Goal: Task Accomplishment & Management: Manage account settings

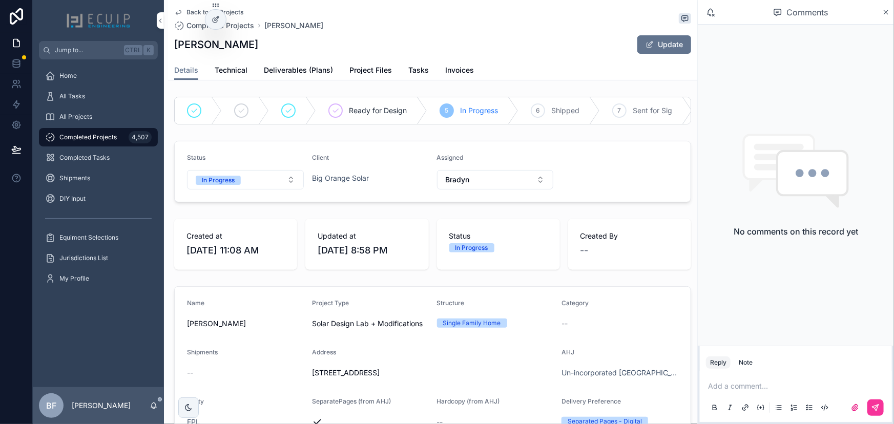
scroll to position [372, 0]
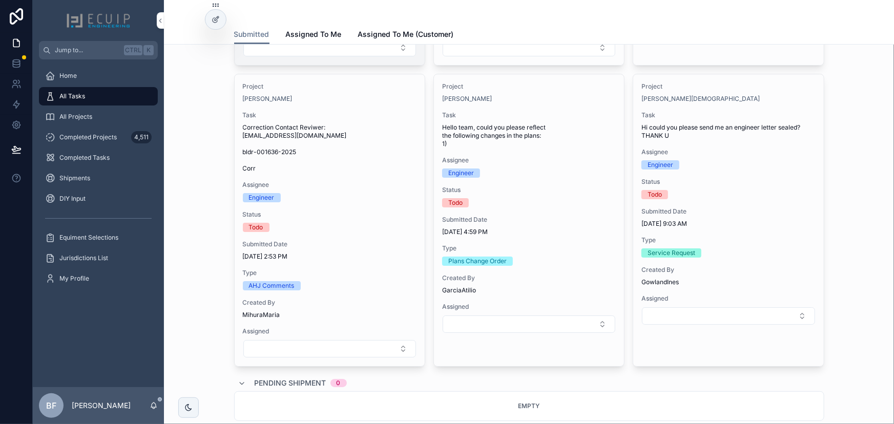
scroll to position [1443, 0]
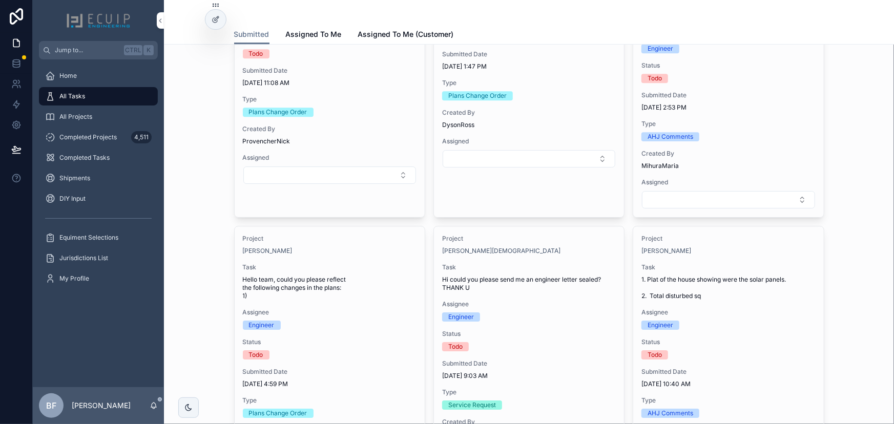
scroll to position [1629, 0]
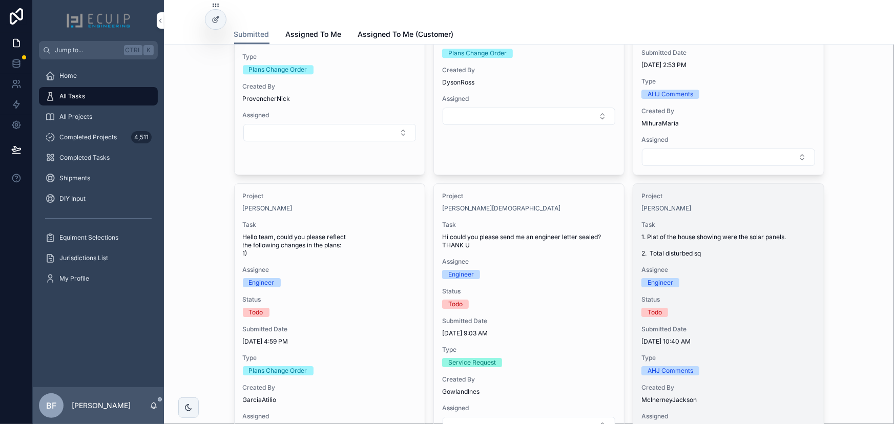
click at [702, 221] on span "Task" at bounding box center [728, 225] width 174 height 8
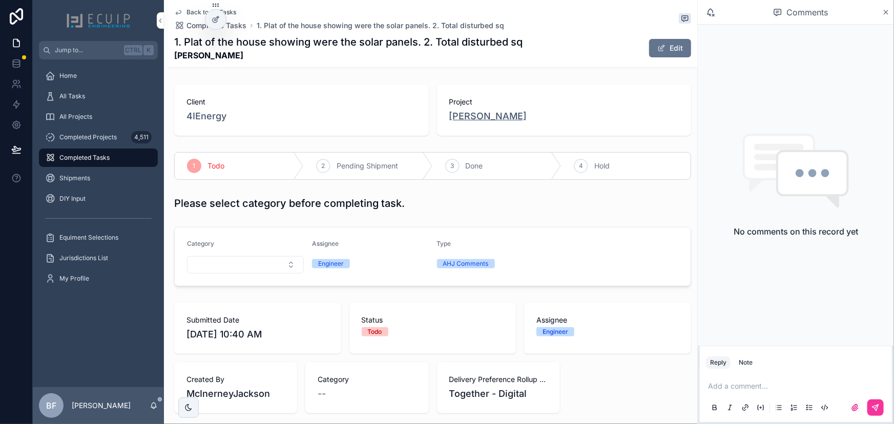
click at [492, 118] on span "Michael Meyrowitz" at bounding box center [488, 116] width 78 height 14
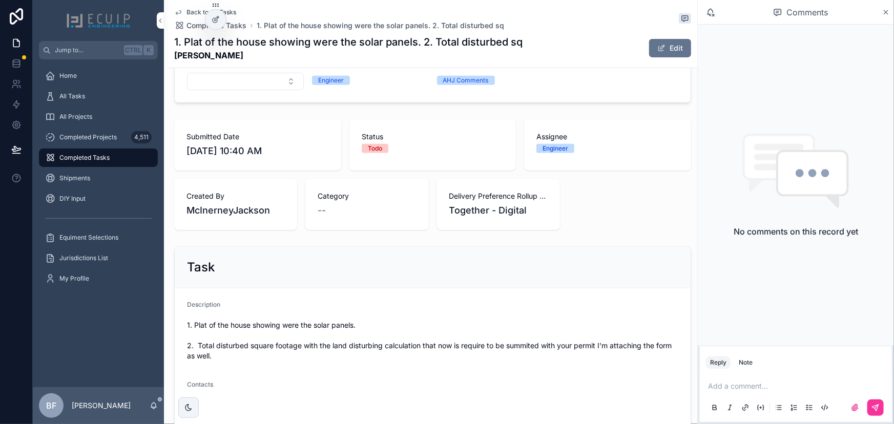
scroll to position [279, 0]
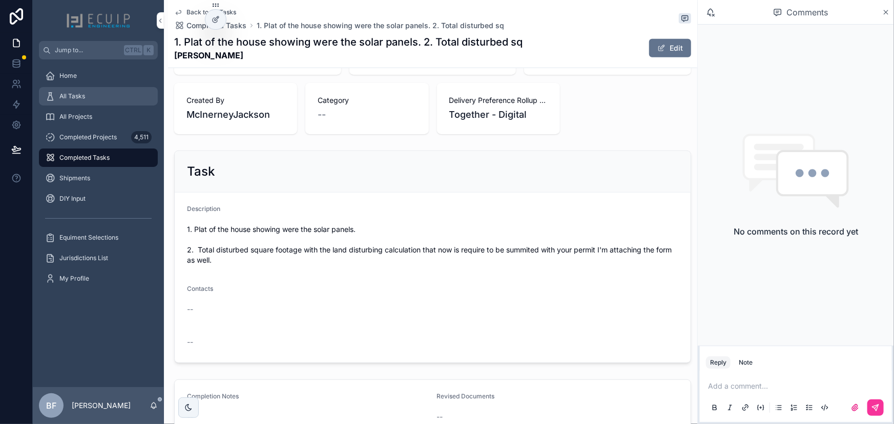
click at [122, 95] on div "All Tasks" at bounding box center [98, 96] width 107 height 16
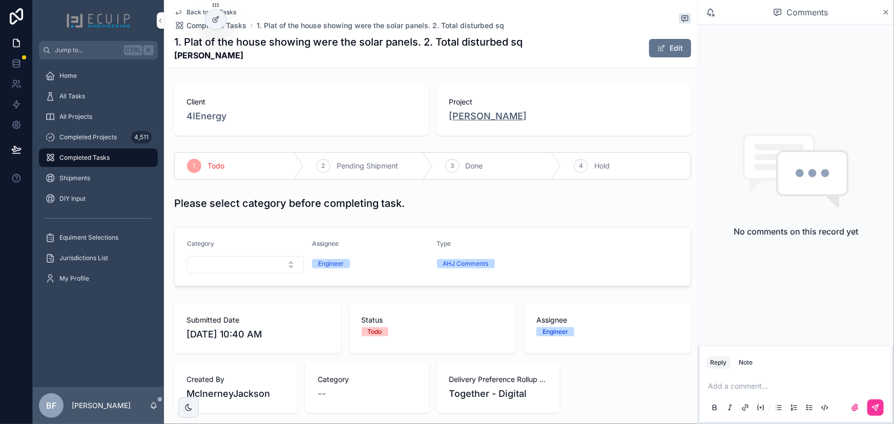
click at [496, 116] on span "Michael Meyrowitz" at bounding box center [488, 116] width 78 height 14
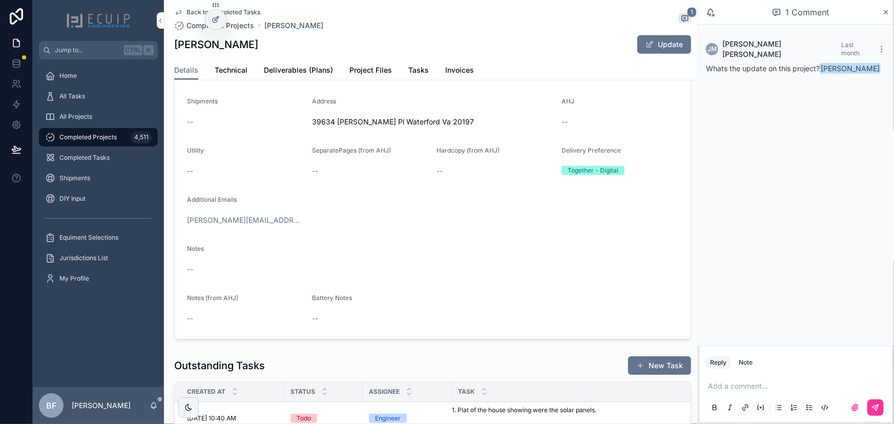
scroll to position [279, 0]
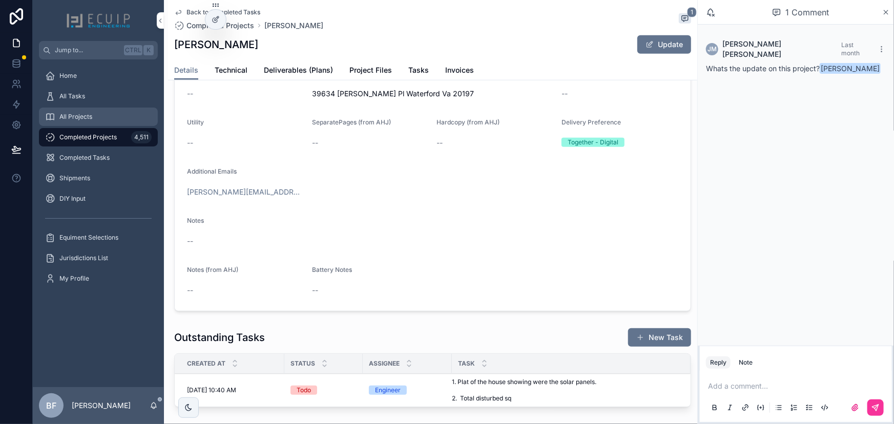
click at [121, 109] on div "All Projects" at bounding box center [98, 117] width 107 height 16
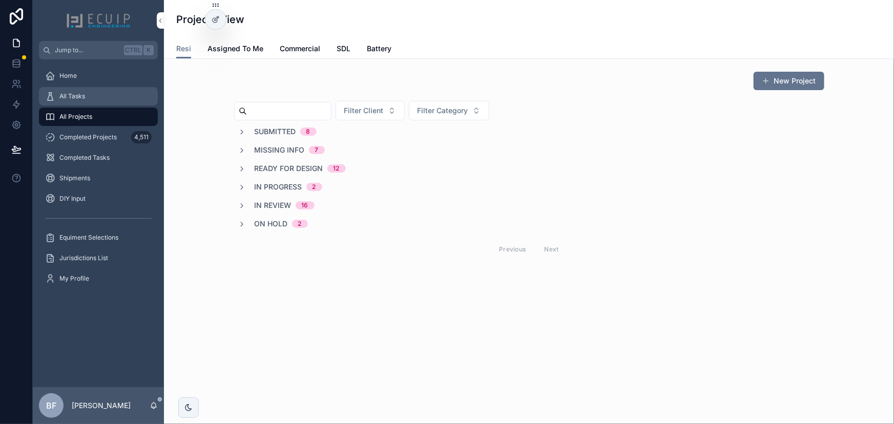
click at [130, 90] on div "All Tasks" at bounding box center [98, 96] width 107 height 16
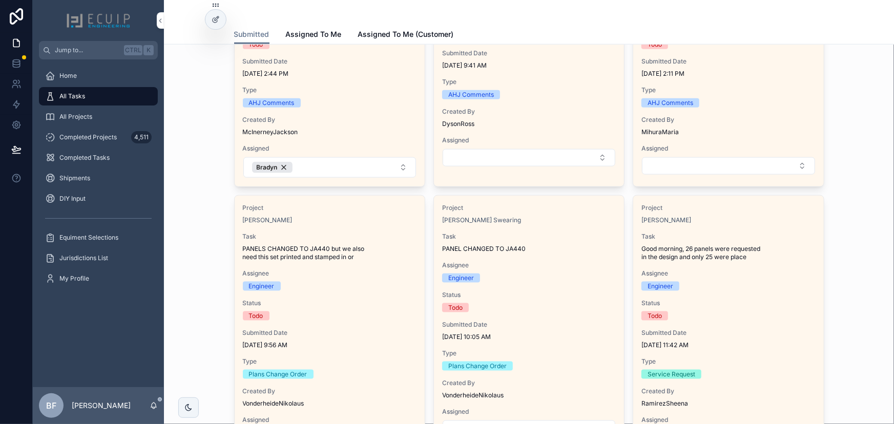
scroll to position [466, 0]
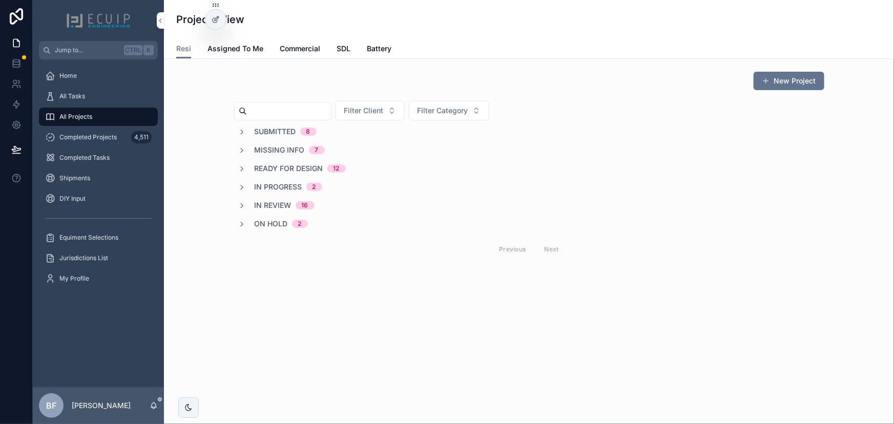
click at [279, 205] on span "In Review" at bounding box center [273, 205] width 37 height 10
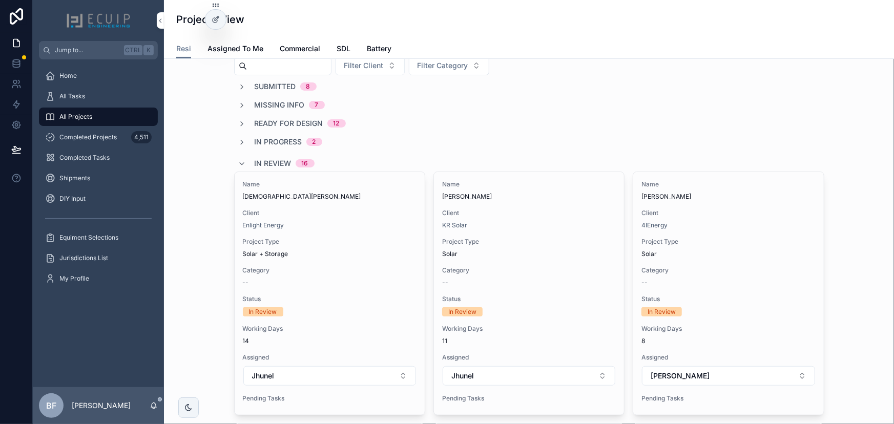
scroll to position [46, 0]
drag, startPoint x: 753, startPoint y: 206, endPoint x: 766, endPoint y: 120, distance: 87.6
click at [766, 120] on div "Ready for Design 12" at bounding box center [529, 122] width 590 height 10
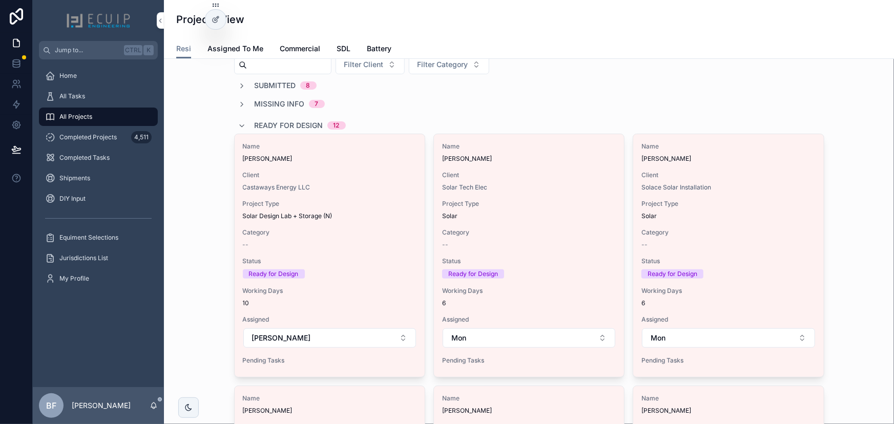
click at [766, 120] on div "Ready for Design 12" at bounding box center [529, 125] width 590 height 16
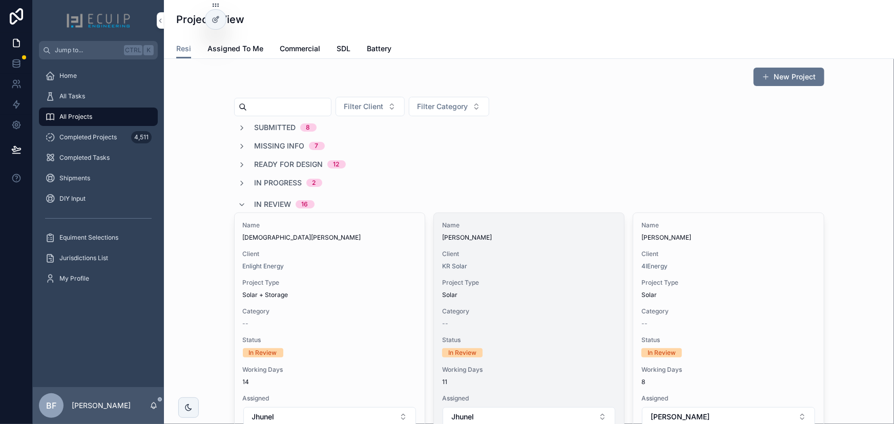
scroll to position [0, 0]
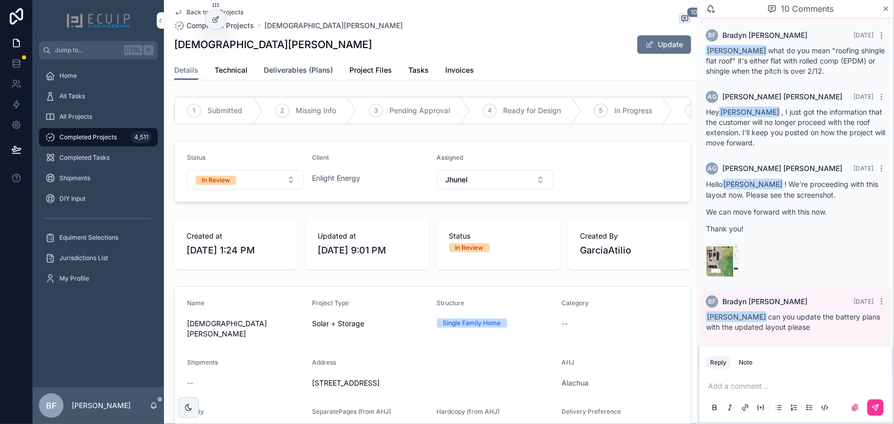
click at [290, 76] on link "Deliverables (Plans)" at bounding box center [298, 71] width 69 height 20
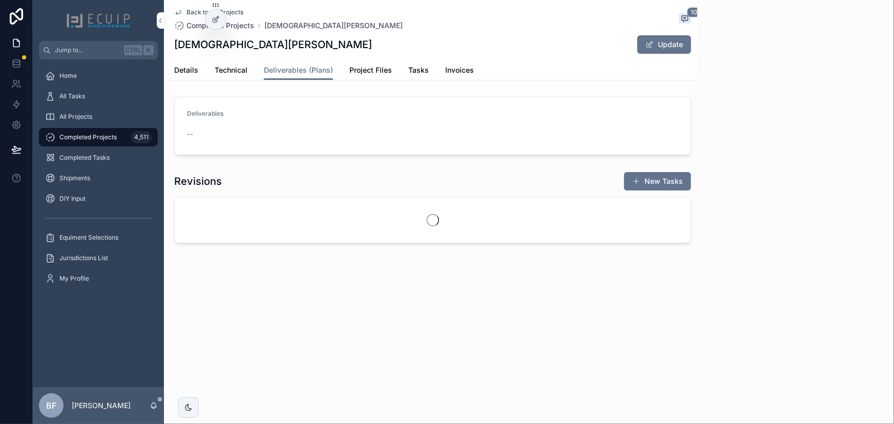
scroll to position [356, 0]
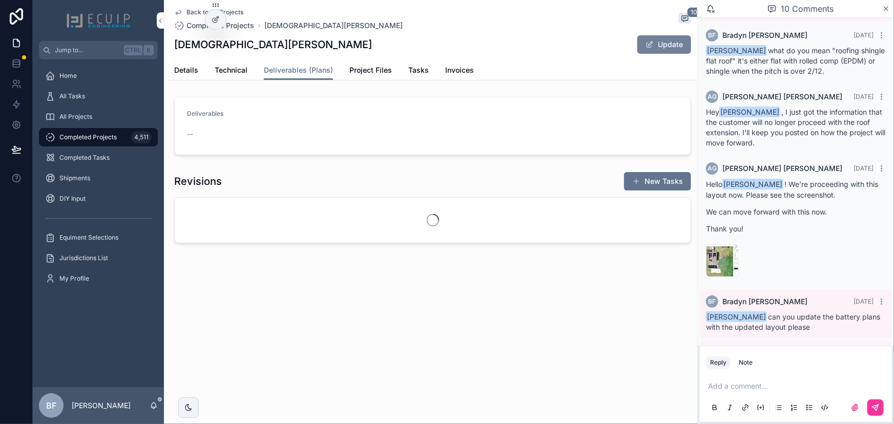
click at [649, 43] on span "scrollable content" at bounding box center [649, 44] width 8 height 8
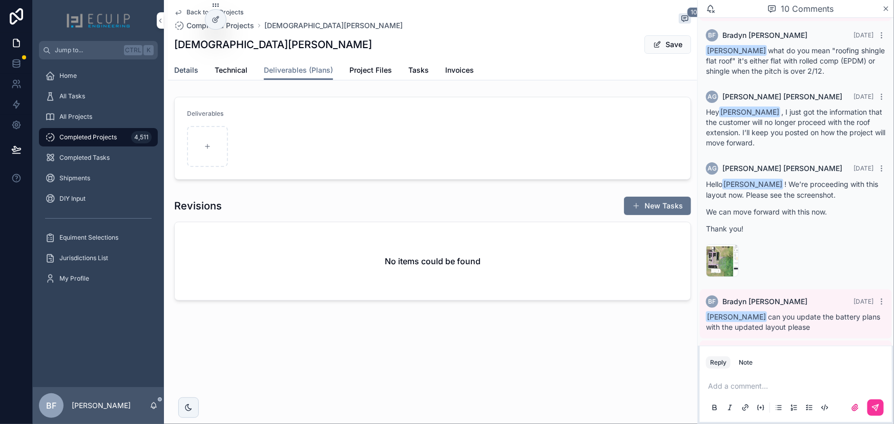
click at [177, 72] on span "Details" at bounding box center [186, 70] width 24 height 10
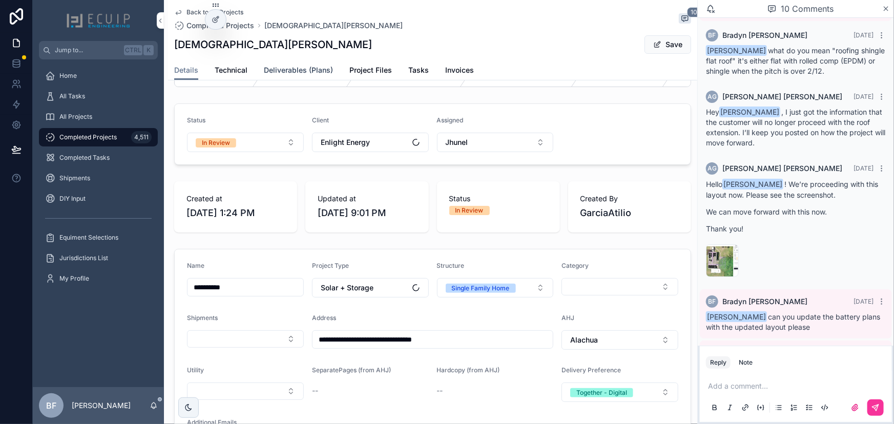
scroll to position [46, 0]
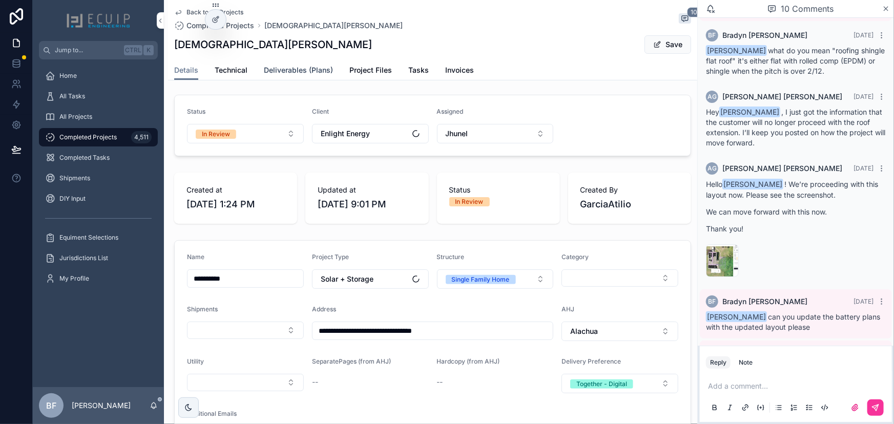
click at [293, 69] on span "Deliverables (Plans)" at bounding box center [298, 70] width 69 height 10
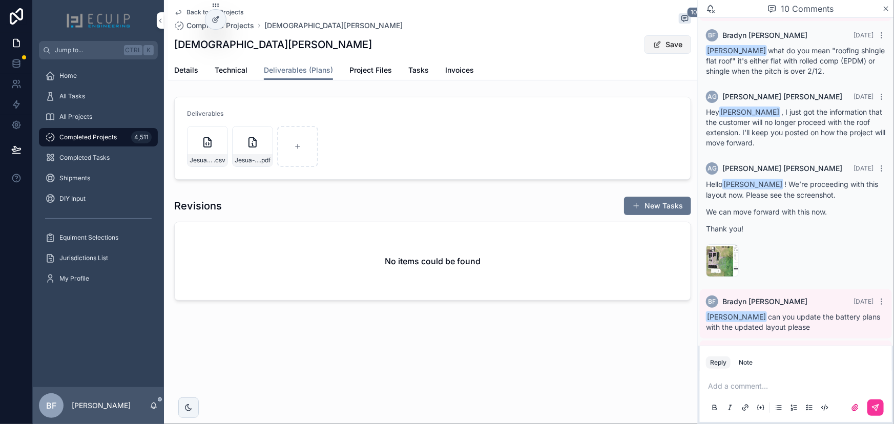
click at [676, 41] on button "Save" at bounding box center [667, 44] width 47 height 18
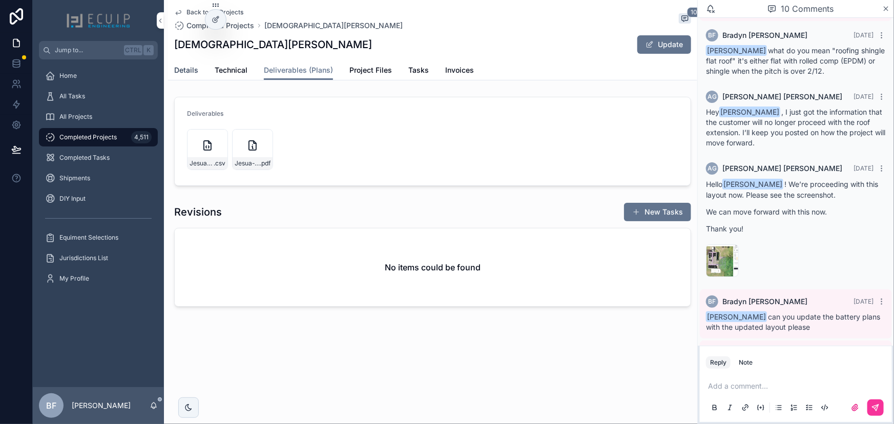
click at [191, 69] on span "Details" at bounding box center [186, 70] width 24 height 10
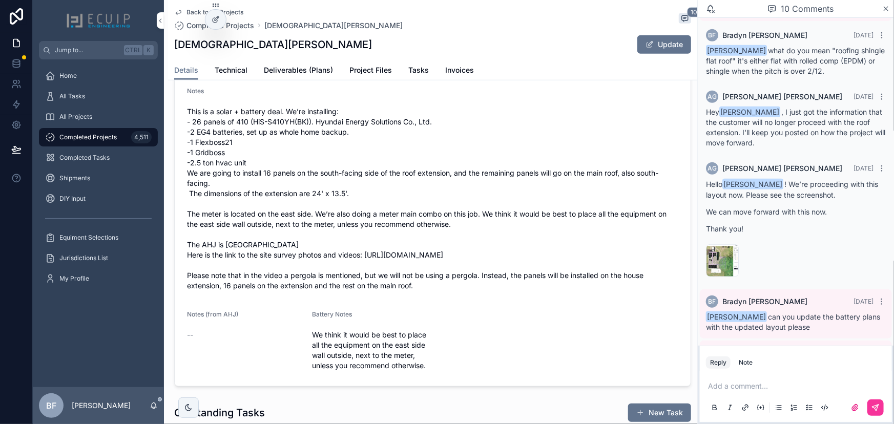
scroll to position [93, 0]
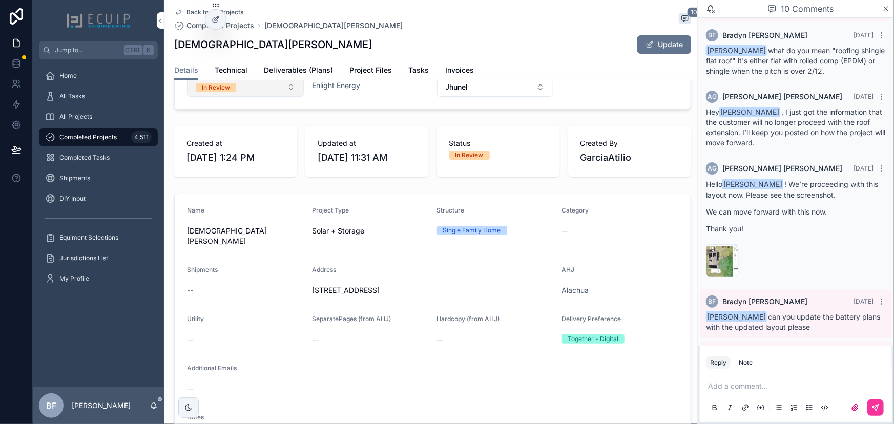
click at [245, 94] on button "In Review" at bounding box center [245, 86] width 117 height 19
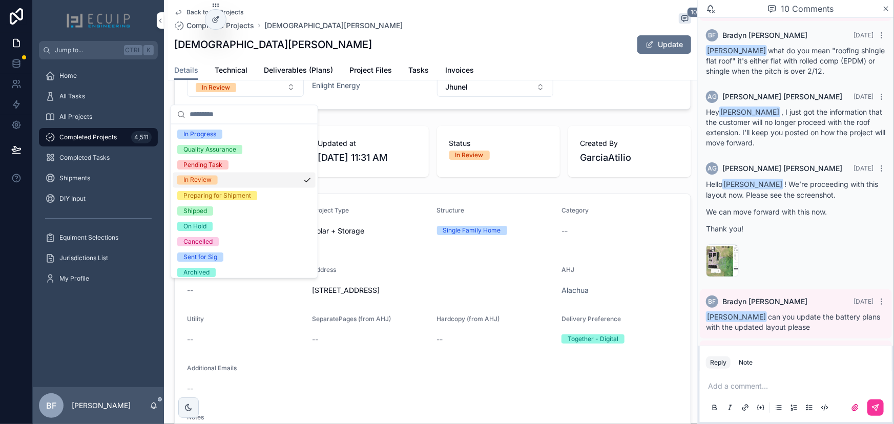
scroll to position [80, 0]
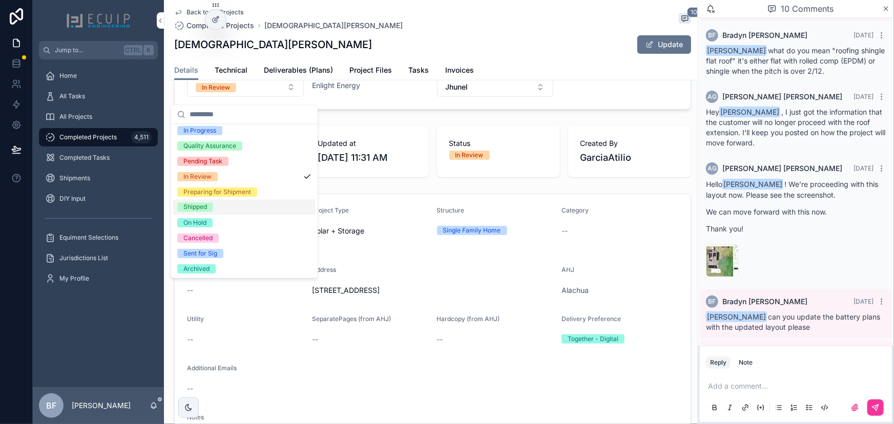
click at [212, 210] on span "Shipped" at bounding box center [195, 207] width 36 height 9
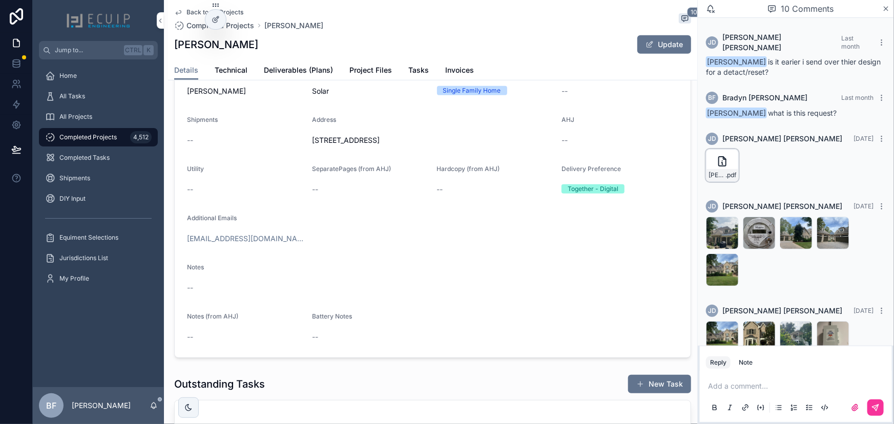
click at [0, 0] on icon "scrollable content" at bounding box center [0, 0] width 0 height 0
click at [302, 61] on link "Deliverables (Plans)" at bounding box center [298, 71] width 69 height 20
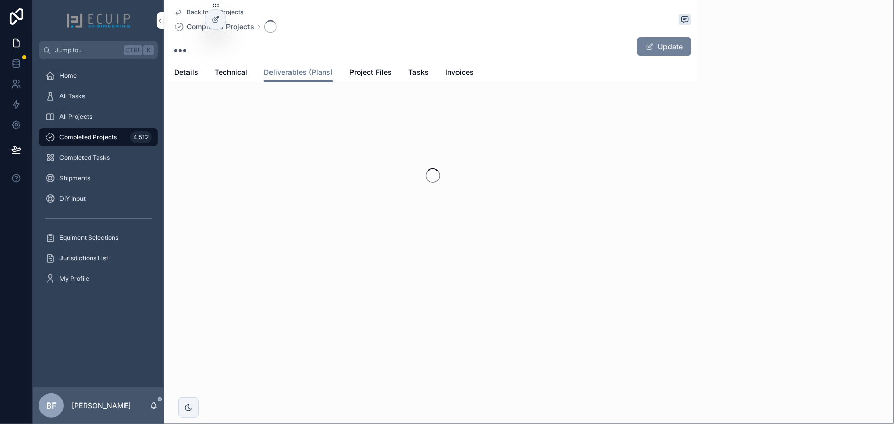
click at [647, 47] on span "scrollable content" at bounding box center [649, 47] width 8 height 8
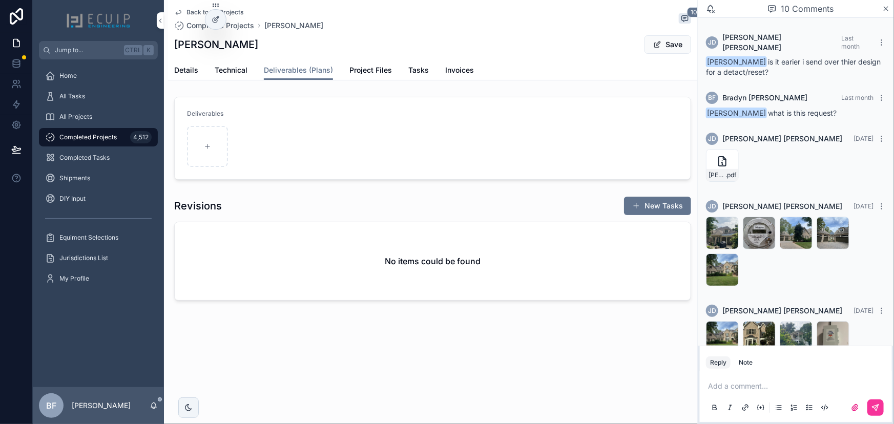
scroll to position [577, 0]
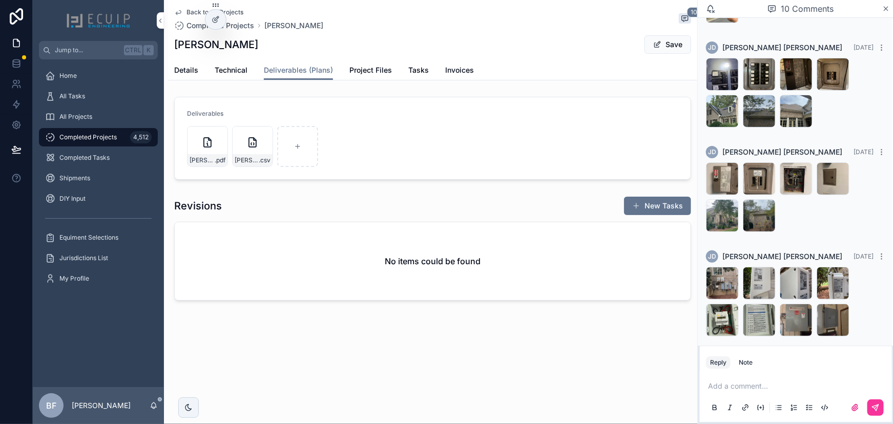
click at [663, 41] on button "Save" at bounding box center [667, 44] width 47 height 18
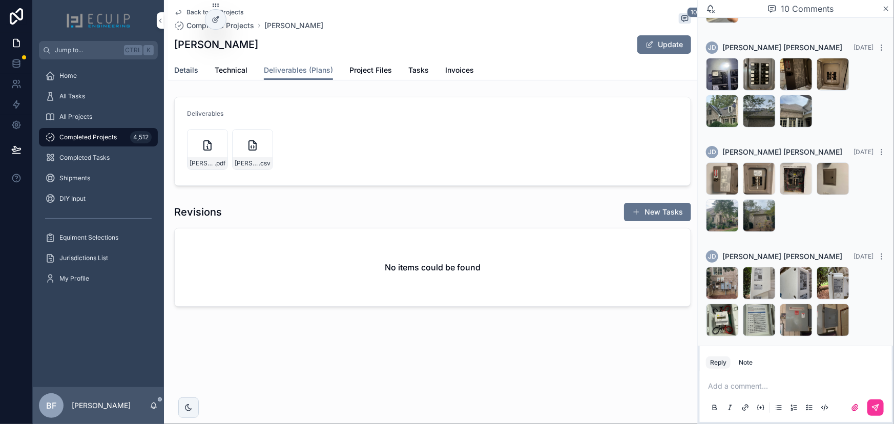
click at [181, 68] on span "Details" at bounding box center [186, 70] width 24 height 10
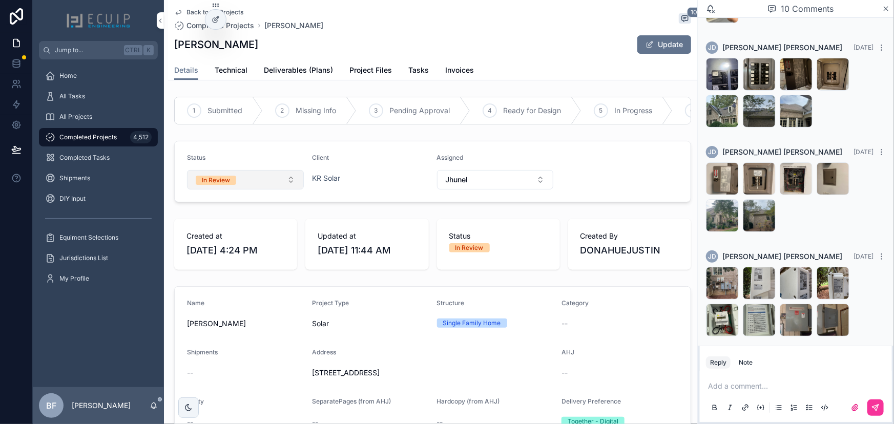
click at [239, 184] on button "In Review" at bounding box center [245, 179] width 117 height 19
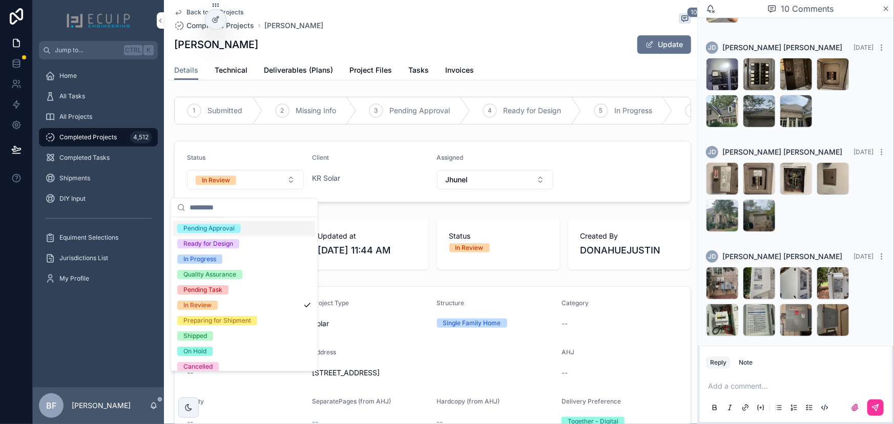
scroll to position [46, 0]
click at [202, 334] on div "Shipped" at bounding box center [195, 334] width 24 height 9
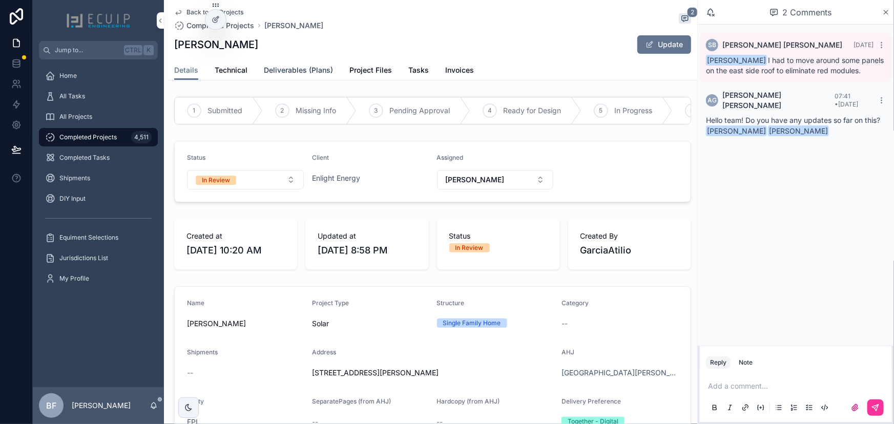
click at [294, 71] on span "Deliverables (Plans)" at bounding box center [298, 70] width 69 height 10
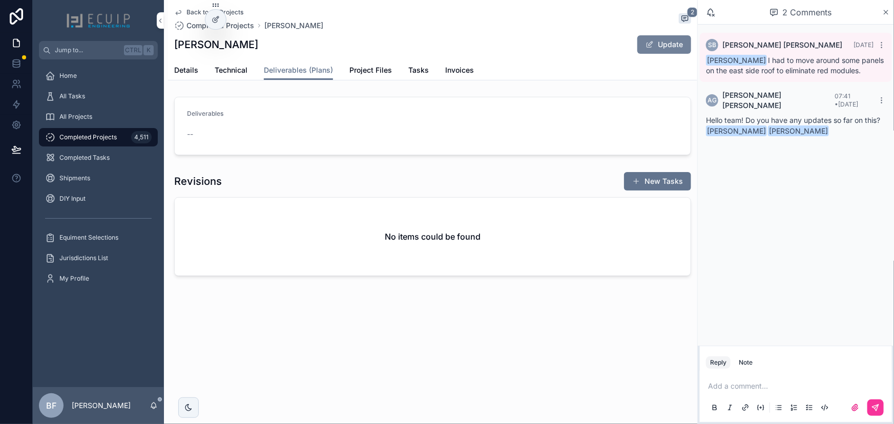
click at [642, 51] on button "Update" at bounding box center [664, 44] width 54 height 18
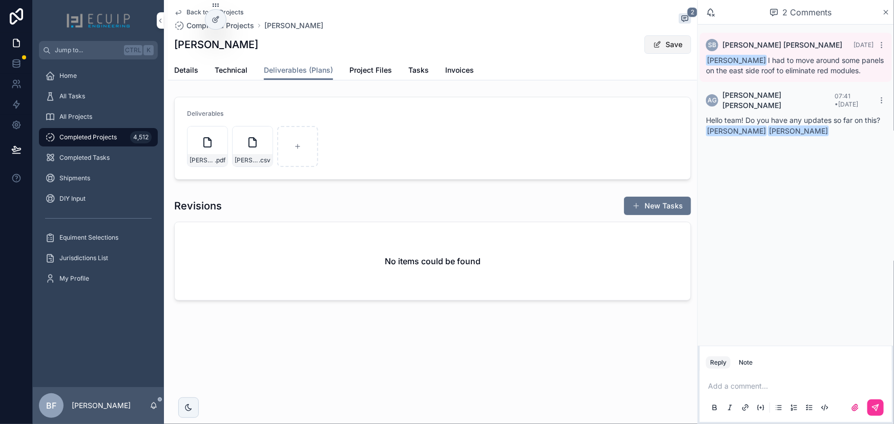
click at [677, 52] on button "Save" at bounding box center [667, 44] width 47 height 18
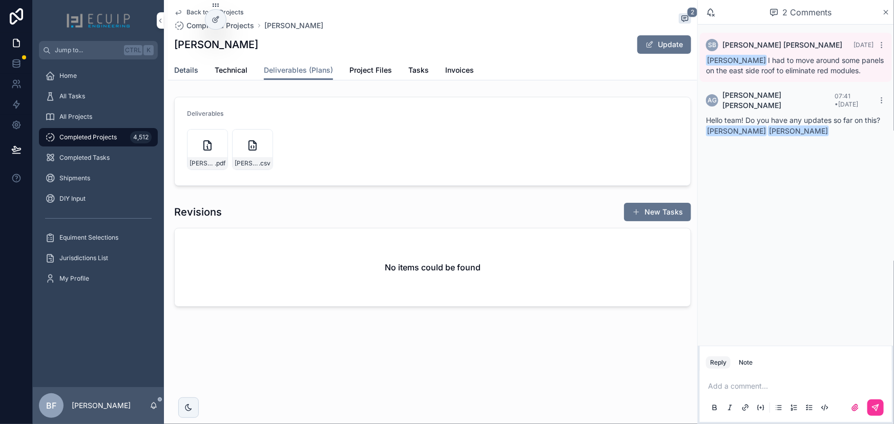
click at [182, 67] on span "Details" at bounding box center [186, 70] width 24 height 10
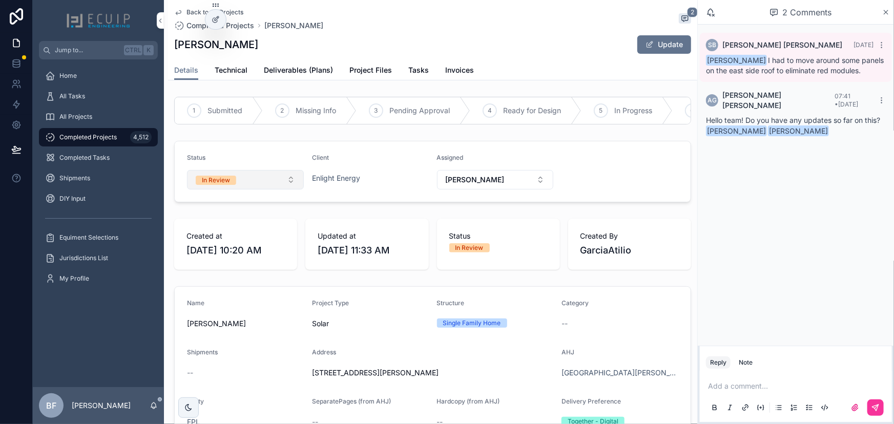
click at [246, 179] on button "In Review" at bounding box center [245, 179] width 117 height 19
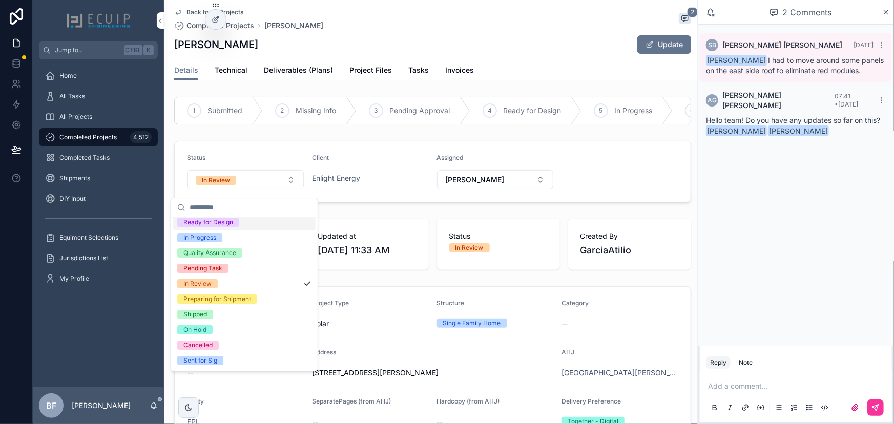
scroll to position [80, 0]
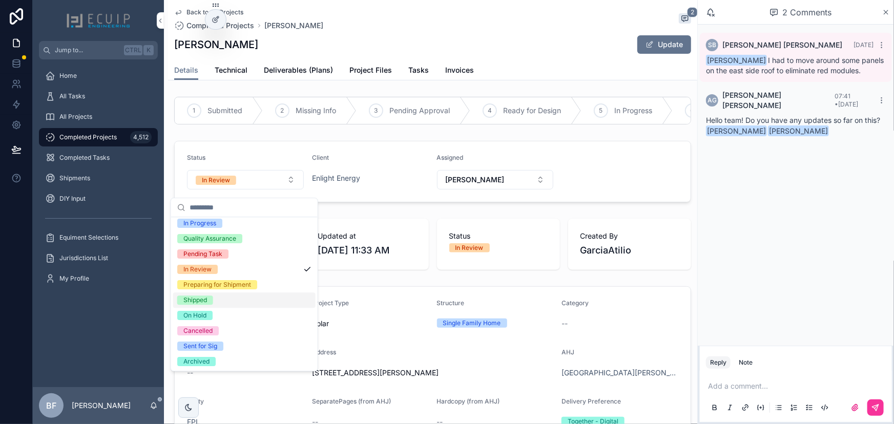
click at [209, 299] on span "Shipped" at bounding box center [195, 300] width 36 height 9
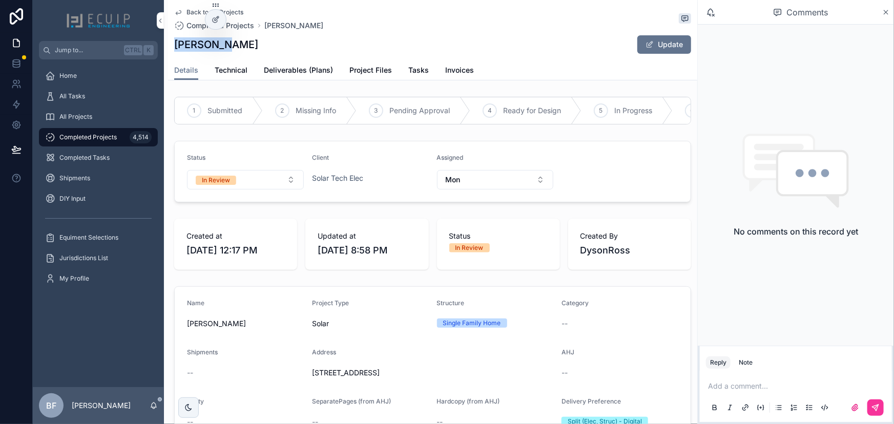
drag, startPoint x: 225, startPoint y: 39, endPoint x: 170, endPoint y: 49, distance: 56.3
click at [170, 49] on div "Back to All Projects Completed Projects Don Drake Don Drake Update Details Deta…" at bounding box center [432, 40] width 529 height 80
copy h1 "Don Drake"
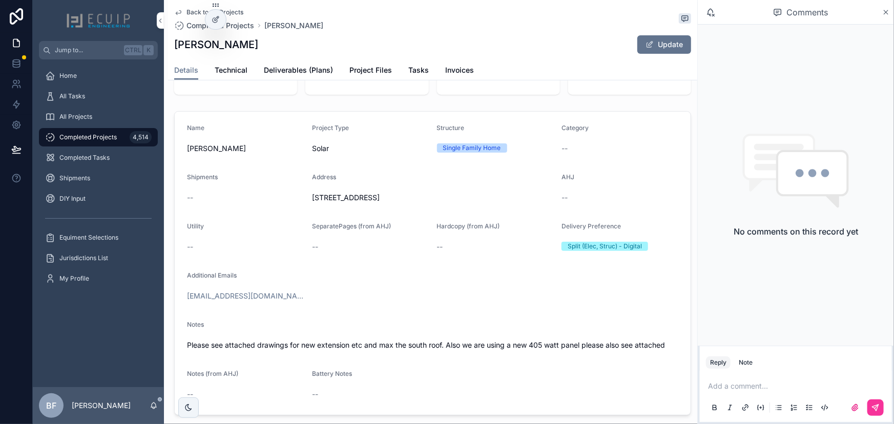
scroll to position [46, 0]
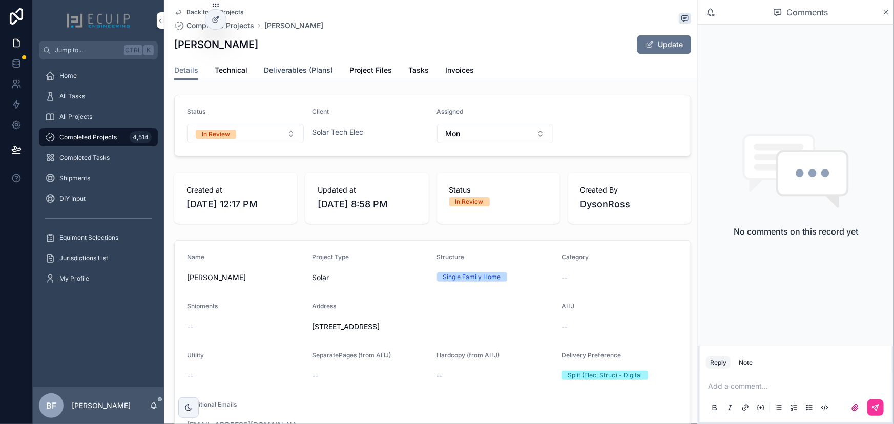
drag, startPoint x: 285, startPoint y: 67, endPoint x: 302, endPoint y: 71, distance: 17.5
click at [285, 67] on span "Deliverables (Plans)" at bounding box center [298, 70] width 69 height 10
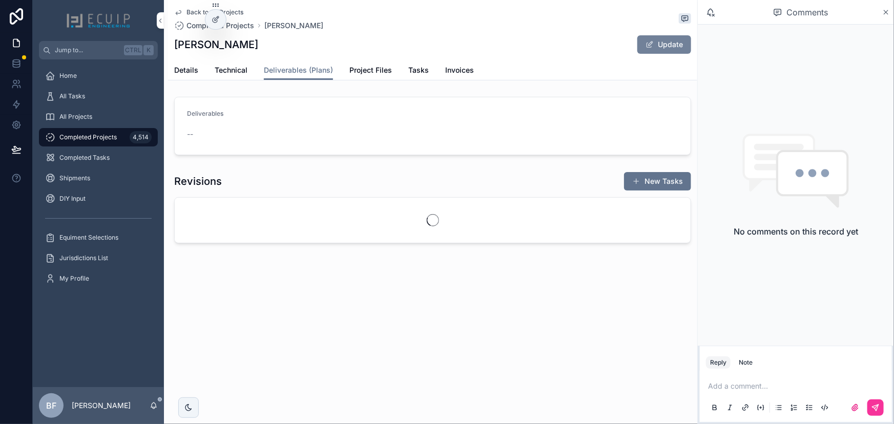
click at [661, 41] on button "Update" at bounding box center [664, 44] width 54 height 18
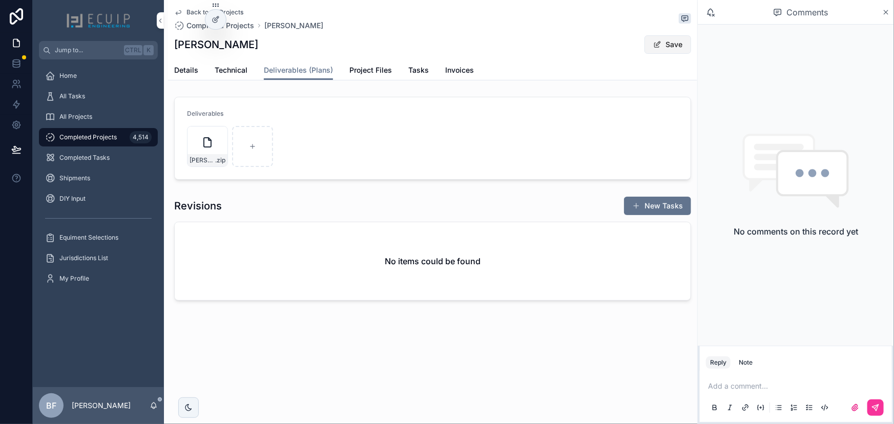
click at [670, 41] on button "Save" at bounding box center [667, 44] width 47 height 18
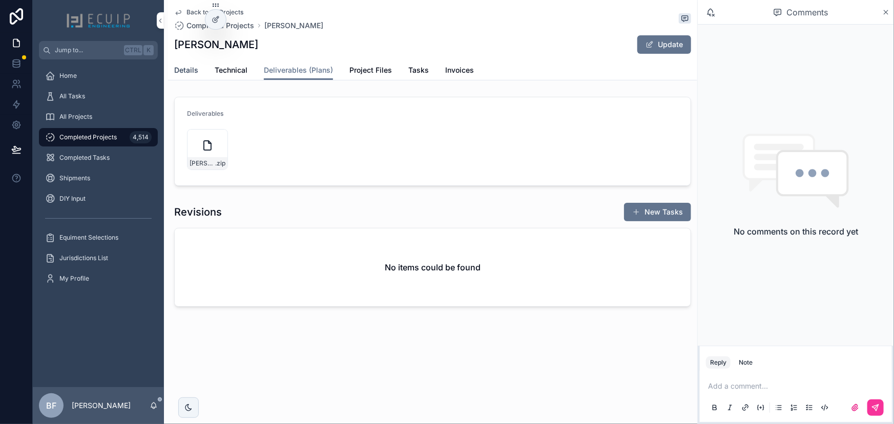
click at [192, 65] on span "Details" at bounding box center [186, 70] width 24 height 10
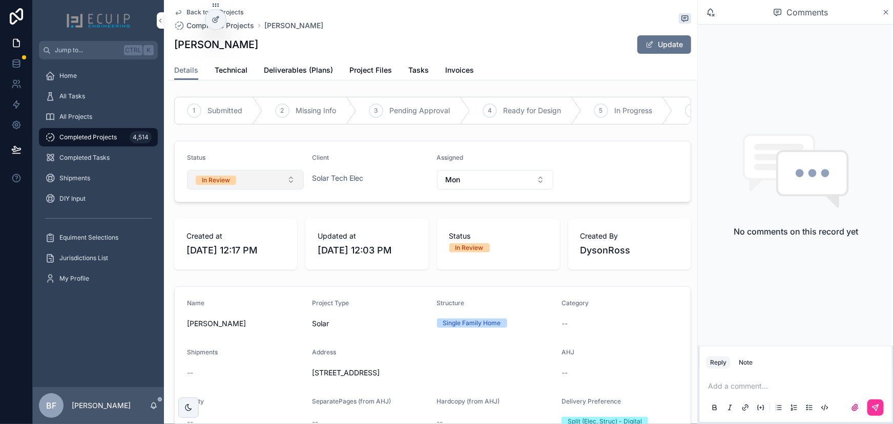
click at [231, 185] on span "In Review" at bounding box center [216, 180] width 40 height 9
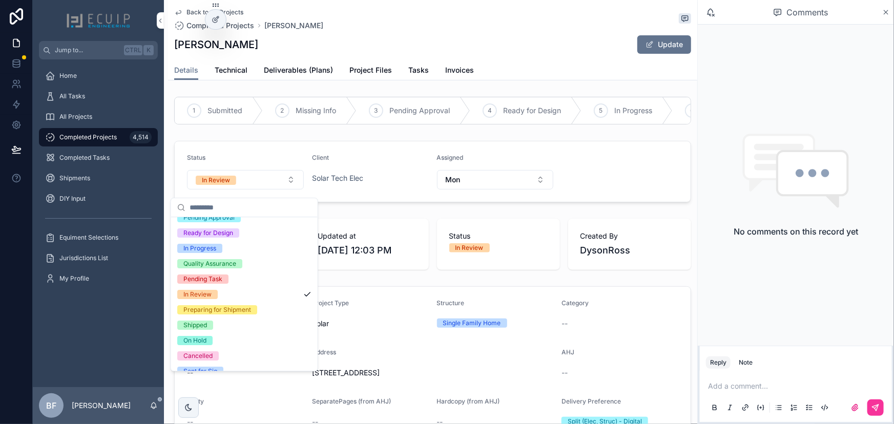
scroll to position [80, 0]
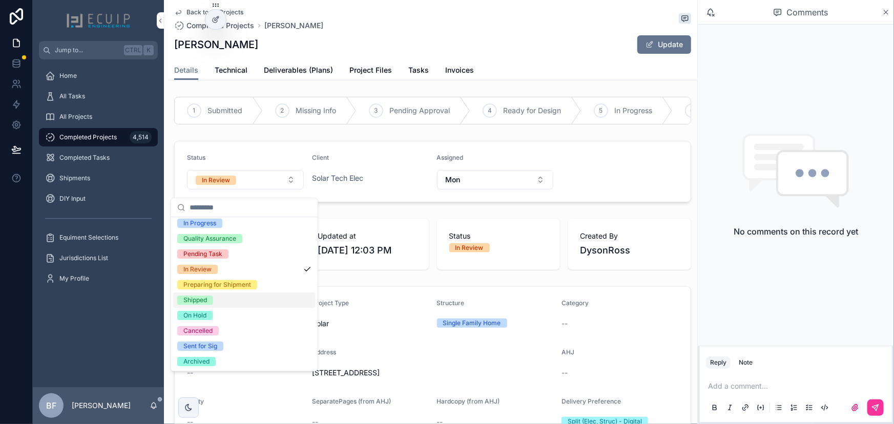
click at [198, 297] on div "Shipped" at bounding box center [195, 300] width 24 height 9
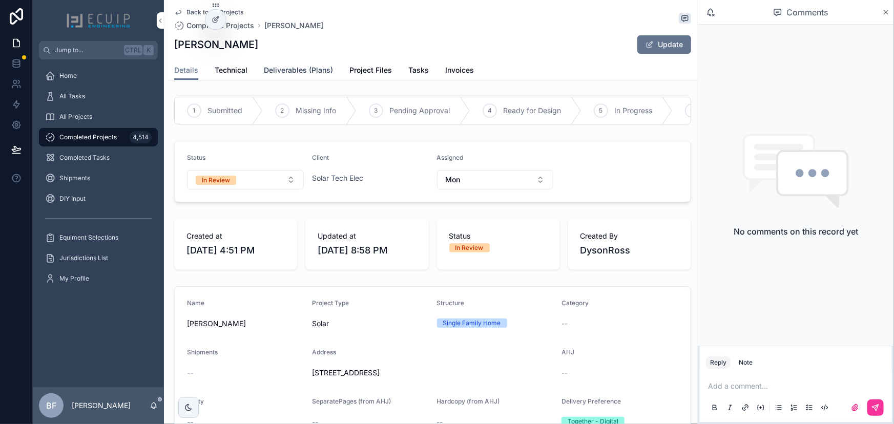
click at [297, 74] on span "Deliverables (Plans)" at bounding box center [298, 70] width 69 height 10
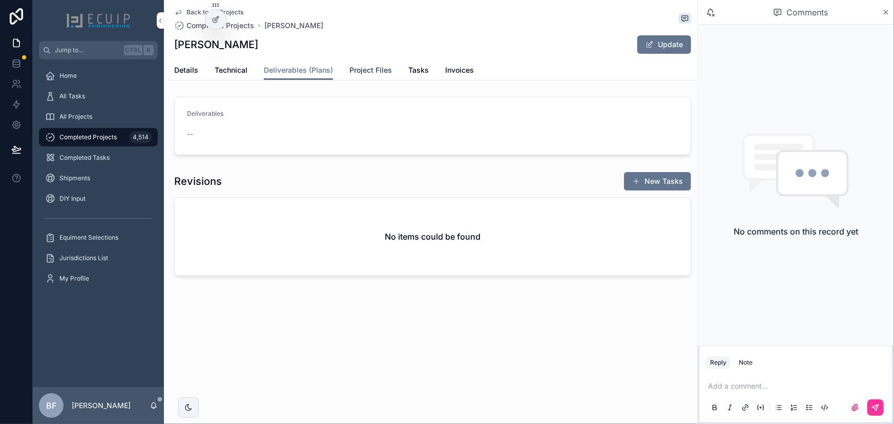
click at [363, 71] on span "Project Files" at bounding box center [370, 70] width 43 height 10
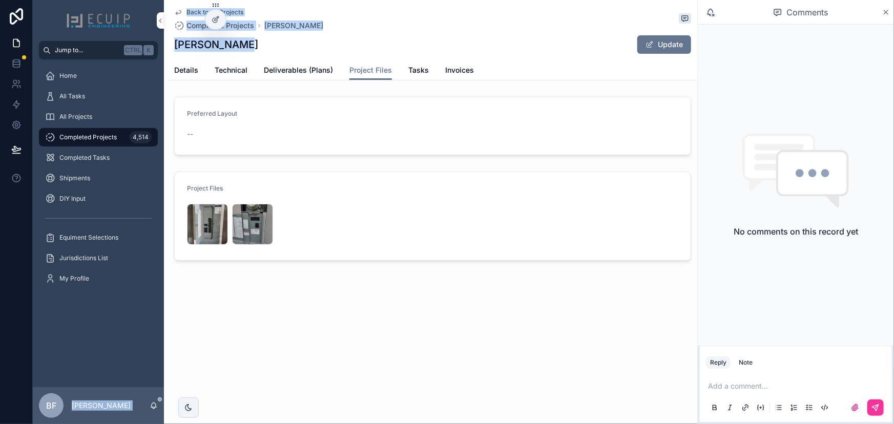
drag, startPoint x: 253, startPoint y: 52, endPoint x: 156, endPoint y: 49, distance: 96.8
click at [156, 49] on div "Jump to... Ctrl K Home All Tasks All Projects Completed Projects 4,514 Complete…" at bounding box center [463, 212] width 861 height 424
click at [172, 47] on div "Back to All Projects Completed Projects Walter Gomez Walter Gomez Update Projec…" at bounding box center [432, 40] width 529 height 80
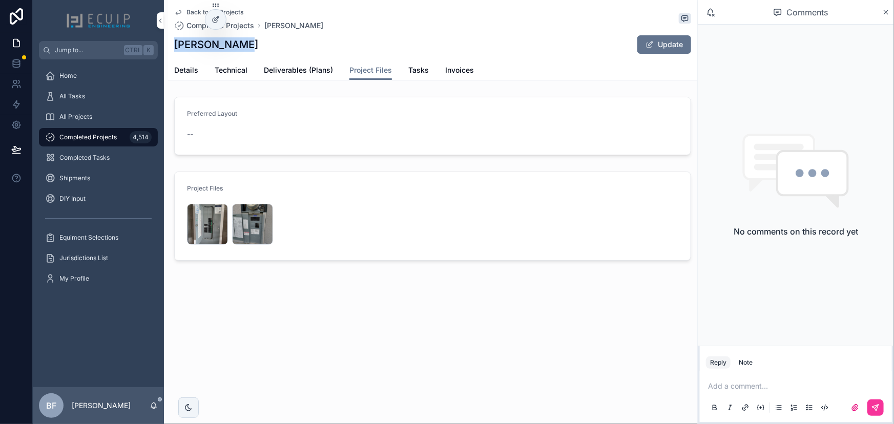
drag, startPoint x: 174, startPoint y: 45, endPoint x: 247, endPoint y: 43, distance: 72.8
click at [247, 43] on div "Walter Gomez Update" at bounding box center [432, 44] width 517 height 19
copy h1 "Walter Gomez"
click at [328, 67] on span "Deliverables (Plans)" at bounding box center [298, 70] width 69 height 10
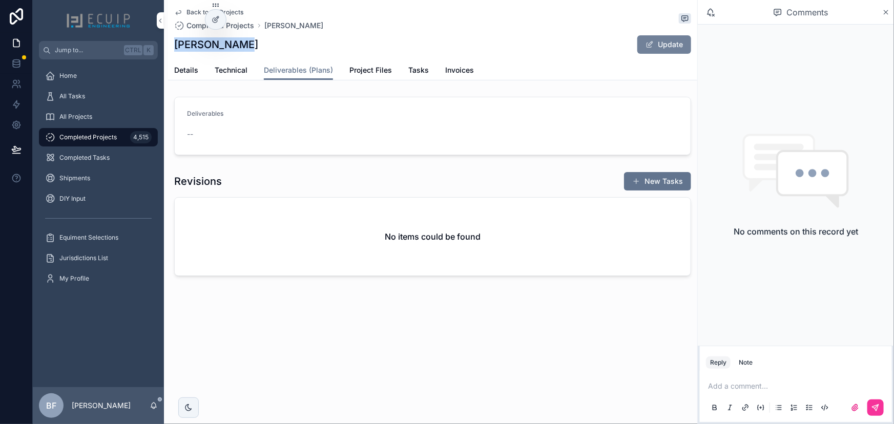
click at [656, 41] on button "Update" at bounding box center [664, 44] width 54 height 18
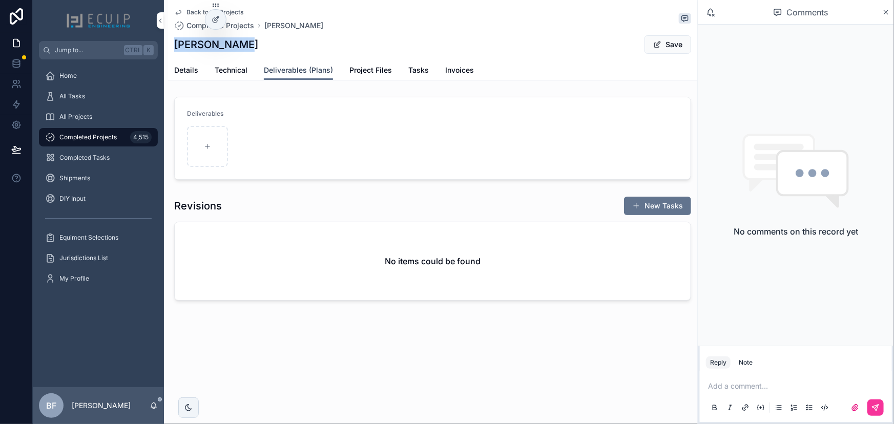
click at [184, 67] on span "Details" at bounding box center [186, 70] width 24 height 10
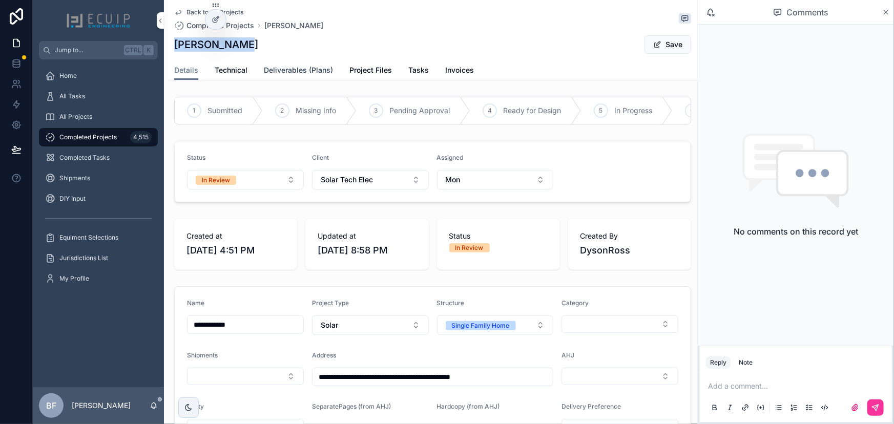
click at [293, 67] on span "Deliverables (Plans)" at bounding box center [298, 70] width 69 height 10
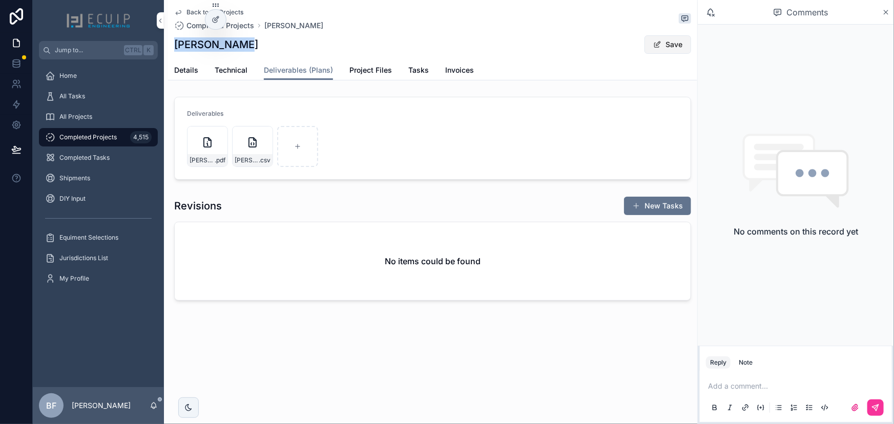
click at [659, 44] on span "scrollable content" at bounding box center [657, 44] width 8 height 8
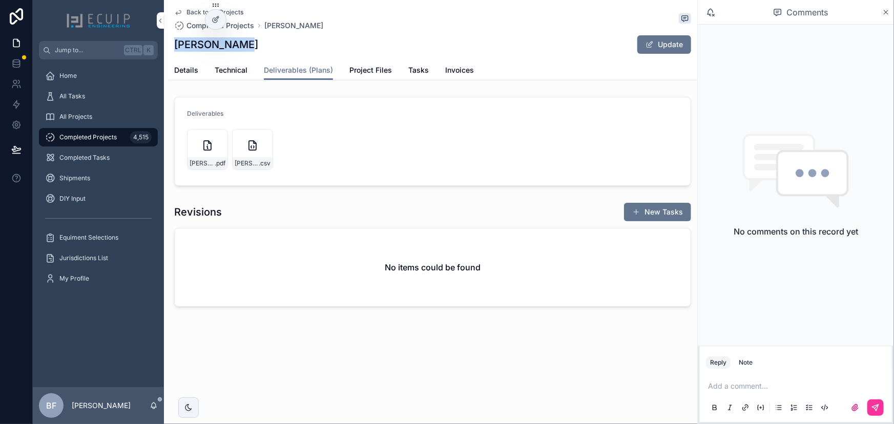
click at [187, 68] on span "Details" at bounding box center [186, 70] width 24 height 10
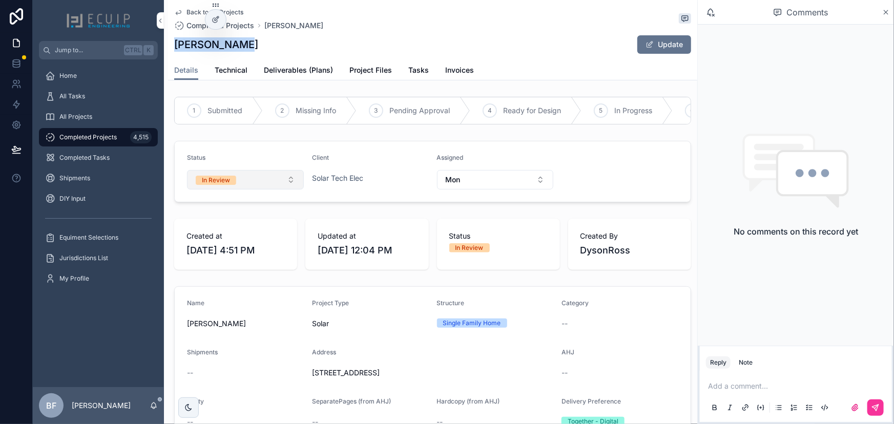
click at [247, 183] on button "In Review" at bounding box center [245, 179] width 117 height 19
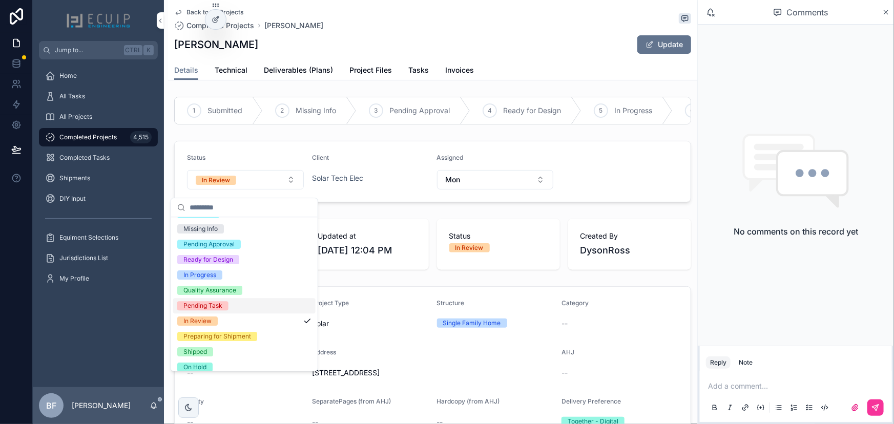
scroll to position [80, 0]
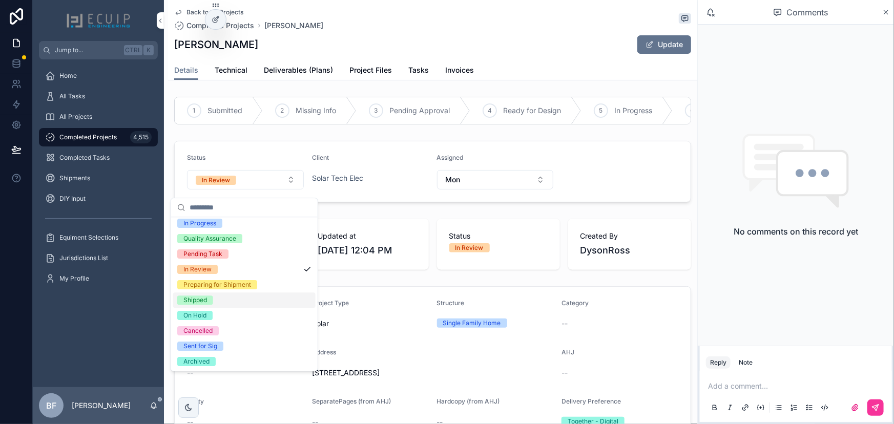
click at [198, 297] on div "Shipped" at bounding box center [195, 300] width 24 height 9
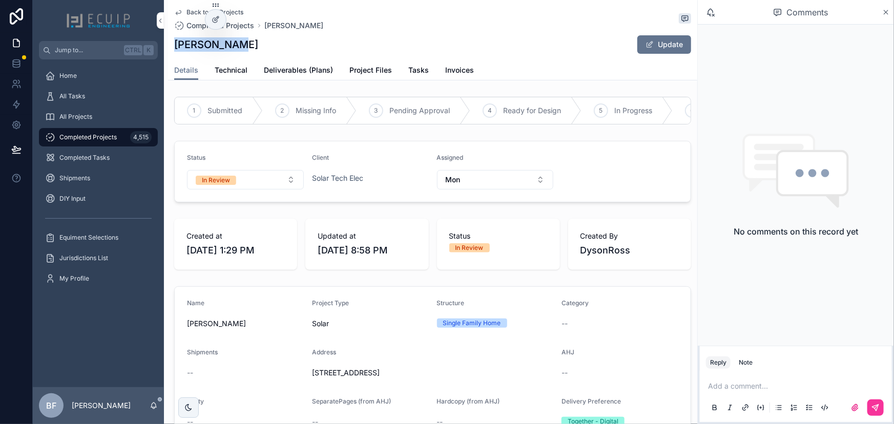
drag, startPoint x: 254, startPoint y: 49, endPoint x: 169, endPoint y: 44, distance: 84.7
click at [169, 44] on div "Back to All Projects Completed Projects [PERSON_NAME] [PERSON_NAME] Update Deta…" at bounding box center [432, 40] width 529 height 80
copy h1 "[PERSON_NAME]"
click at [329, 40] on div "Seth Jacobs Update" at bounding box center [432, 44] width 517 height 19
click at [297, 70] on span "Deliverables (Plans)" at bounding box center [298, 70] width 69 height 10
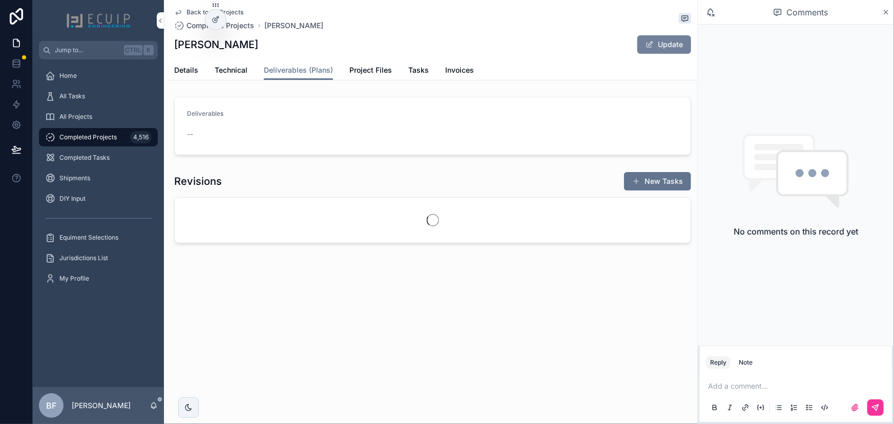
click at [650, 52] on button "Update" at bounding box center [664, 44] width 54 height 18
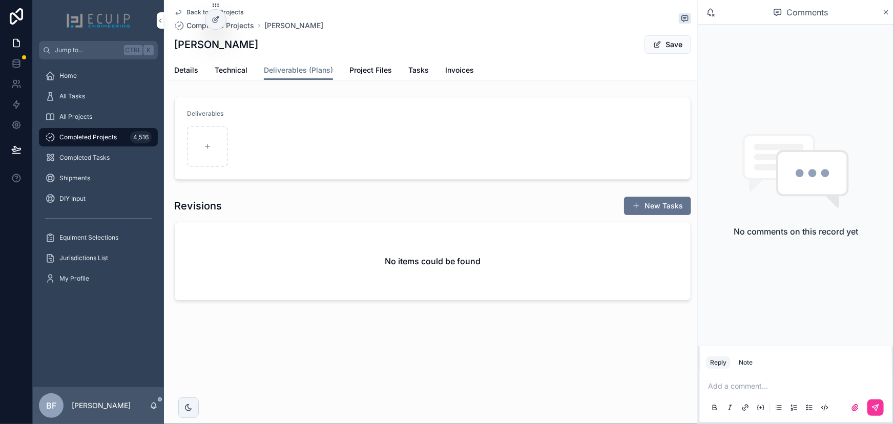
click at [780, 388] on p "scrollable content" at bounding box center [798, 386] width 180 height 10
click at [786, 374] on li "RD Ross Dyson info@solartechelec.com" at bounding box center [779, 364] width 148 height 25
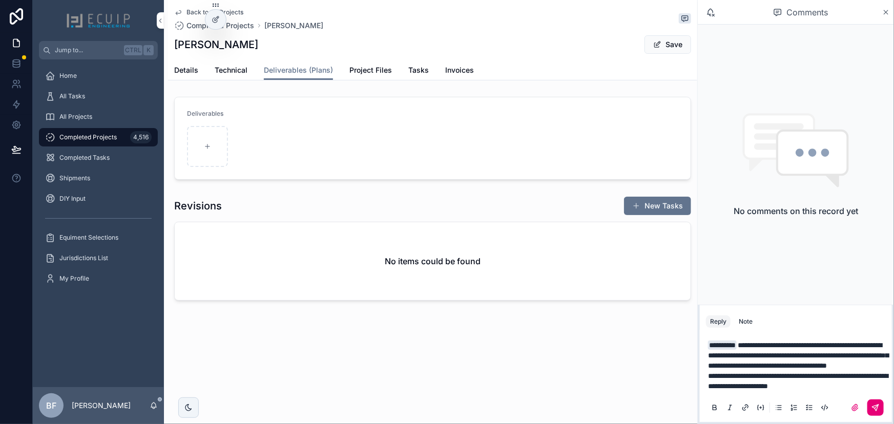
click at [878, 405] on icon "scrollable content" at bounding box center [875, 408] width 6 height 6
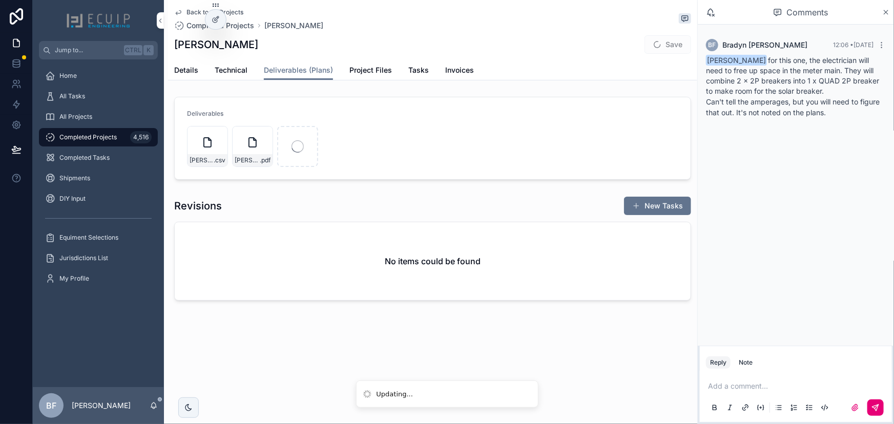
click at [780, 386] on p "scrollable content" at bounding box center [798, 386] width 180 height 10
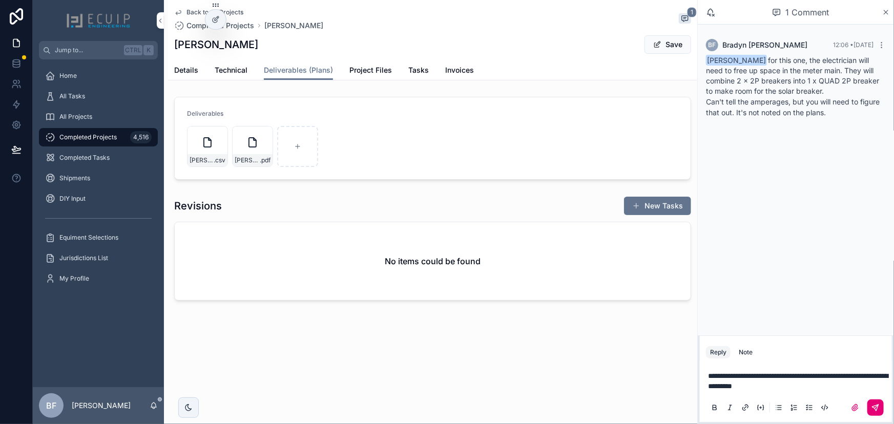
click at [875, 404] on icon "scrollable content" at bounding box center [875, 408] width 8 height 8
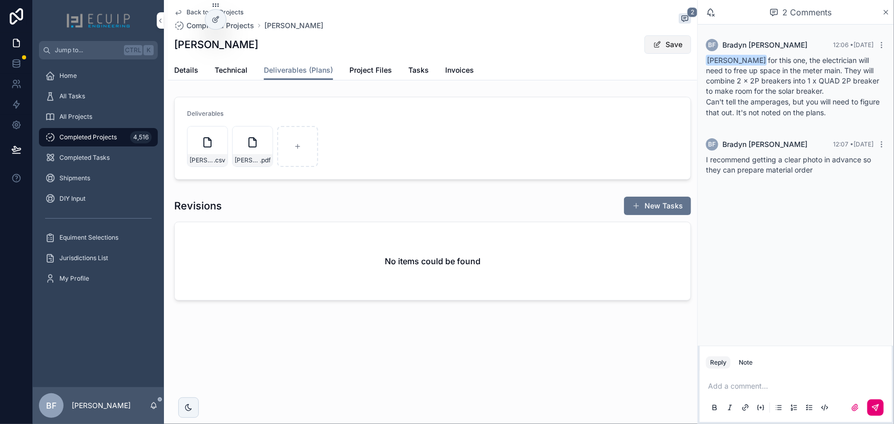
click at [662, 50] on button "Save" at bounding box center [667, 44] width 47 height 18
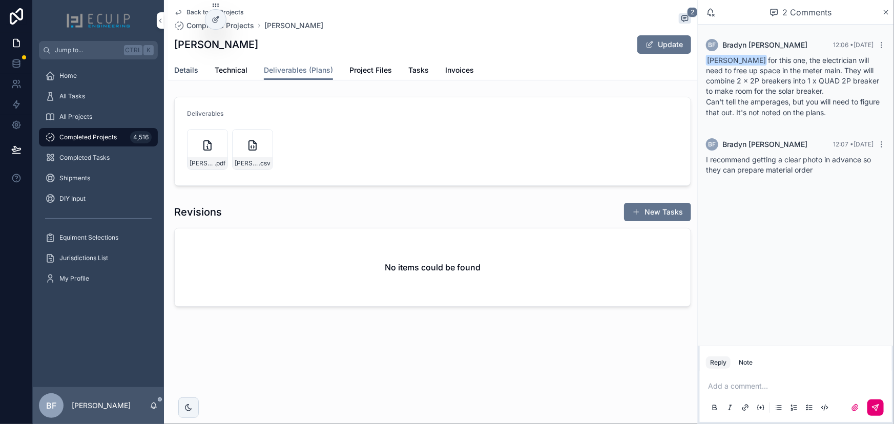
click at [180, 79] on link "Details" at bounding box center [186, 71] width 24 height 20
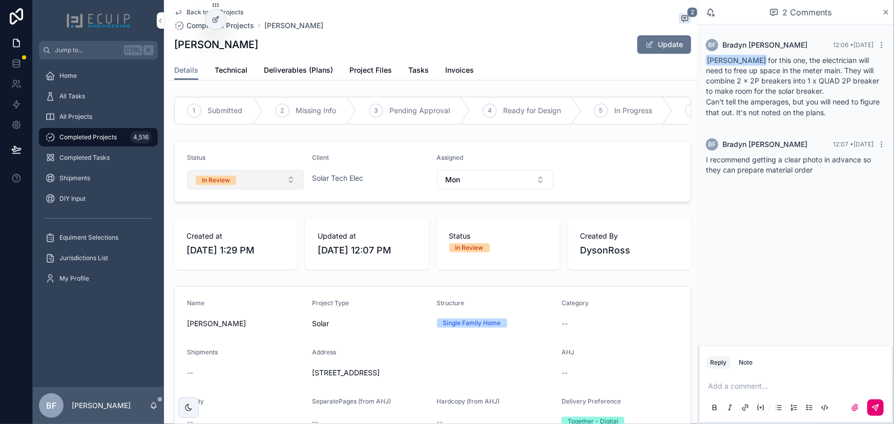
click at [229, 180] on button "In Review" at bounding box center [245, 179] width 117 height 19
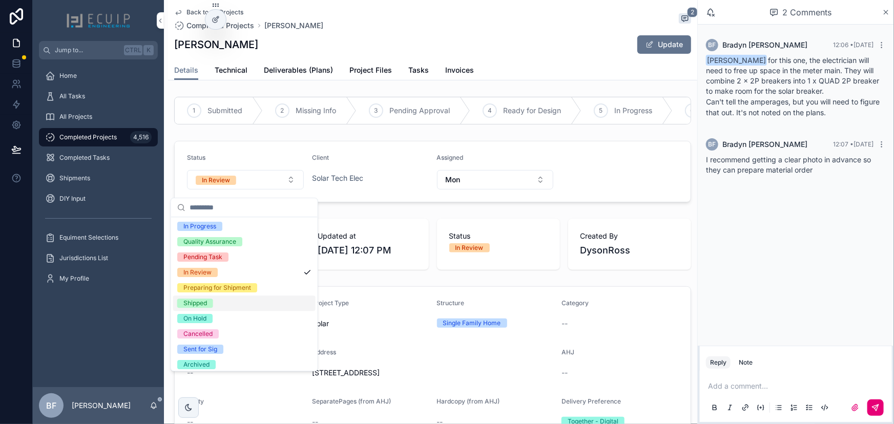
scroll to position [80, 0]
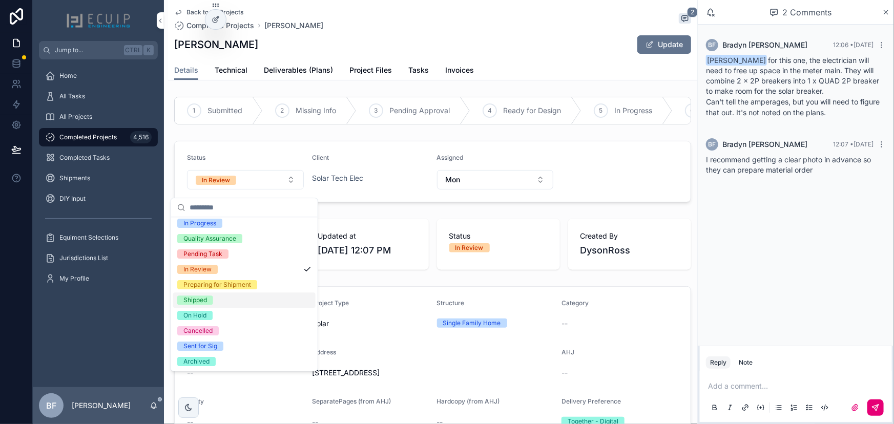
click at [197, 292] on div "Shipped" at bounding box center [244, 299] width 142 height 15
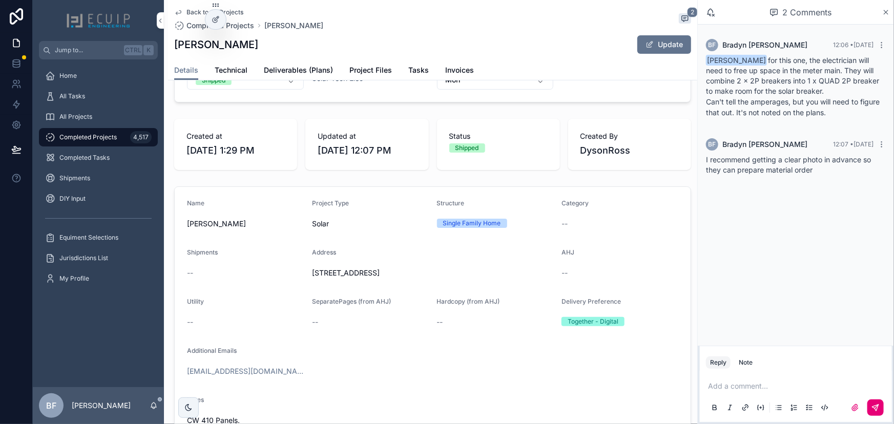
scroll to position [0, 0]
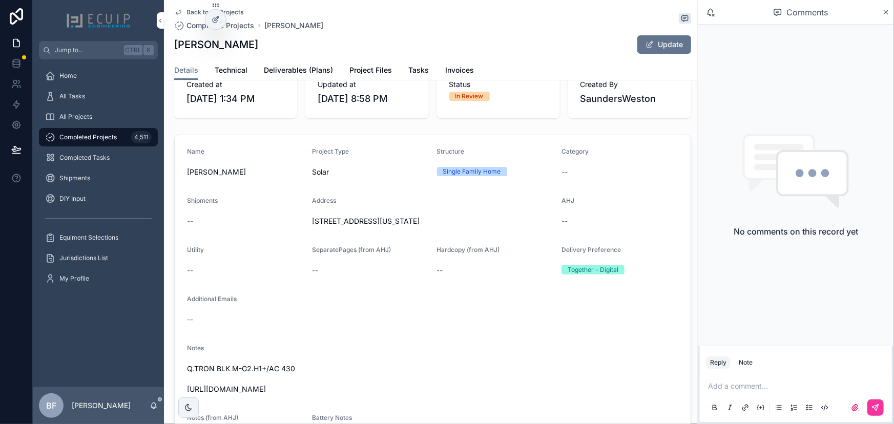
scroll to position [279, 0]
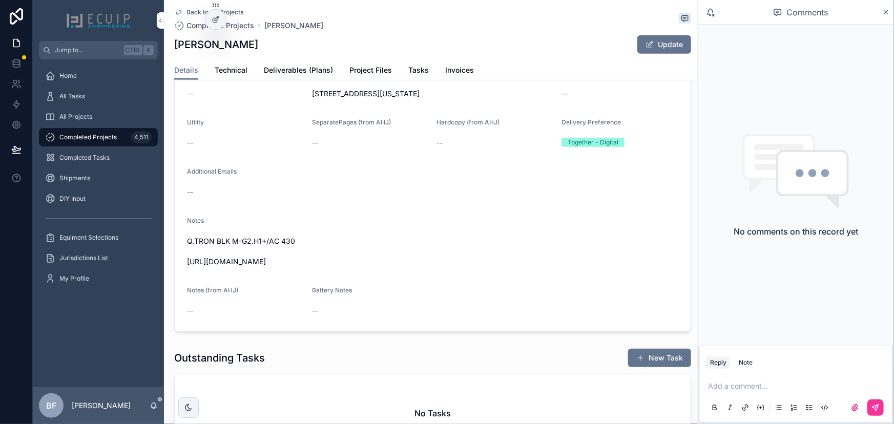
drag, startPoint x: 359, startPoint y: 270, endPoint x: 187, endPoint y: 274, distance: 171.6
click at [187, 270] on div "Q.TRON BLK M-G2.H1+/AC 430 [URL][DOMAIN_NAME]" at bounding box center [432, 251] width 491 height 37
copy span "[URL][DOMAIN_NAME]"
click at [292, 69] on span "Deliverables (Plans)" at bounding box center [298, 70] width 69 height 10
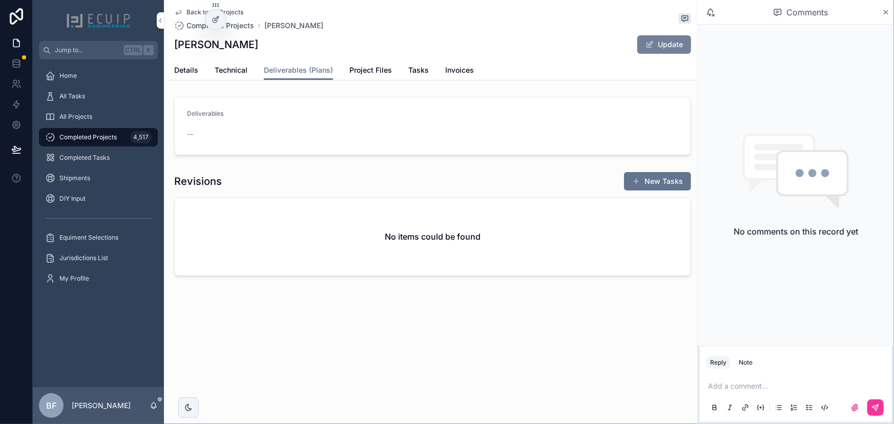
click at [685, 40] on button "Update" at bounding box center [664, 44] width 54 height 18
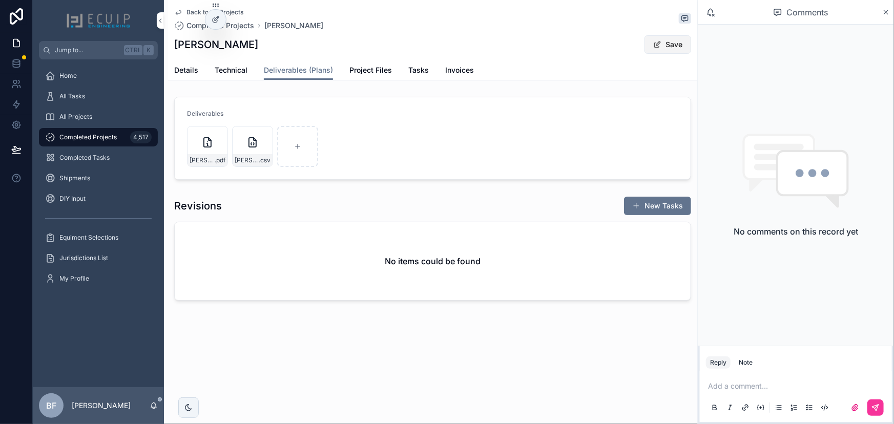
click at [668, 47] on button "Save" at bounding box center [667, 44] width 47 height 18
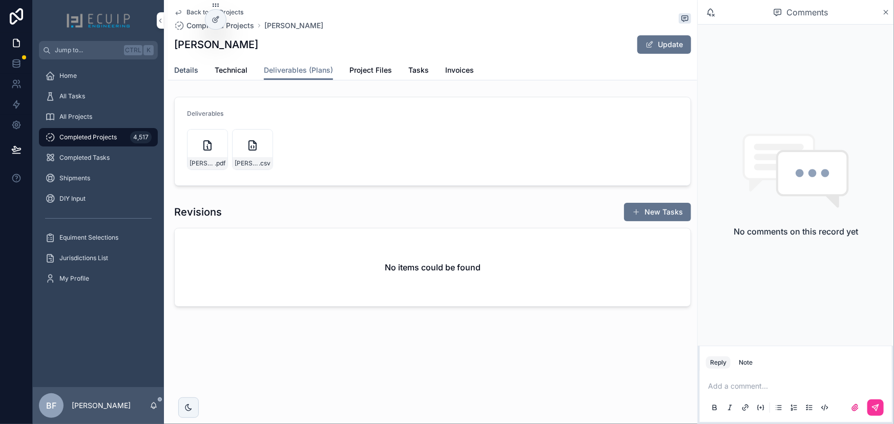
click at [191, 67] on span "Details" at bounding box center [186, 70] width 24 height 10
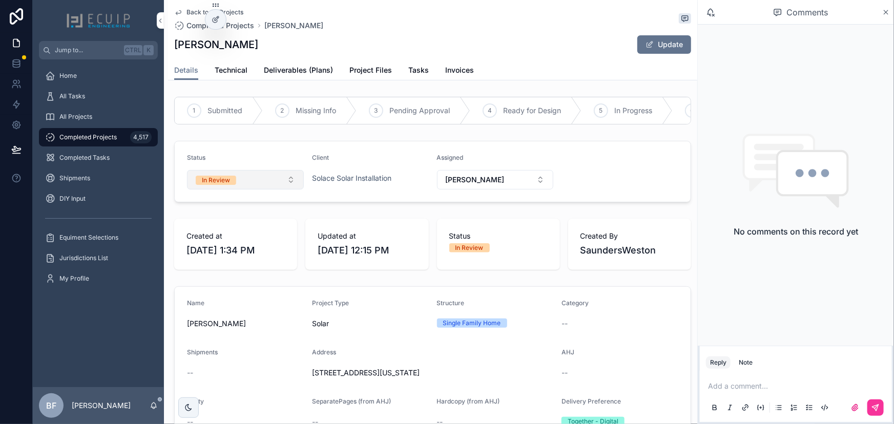
click at [242, 186] on button "In Review" at bounding box center [245, 179] width 117 height 19
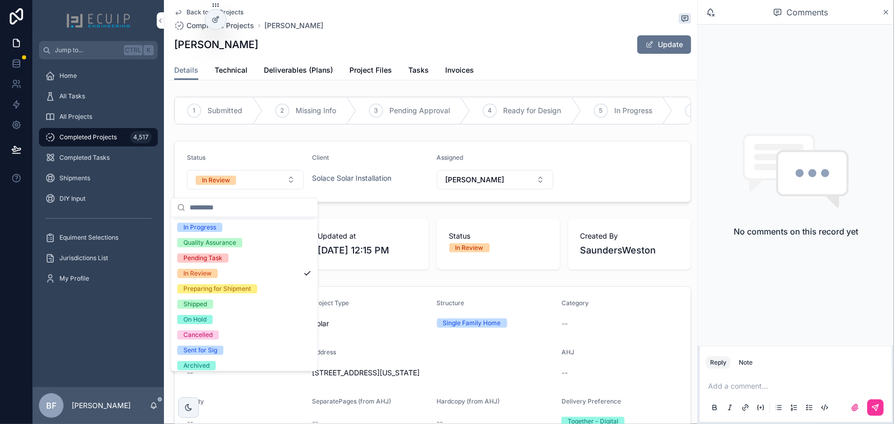
scroll to position [80, 0]
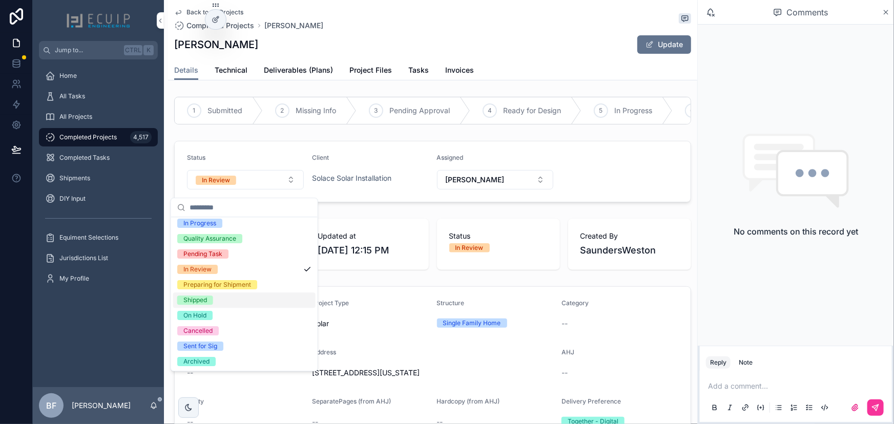
click at [204, 297] on div "Shipped" at bounding box center [195, 300] width 24 height 9
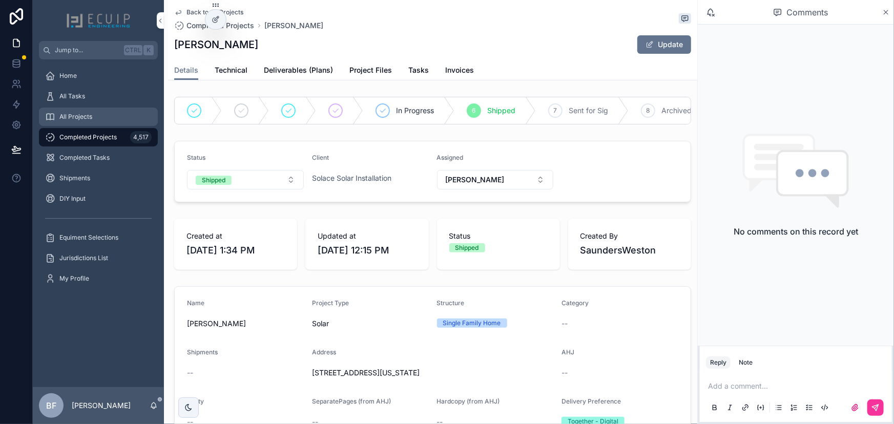
click at [95, 109] on div "All Projects" at bounding box center [98, 117] width 107 height 16
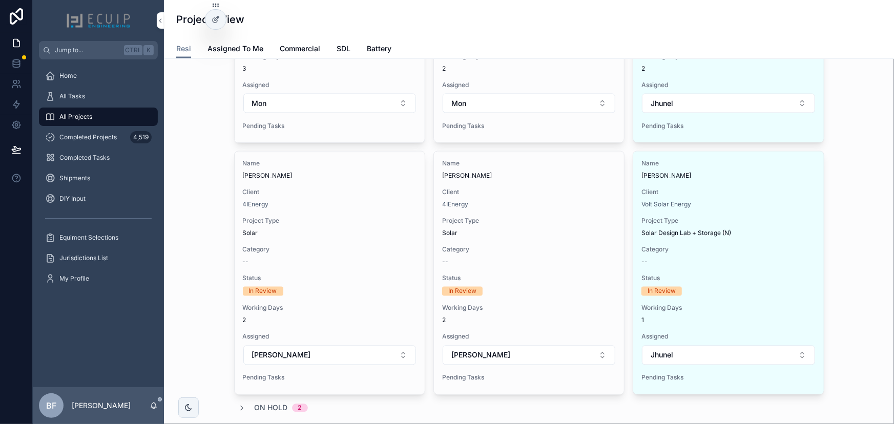
scroll to position [838, 0]
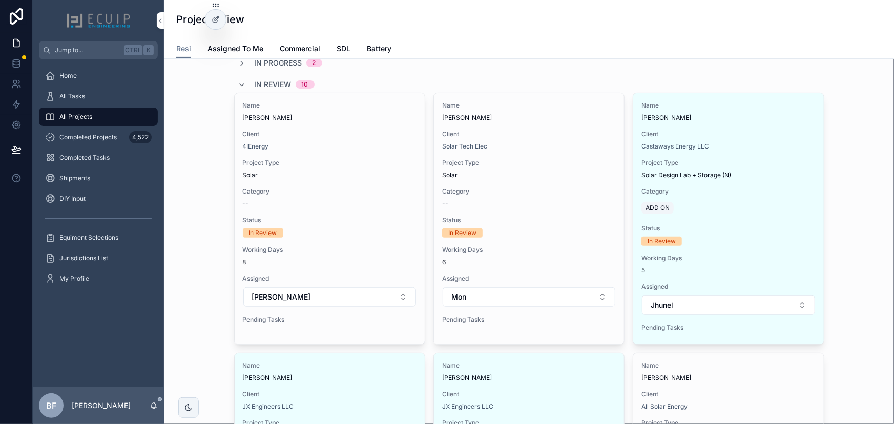
scroll to position [121, 0]
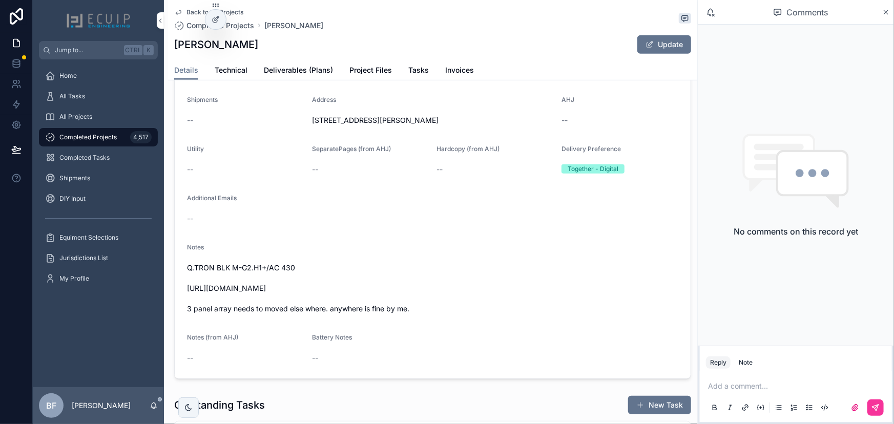
scroll to position [279, 0]
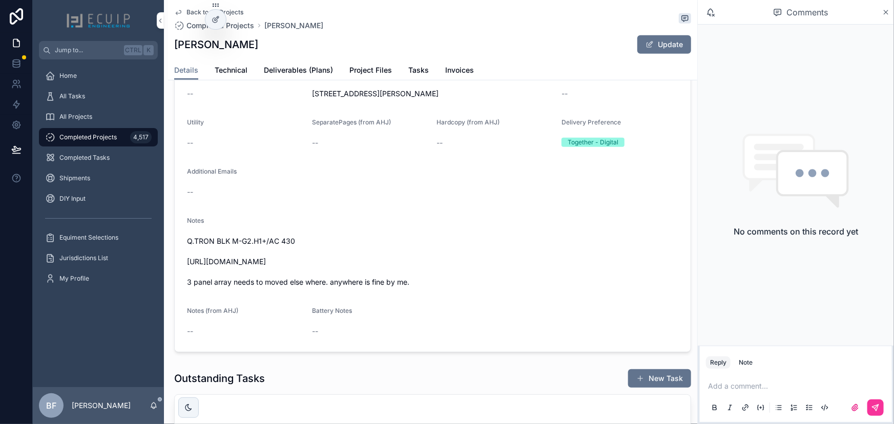
click at [358, 256] on span "Q.TRON BLK M-G2.H1+/AC 430 [URL][DOMAIN_NAME] 3 panel array needs to moved else…" at bounding box center [432, 261] width 491 height 51
drag, startPoint x: 358, startPoint y: 270, endPoint x: 177, endPoint y: 265, distance: 180.9
click at [177, 265] on form "Name [PERSON_NAME] Project Type Solar Structure Single Family Home Category -- …" at bounding box center [433, 180] width 516 height 344
copy span "[URL][DOMAIN_NAME]"
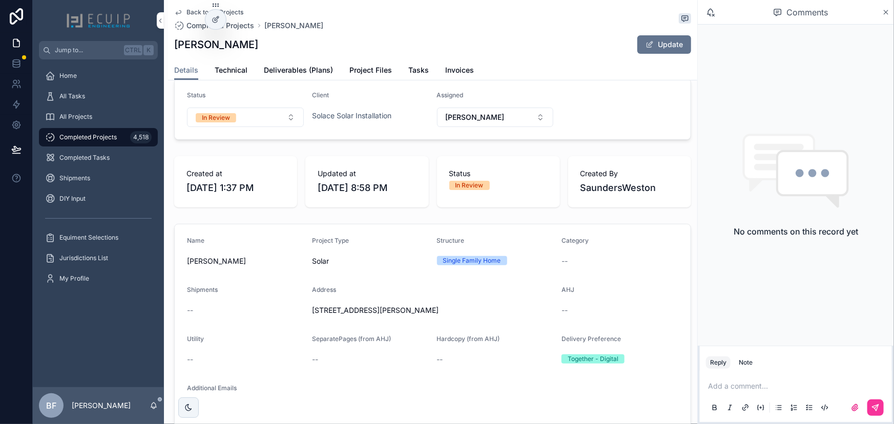
scroll to position [0, 0]
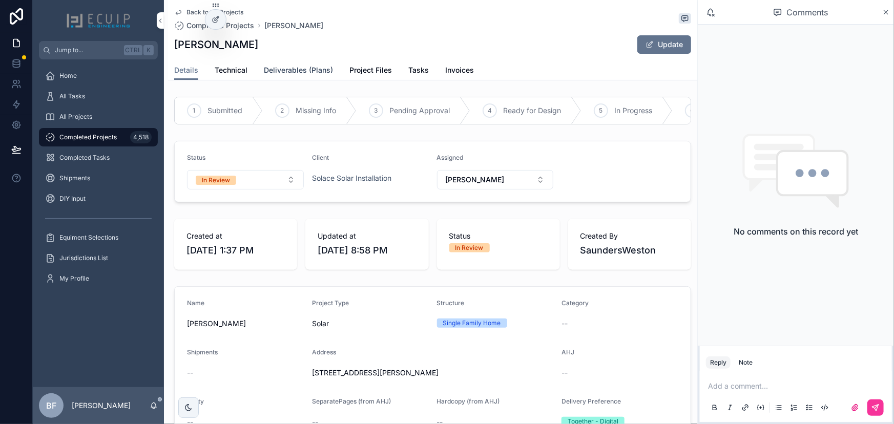
click at [303, 65] on span "Deliverables (Plans)" at bounding box center [298, 70] width 69 height 10
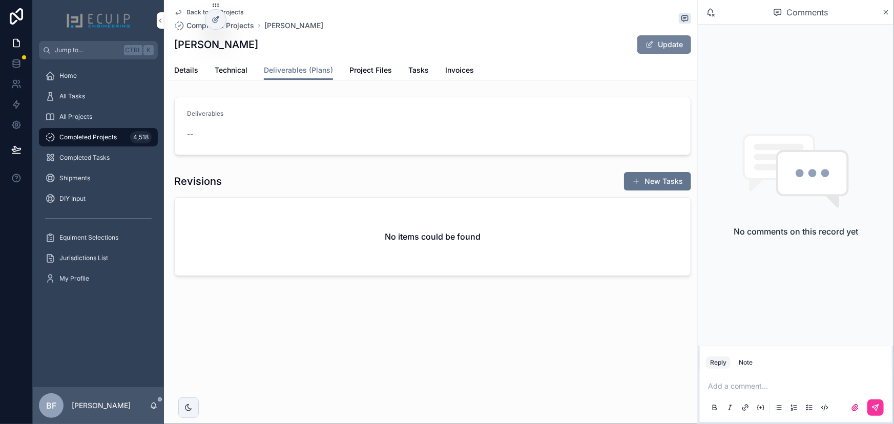
click at [660, 36] on button "Update" at bounding box center [664, 44] width 54 height 18
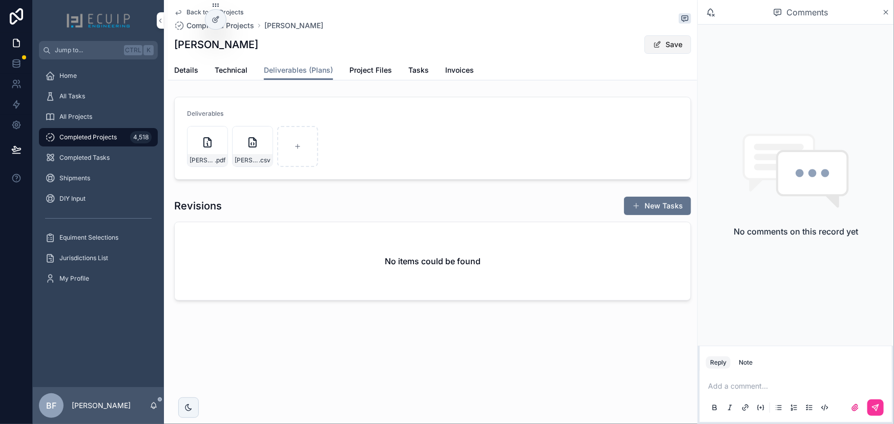
click at [646, 47] on button "Save" at bounding box center [667, 44] width 47 height 18
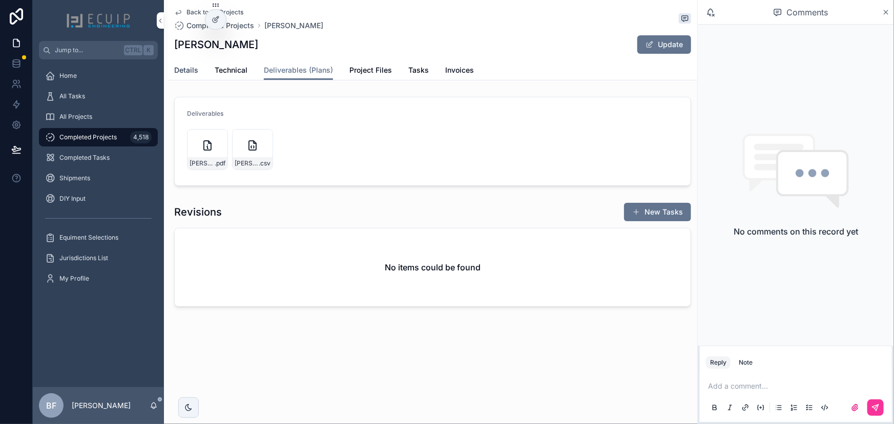
click at [182, 69] on span "Details" at bounding box center [186, 70] width 24 height 10
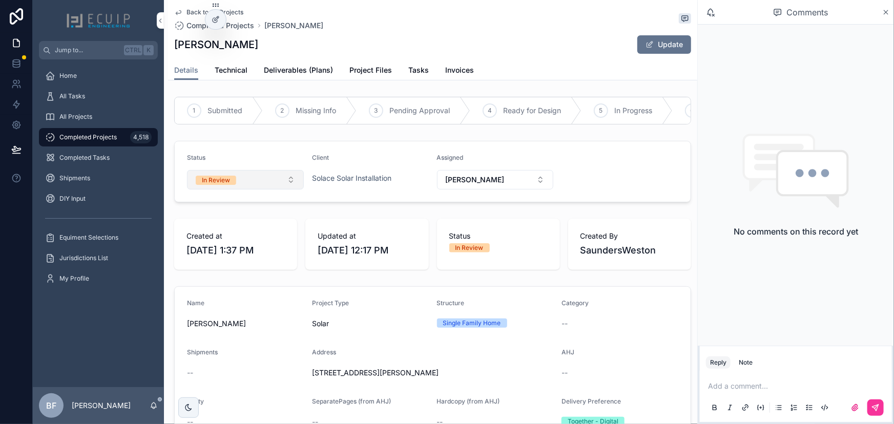
click at [255, 187] on button "In Review" at bounding box center [245, 179] width 117 height 19
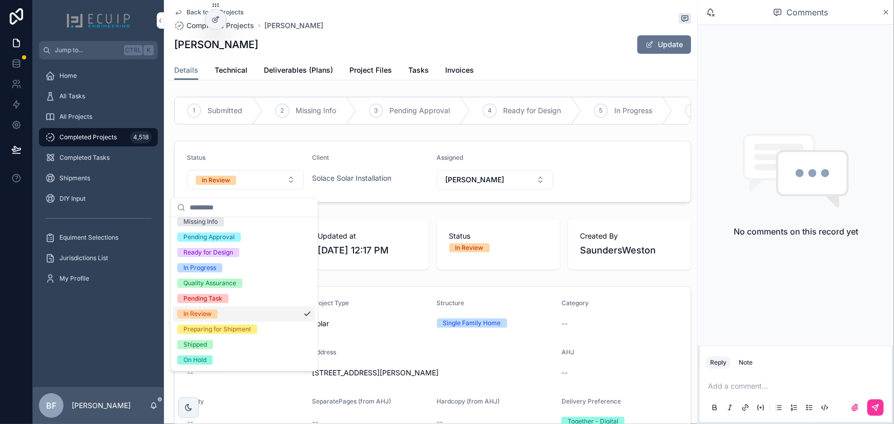
scroll to position [80, 0]
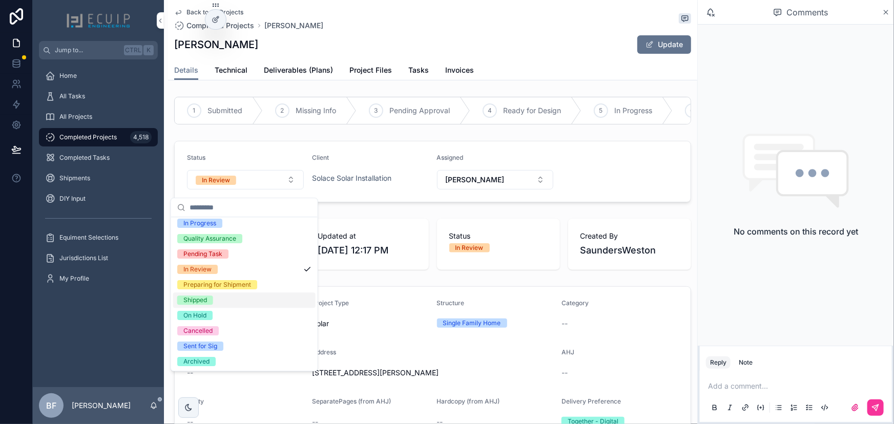
click at [204, 301] on div "Shipped" at bounding box center [195, 300] width 24 height 9
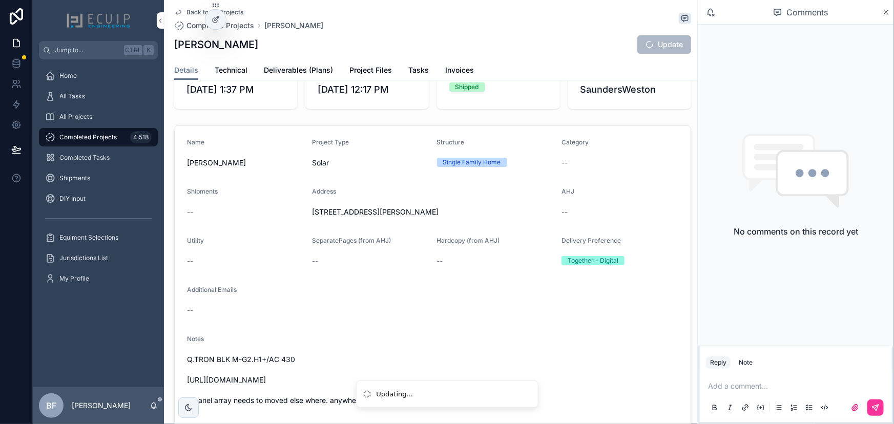
scroll to position [233, 0]
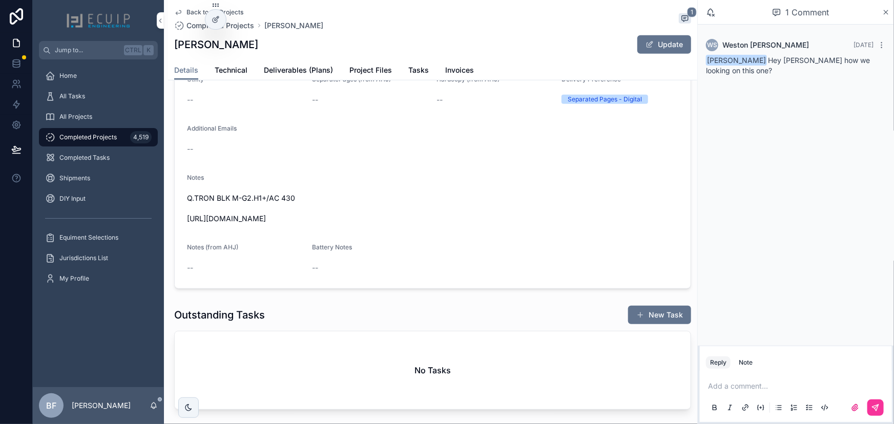
scroll to position [326, 0]
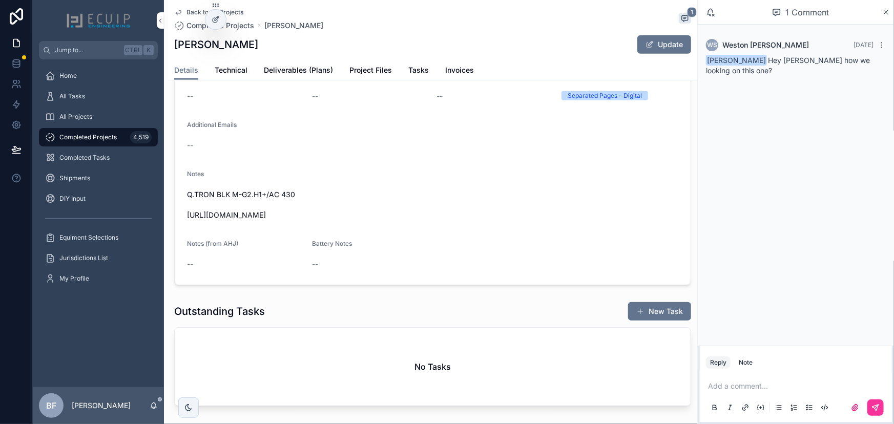
drag, startPoint x: 359, startPoint y: 239, endPoint x: 181, endPoint y: 228, distance: 178.0
click at [181, 228] on form "Name [PERSON_NAME] Project Type Solar Structure Single Family Home Category -- …" at bounding box center [433, 123] width 516 height 324
copy span "[URL][DOMAIN_NAME]"
click at [267, 47] on div "[PERSON_NAME] Update" at bounding box center [432, 44] width 517 height 19
drag, startPoint x: 237, startPoint y: 48, endPoint x: 144, endPoint y: 51, distance: 92.3
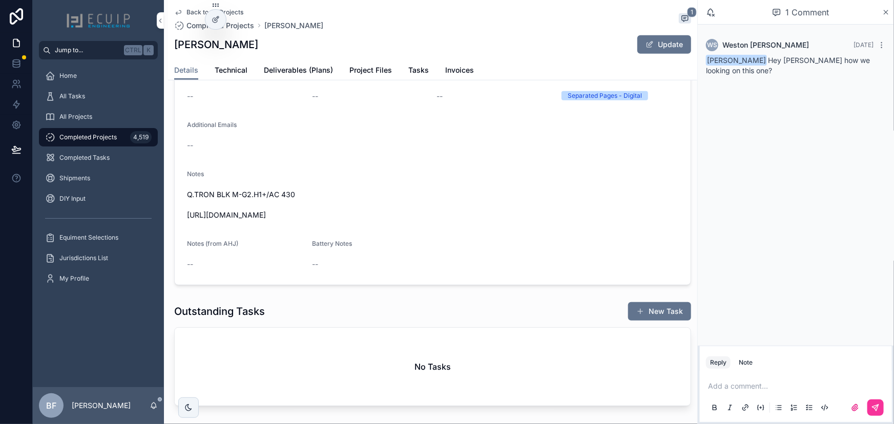
click at [144, 51] on div "Jump to... Ctrl K Home All Tasks All Projects Completed Projects 4,519 Complete…" at bounding box center [463, 212] width 861 height 424
click at [254, 42] on h1 "[PERSON_NAME]" at bounding box center [216, 44] width 84 height 14
drag, startPoint x: 260, startPoint y: 47, endPoint x: 164, endPoint y: 53, distance: 96.0
click at [164, 53] on div "Back to All Projects Completed Projects [PERSON_NAME] 1 [PERSON_NAME] Update De…" at bounding box center [430, 184] width 533 height 1020
click at [175, 46] on h1 "[PERSON_NAME]" at bounding box center [216, 44] width 84 height 14
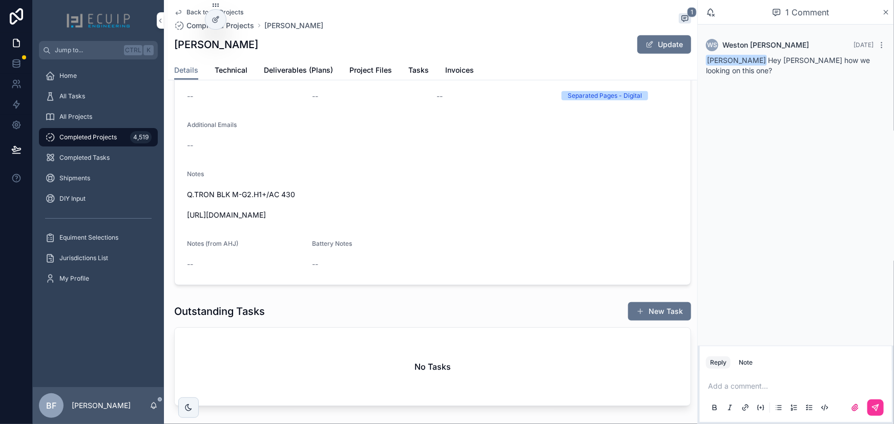
drag, startPoint x: 174, startPoint y: 43, endPoint x: 256, endPoint y: 47, distance: 82.0
click at [256, 47] on h1 "[PERSON_NAME]" at bounding box center [216, 44] width 84 height 14
copy h1 "[PERSON_NAME]"
click at [328, 176] on div "Notes" at bounding box center [432, 176] width 491 height 12
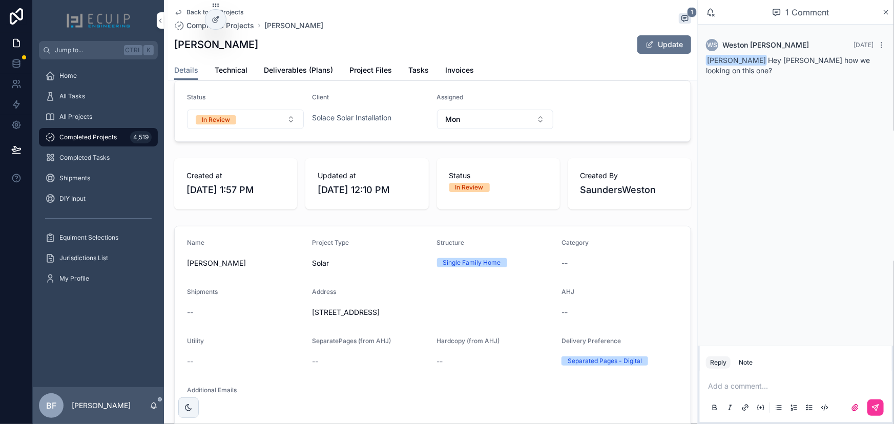
scroll to position [46, 0]
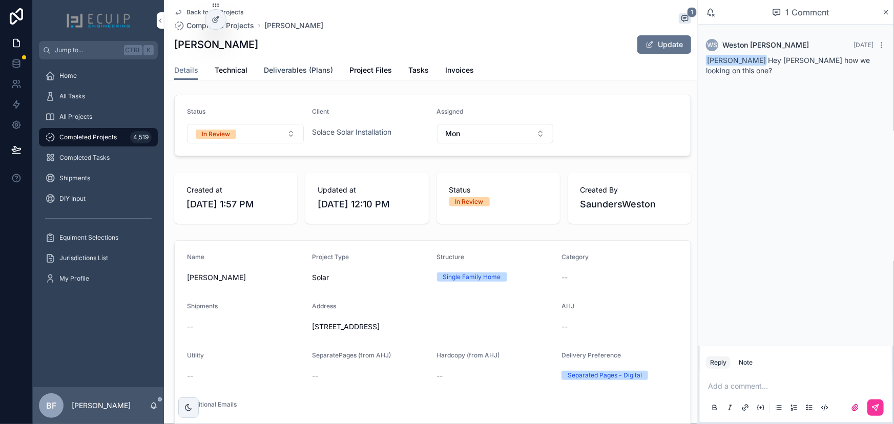
click at [312, 75] on link "Deliverables (Plans)" at bounding box center [298, 71] width 69 height 20
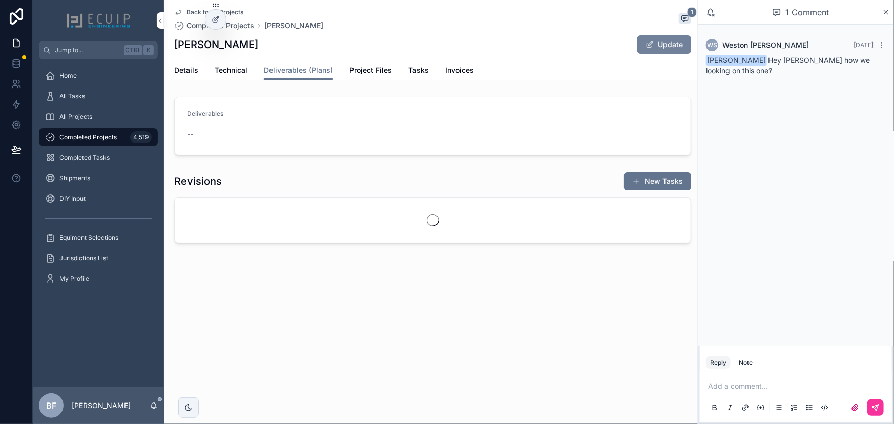
click at [660, 46] on button "Update" at bounding box center [664, 44] width 54 height 18
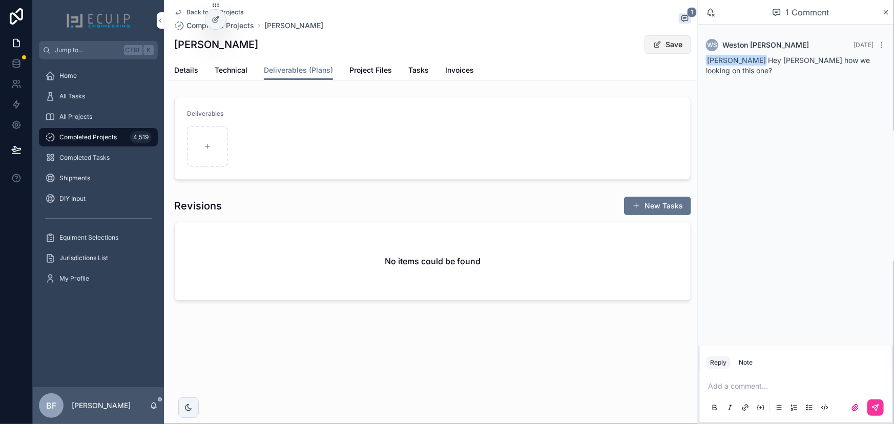
click at [670, 46] on button "Save" at bounding box center [667, 44] width 47 height 18
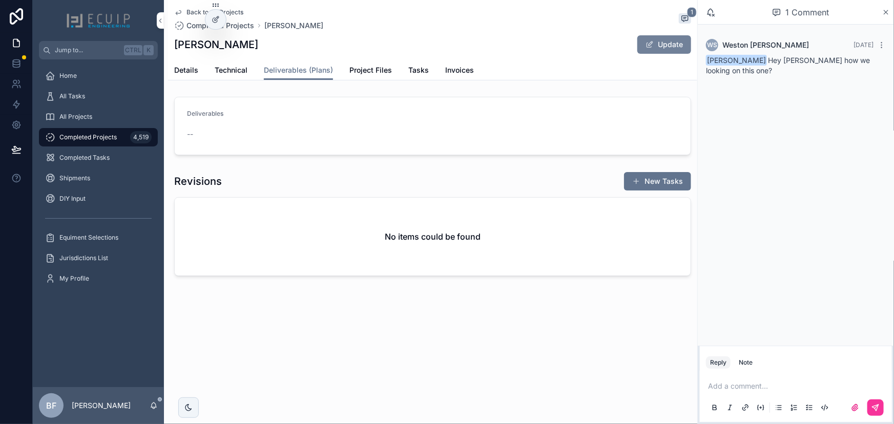
click at [666, 50] on button "Update" at bounding box center [664, 44] width 54 height 18
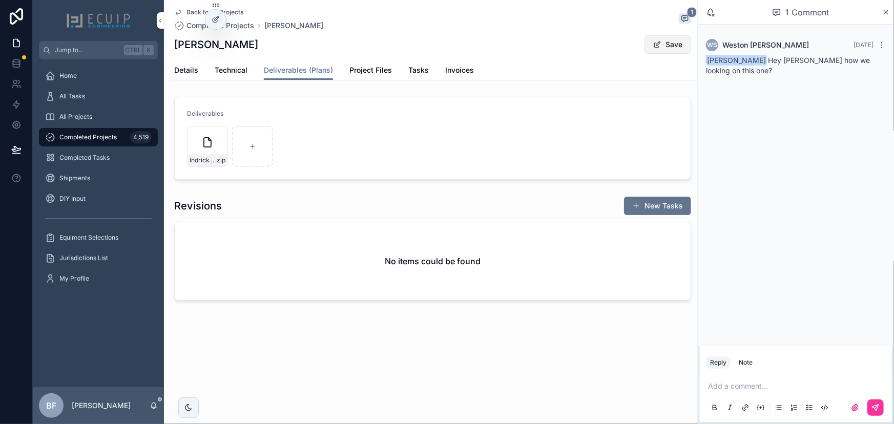
click at [672, 41] on button "Save" at bounding box center [667, 44] width 47 height 18
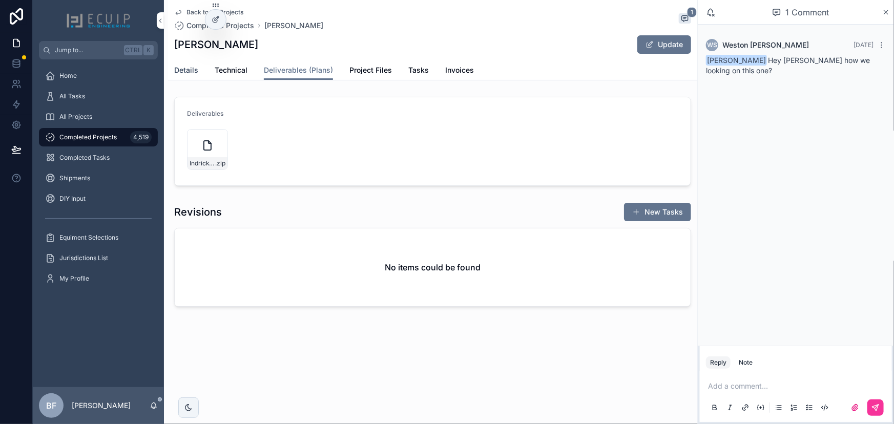
click at [188, 70] on span "Details" at bounding box center [186, 70] width 24 height 10
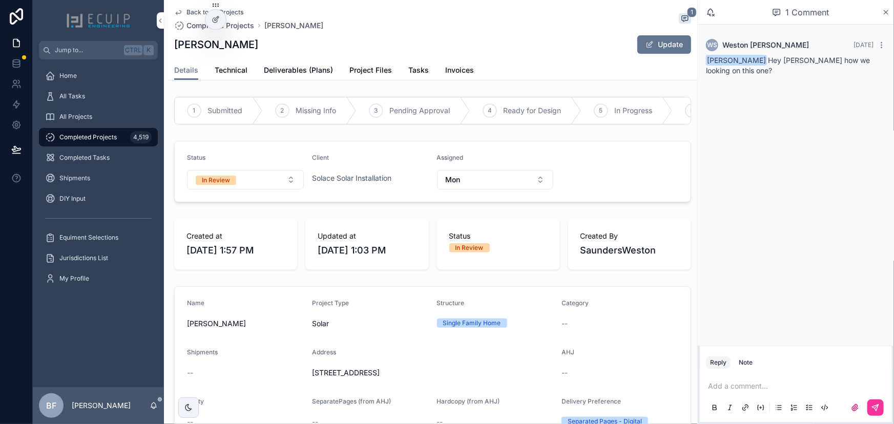
drag, startPoint x: 261, startPoint y: 175, endPoint x: 257, endPoint y: 185, distance: 11.3
click at [261, 175] on div "Status In Review" at bounding box center [245, 172] width 117 height 36
drag, startPoint x: 257, startPoint y: 185, endPoint x: 252, endPoint y: 197, distance: 13.1
click at [257, 185] on button "In Review" at bounding box center [245, 179] width 117 height 19
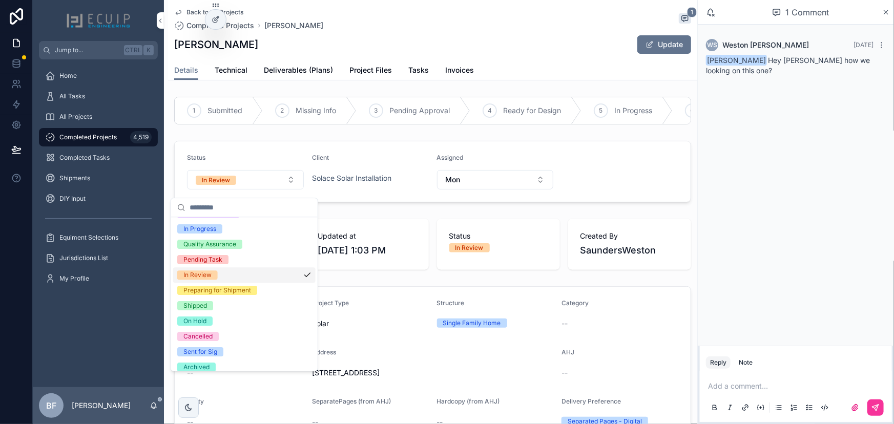
scroll to position [80, 0]
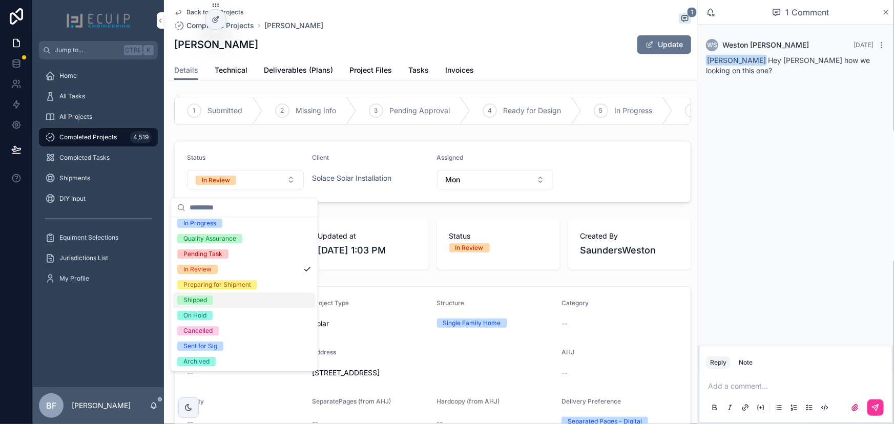
click at [197, 299] on div "Shipped" at bounding box center [195, 300] width 24 height 9
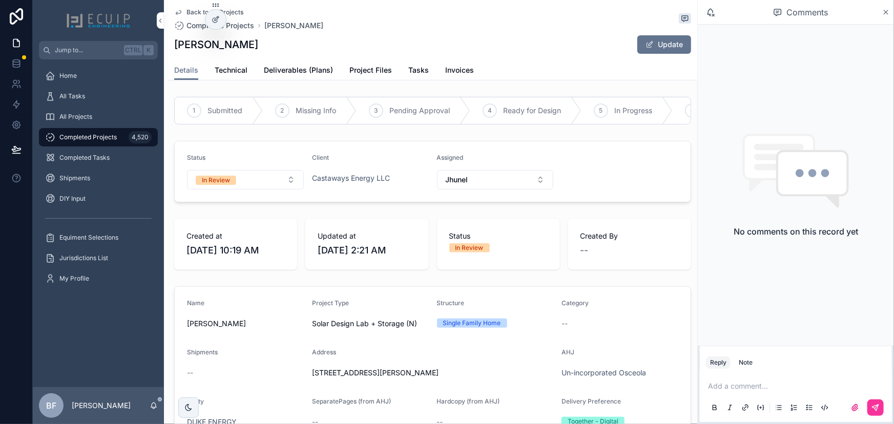
click at [288, 50] on div "Joshua Jacob Update" at bounding box center [432, 44] width 517 height 19
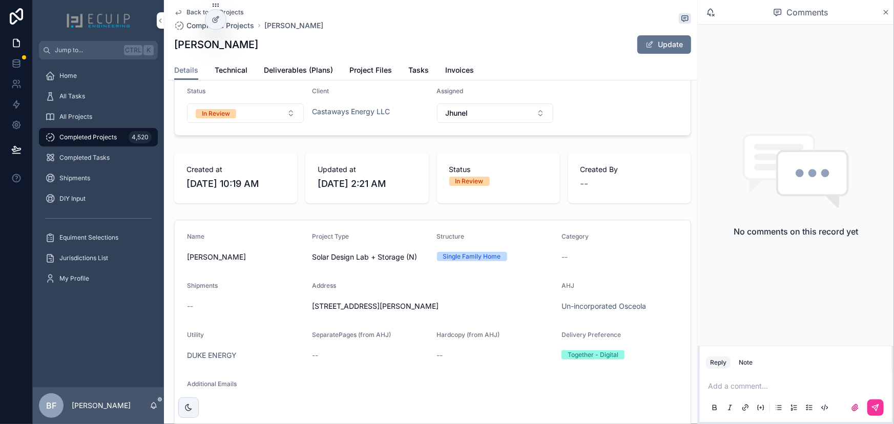
scroll to position [93, 0]
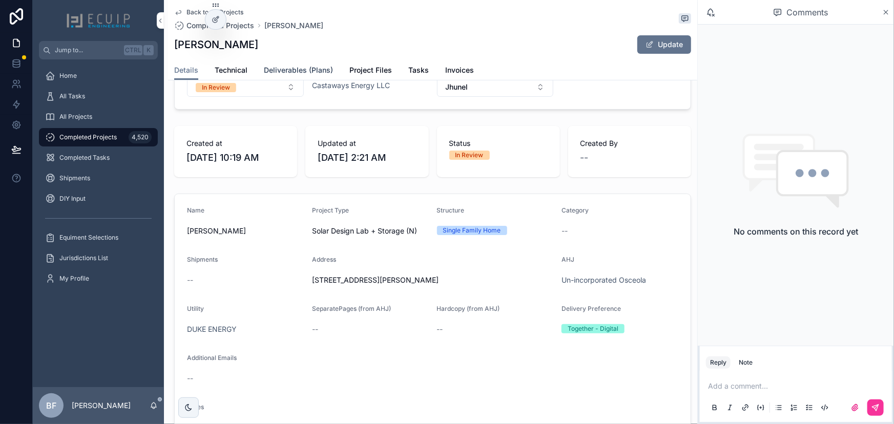
click at [308, 72] on span "Deliverables (Plans)" at bounding box center [298, 70] width 69 height 10
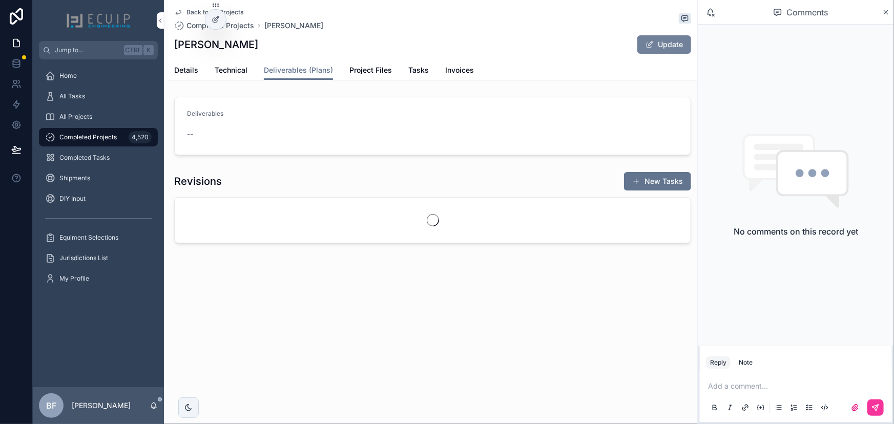
click at [662, 46] on button "Update" at bounding box center [664, 44] width 54 height 18
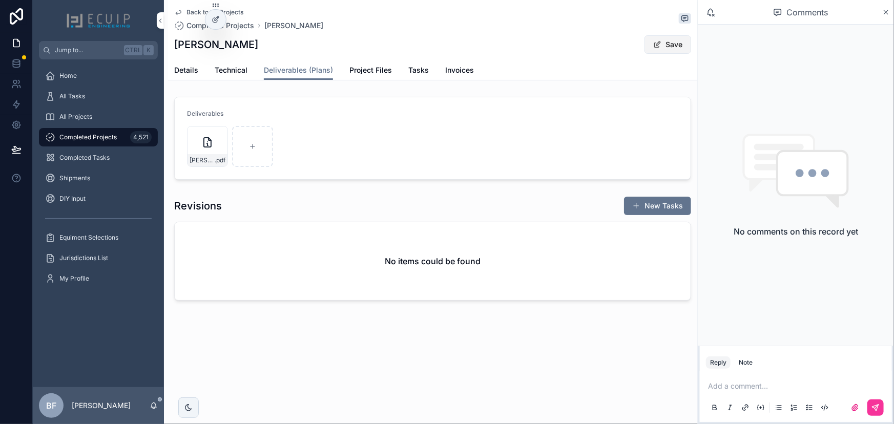
click at [661, 42] on button "Save" at bounding box center [667, 44] width 47 height 18
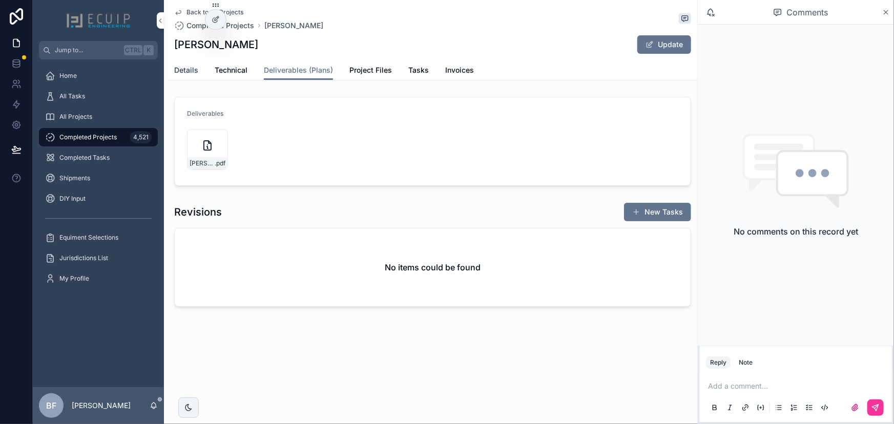
click at [190, 66] on span "Details" at bounding box center [186, 70] width 24 height 10
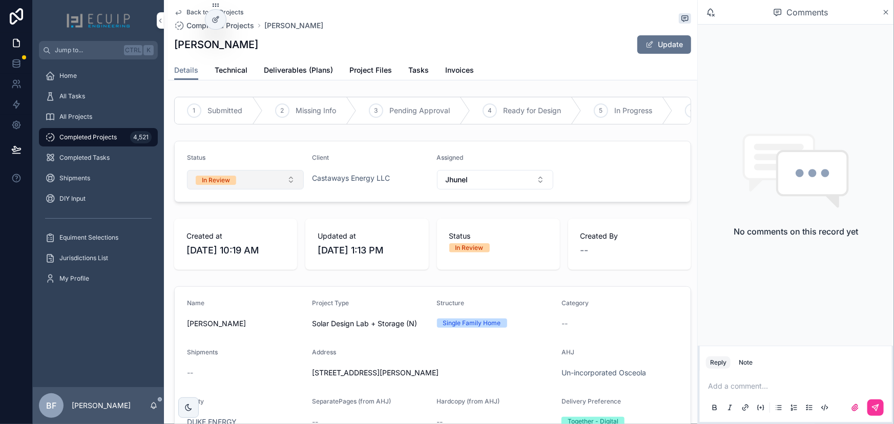
click at [257, 187] on button "In Review" at bounding box center [245, 179] width 117 height 19
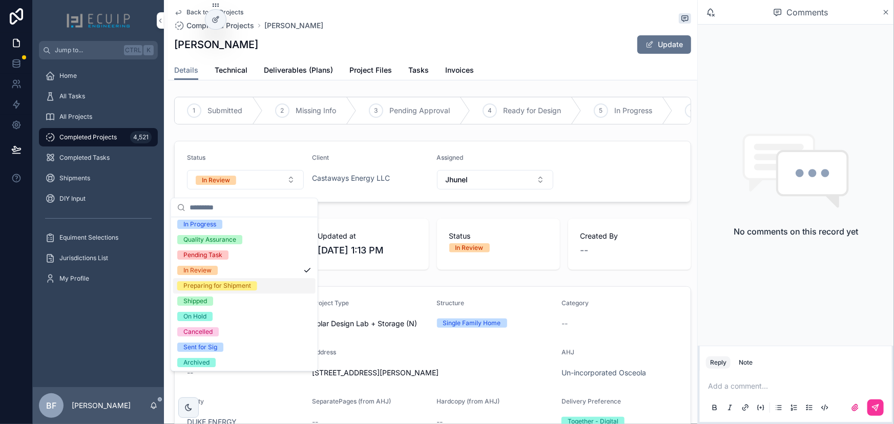
scroll to position [80, 0]
click at [207, 304] on span "Shipped" at bounding box center [195, 300] width 36 height 9
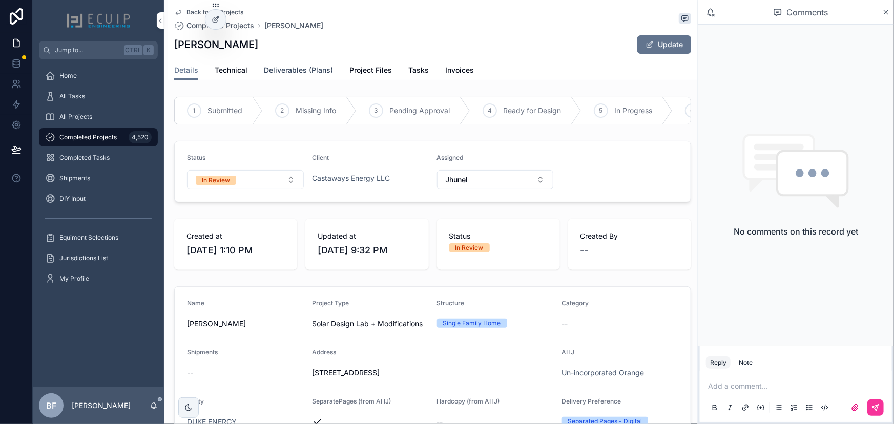
click at [297, 75] on link "Deliverables (Plans)" at bounding box center [298, 71] width 69 height 20
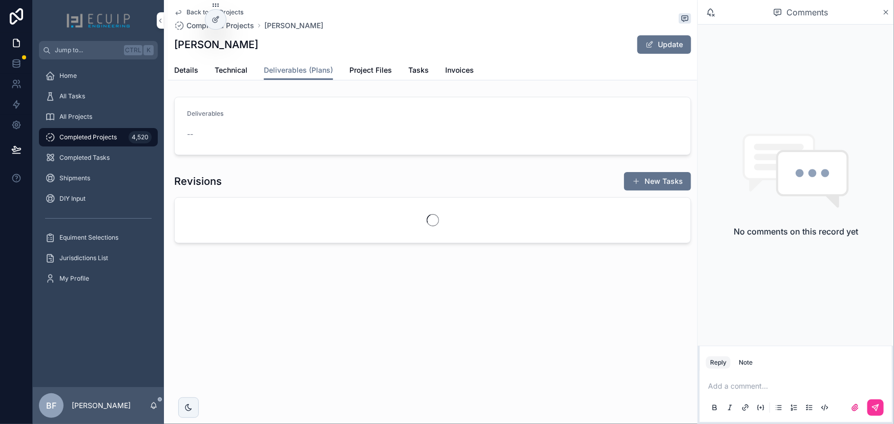
click at [668, 54] on div "Back to All Projects Completed Projects [PERSON_NAME] [PERSON_NAME] Update" at bounding box center [432, 30] width 517 height 60
click at [659, 41] on button "Update" at bounding box center [664, 44] width 54 height 18
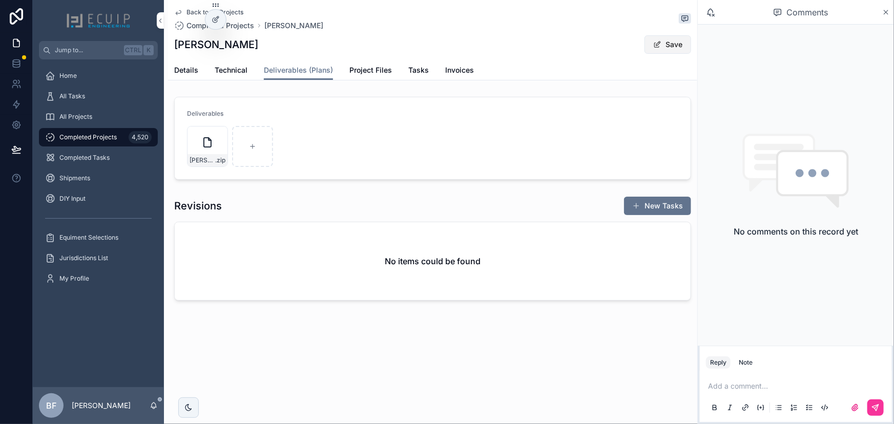
click at [660, 41] on span "scrollable content" at bounding box center [657, 44] width 8 height 8
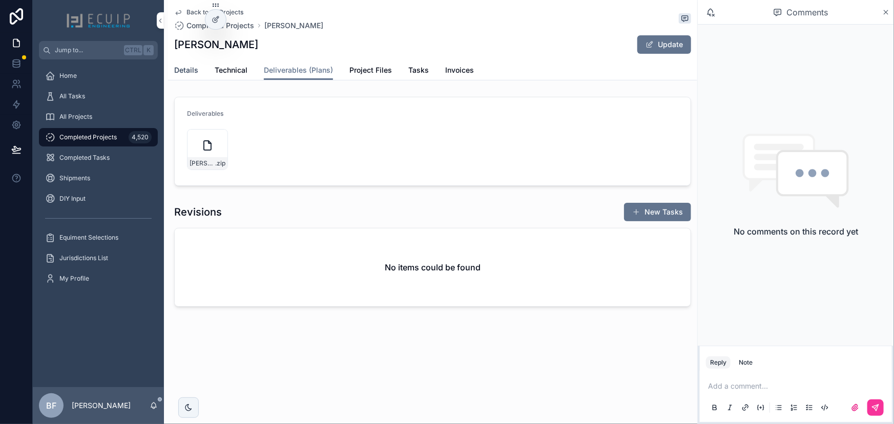
click at [174, 68] on span "Details" at bounding box center [186, 70] width 24 height 10
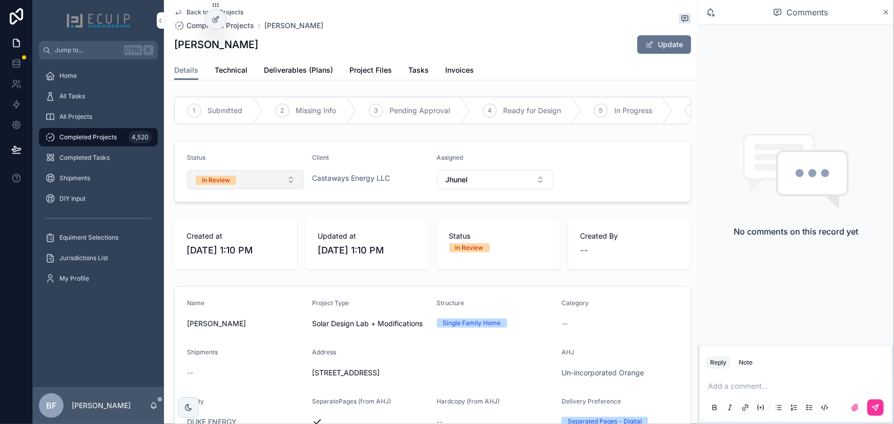
drag, startPoint x: 239, startPoint y: 182, endPoint x: 243, endPoint y: 194, distance: 12.7
click at [239, 182] on button "In Review" at bounding box center [245, 179] width 117 height 19
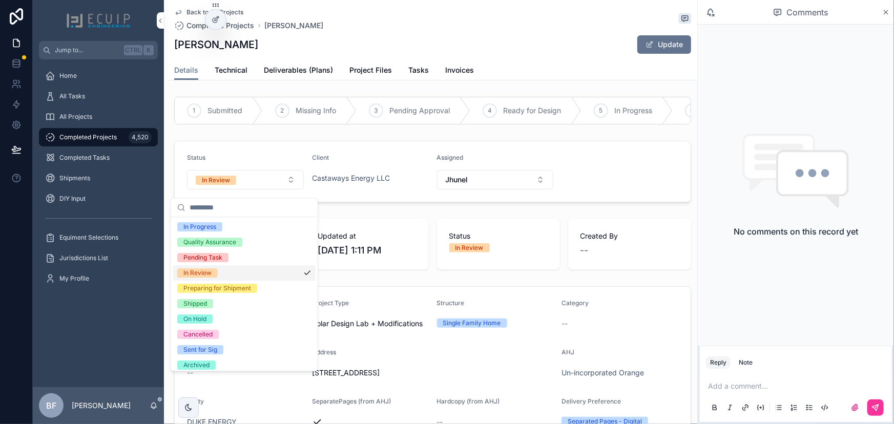
scroll to position [80, 0]
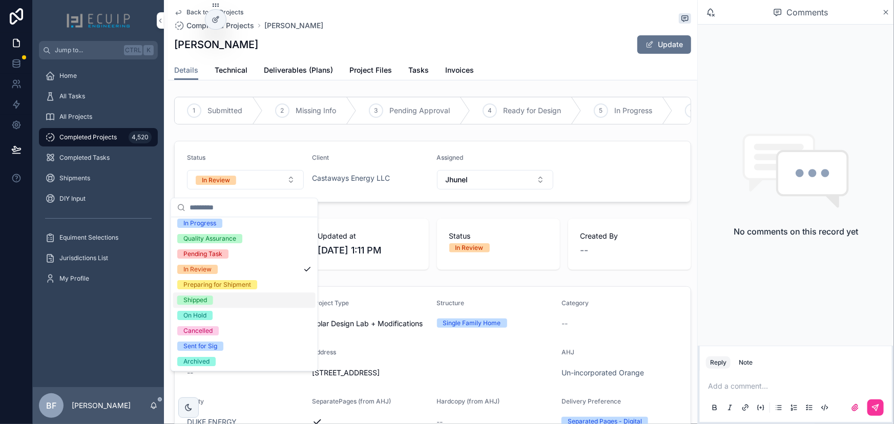
click at [202, 301] on div "Shipped" at bounding box center [195, 300] width 24 height 9
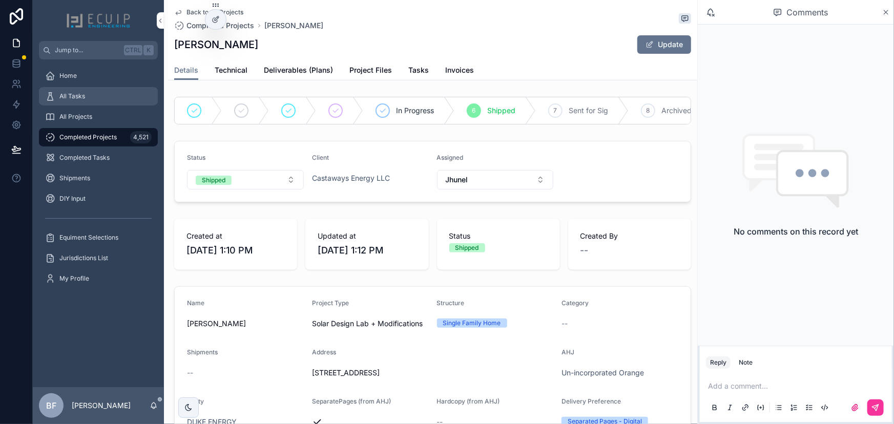
click at [97, 98] on div "All Tasks" at bounding box center [98, 96] width 107 height 16
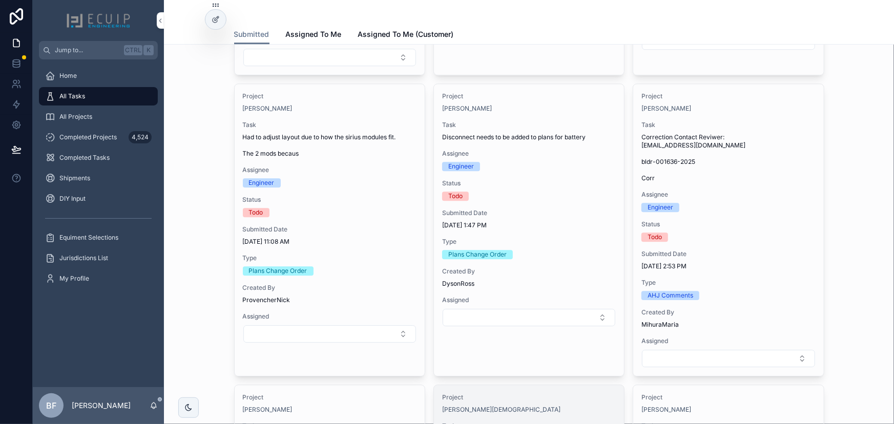
scroll to position [1426, 0]
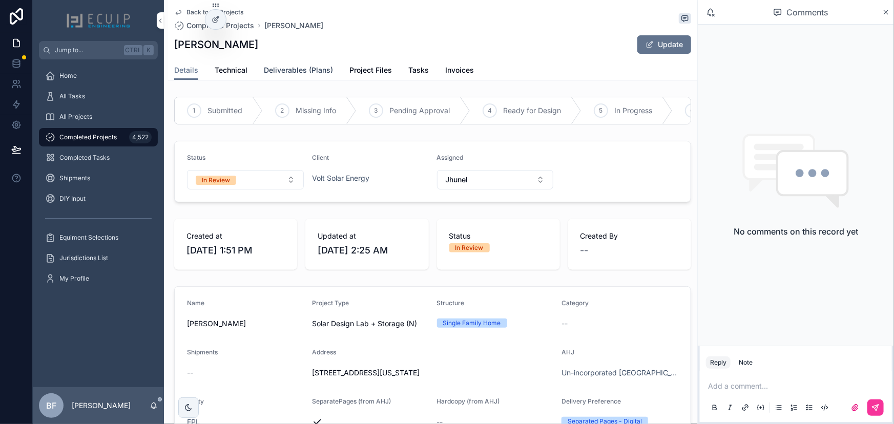
click at [307, 70] on span "Deliverables (Plans)" at bounding box center [298, 70] width 69 height 10
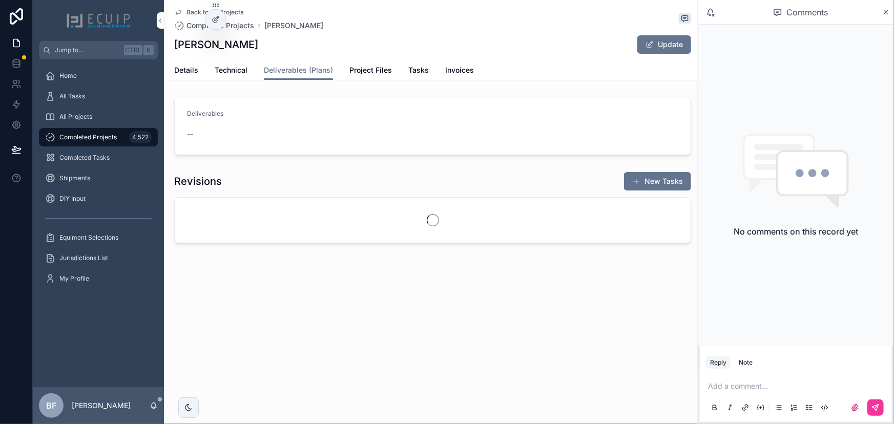
drag, startPoint x: 604, startPoint y: 40, endPoint x: 634, endPoint y: 43, distance: 29.8
click at [605, 40] on div "[PERSON_NAME] Update" at bounding box center [432, 44] width 517 height 19
click at [639, 43] on button "Update" at bounding box center [664, 44] width 54 height 18
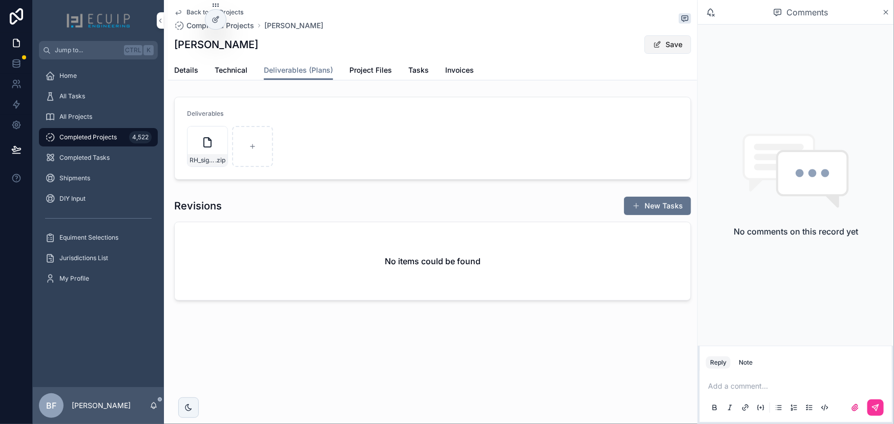
click at [652, 37] on button "Save" at bounding box center [667, 44] width 47 height 18
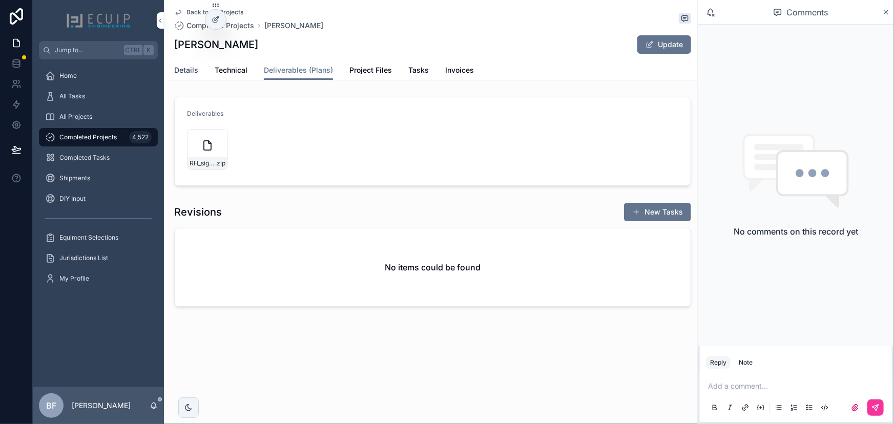
click at [186, 62] on link "Details" at bounding box center [186, 71] width 24 height 20
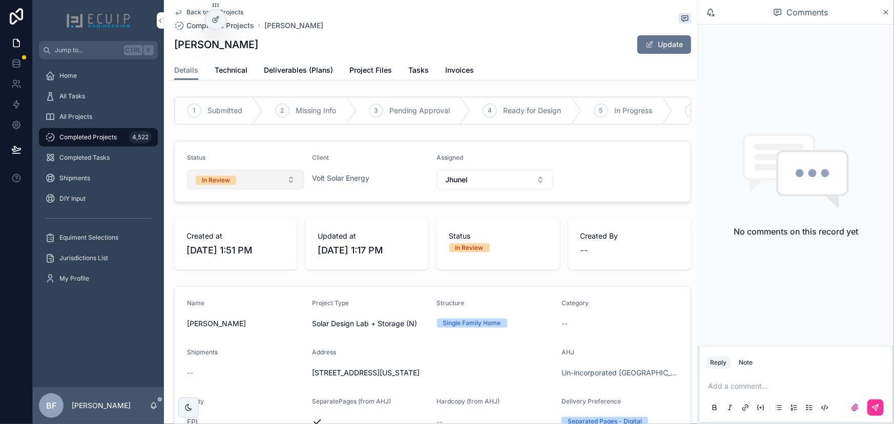
click at [252, 190] on button "In Review" at bounding box center [245, 179] width 117 height 19
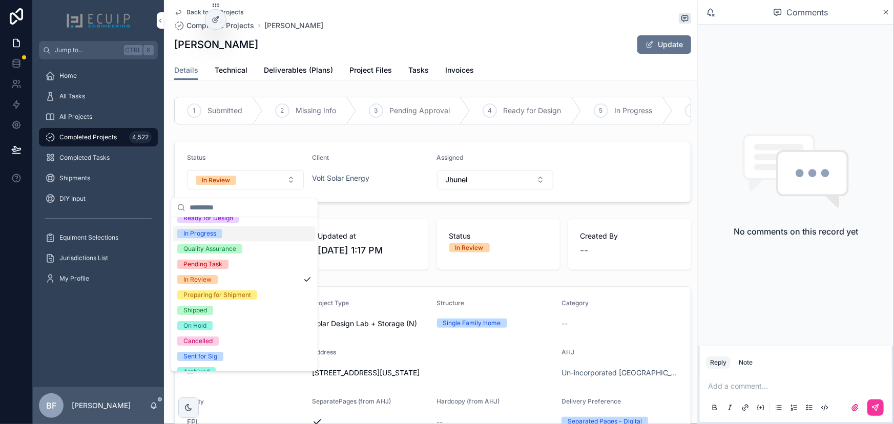
scroll to position [80, 0]
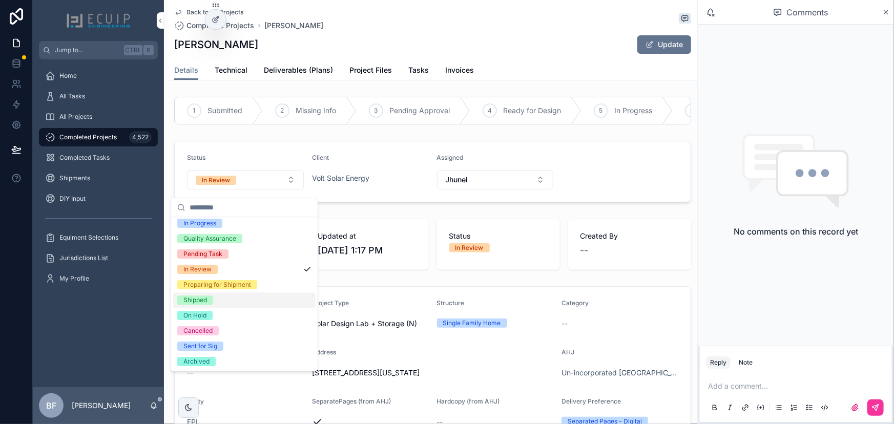
click at [202, 297] on div "Shipped" at bounding box center [195, 300] width 24 height 9
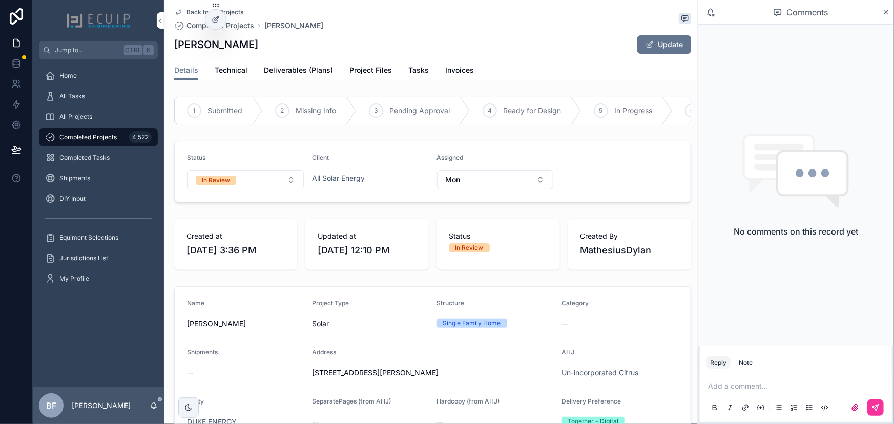
click at [673, 54] on div "Back to All Projects Completed Projects [PERSON_NAME] [PERSON_NAME] Update" at bounding box center [432, 30] width 517 height 60
click at [668, 49] on button "Update" at bounding box center [664, 44] width 54 height 18
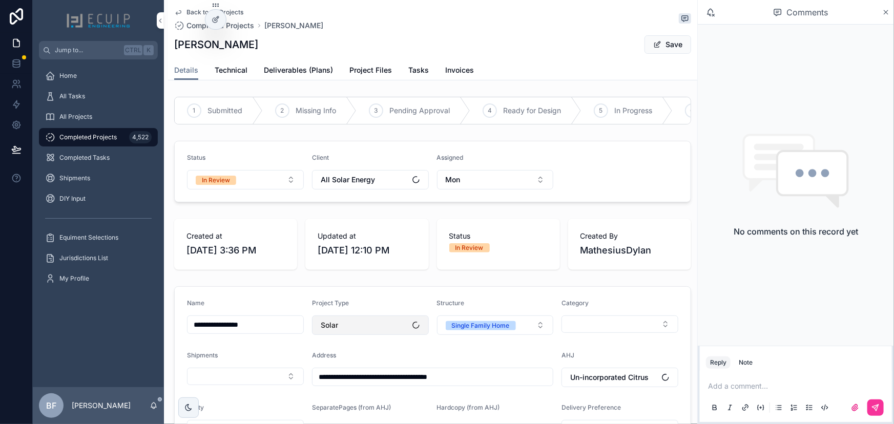
click at [362, 330] on button "Solar" at bounding box center [370, 325] width 117 height 19
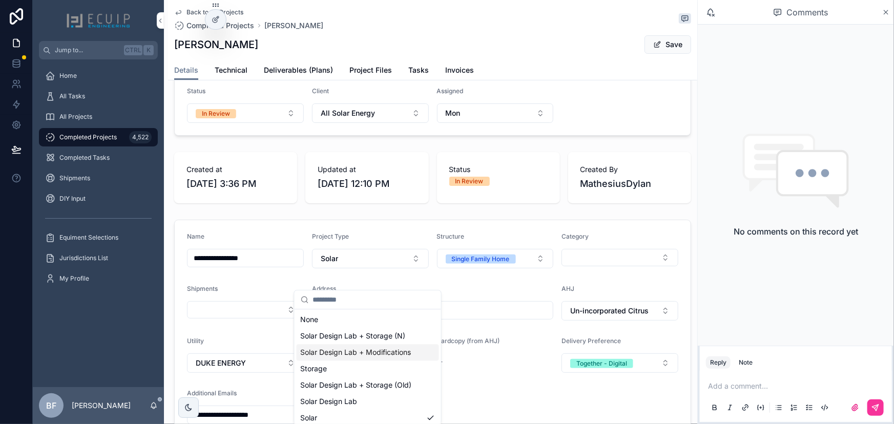
scroll to position [139, 0]
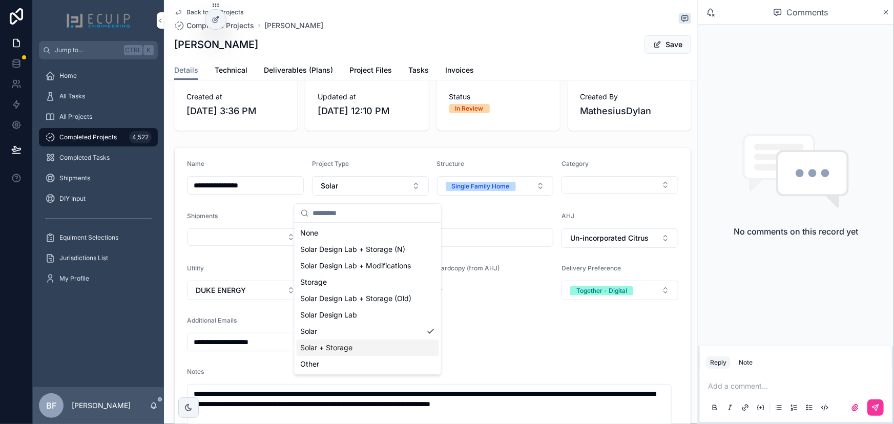
click at [365, 345] on div "Solar + Storage" at bounding box center [368, 348] width 142 height 16
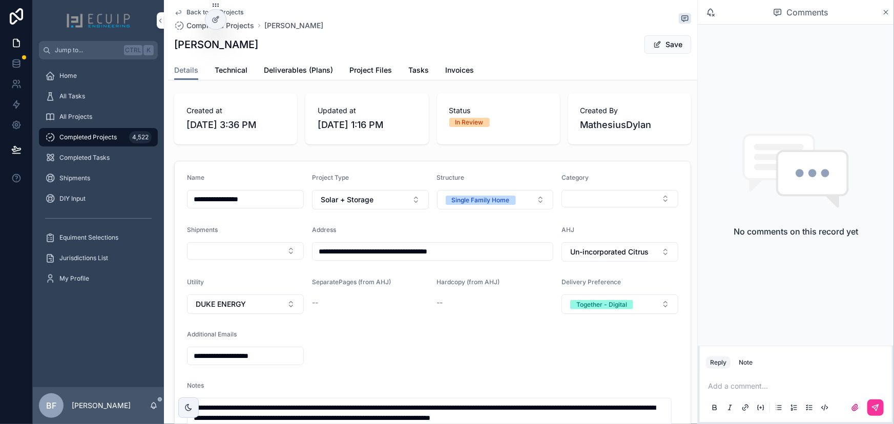
scroll to position [93, 0]
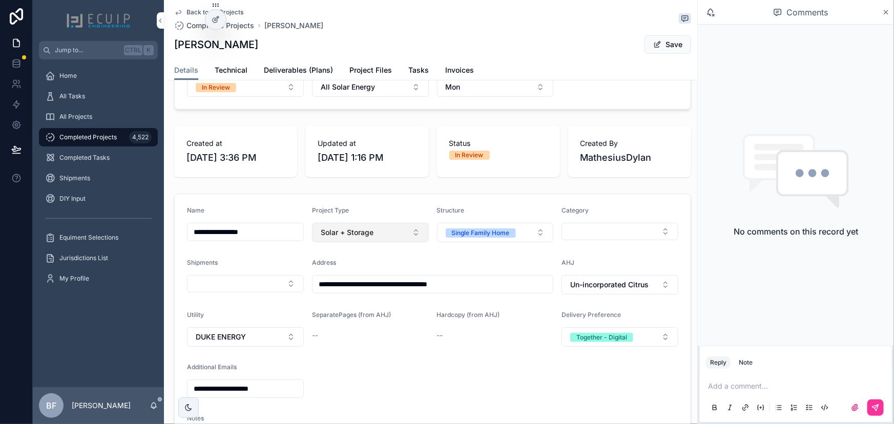
click at [411, 240] on button "Solar + Storage" at bounding box center [370, 232] width 117 height 19
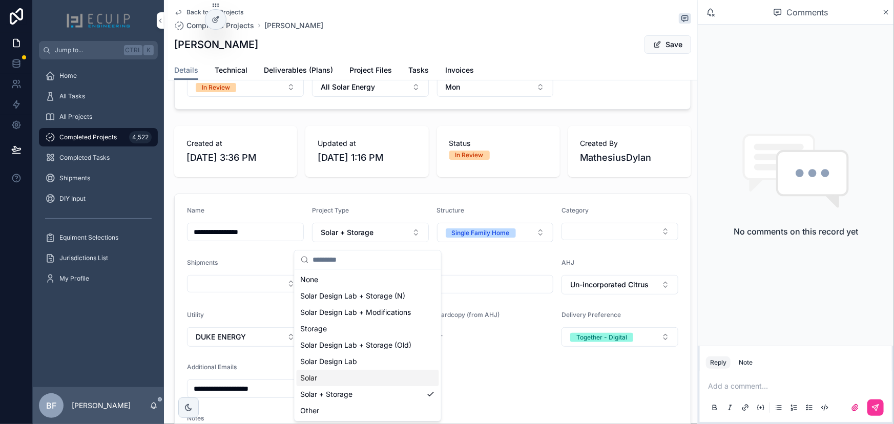
click at [344, 374] on div "Solar" at bounding box center [368, 378] width 142 height 16
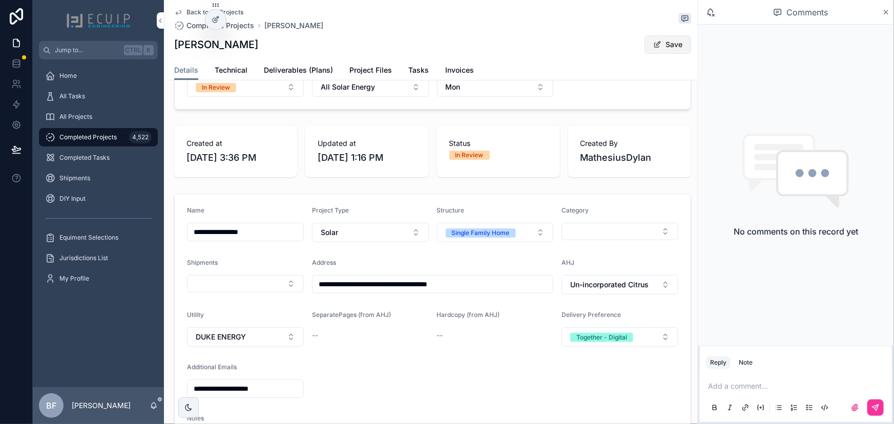
click at [664, 46] on button "Save" at bounding box center [667, 44] width 47 height 18
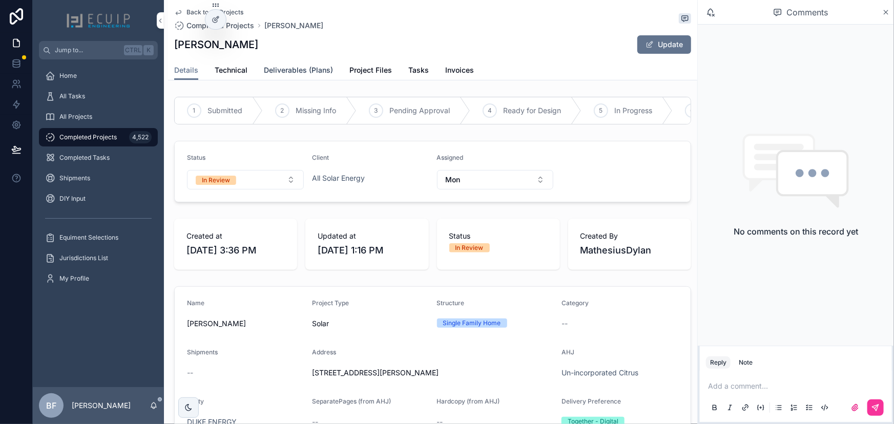
scroll to position [326, 0]
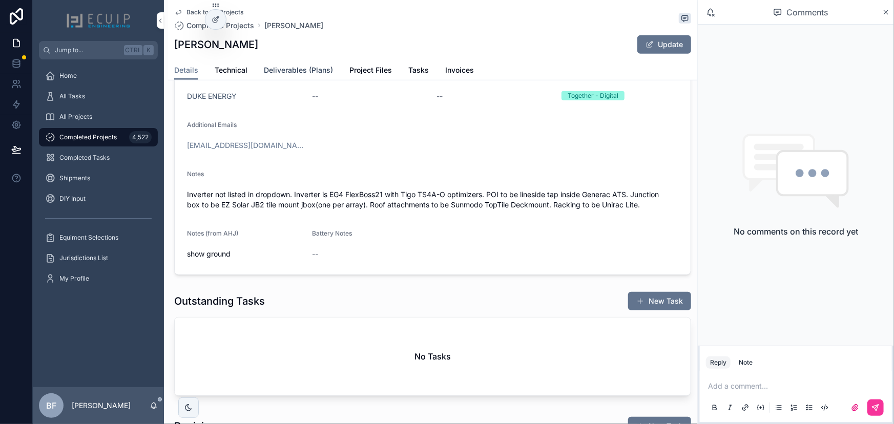
click at [306, 72] on span "Deliverables (Plans)" at bounding box center [298, 70] width 69 height 10
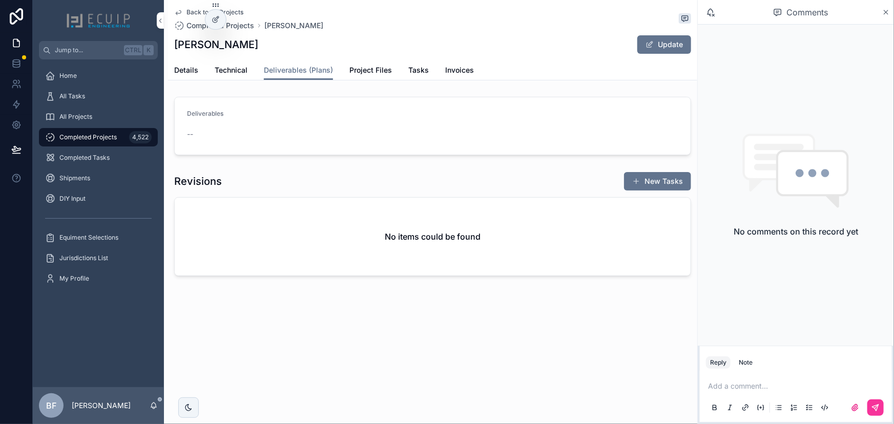
drag, startPoint x: 273, startPoint y: 52, endPoint x: 174, endPoint y: 52, distance: 98.9
click at [174, 52] on div "Leonard Calodney Update" at bounding box center [432, 44] width 517 height 19
copy h1 "Leonard Calodney"
click at [347, 75] on div "Details Technical Deliverables (Plans) Project Files Tasks Invoices" at bounding box center [432, 69] width 517 height 19
click at [356, 75] on link "Project Files" at bounding box center [370, 71] width 43 height 20
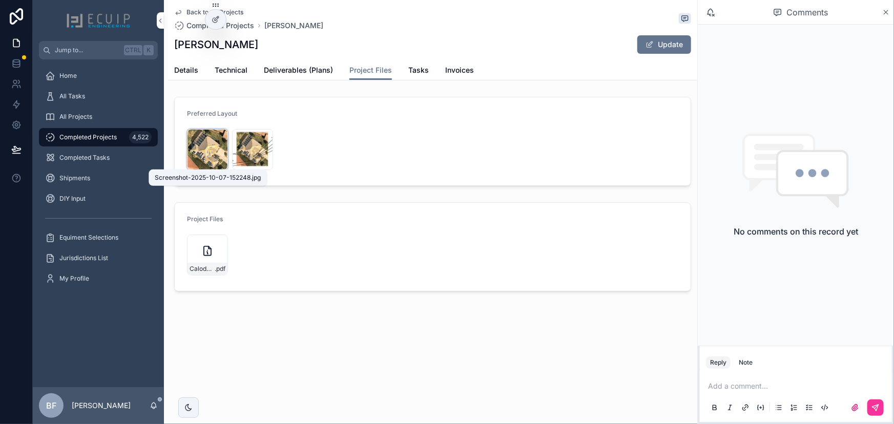
click at [0, 0] on span "Screenshot-2025-10-07-152248" at bounding box center [0, 0] width 0 height 0
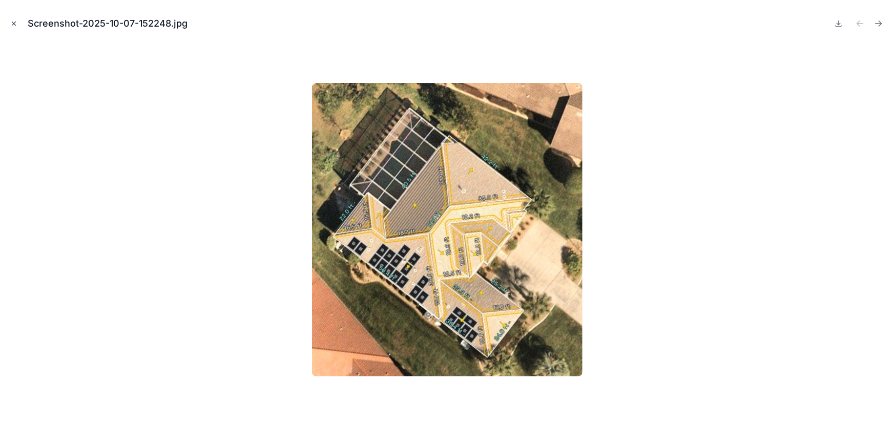
click at [12, 22] on icon "Close modal" at bounding box center [14, 24] width 4 height 4
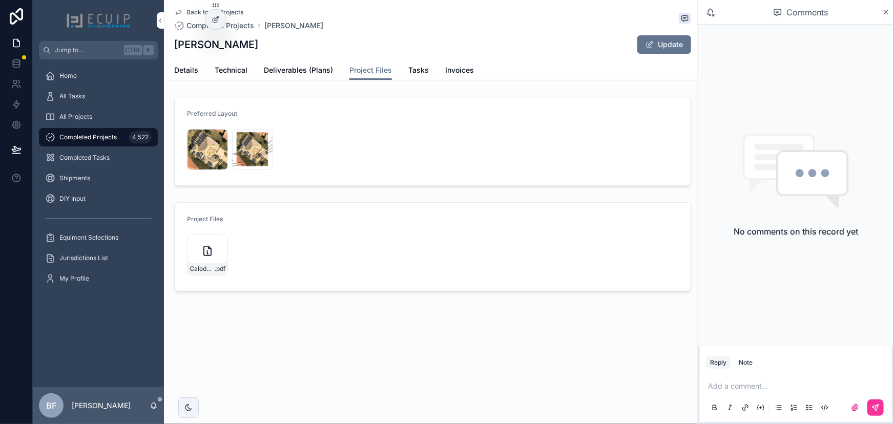
drag, startPoint x: 267, startPoint y: 38, endPoint x: 175, endPoint y: 45, distance: 92.4
click at [175, 45] on div "Leonard Calodney Update" at bounding box center [432, 44] width 517 height 19
copy h1 "Leonard Calodney"
click at [190, 67] on span "Details" at bounding box center [186, 70] width 24 height 10
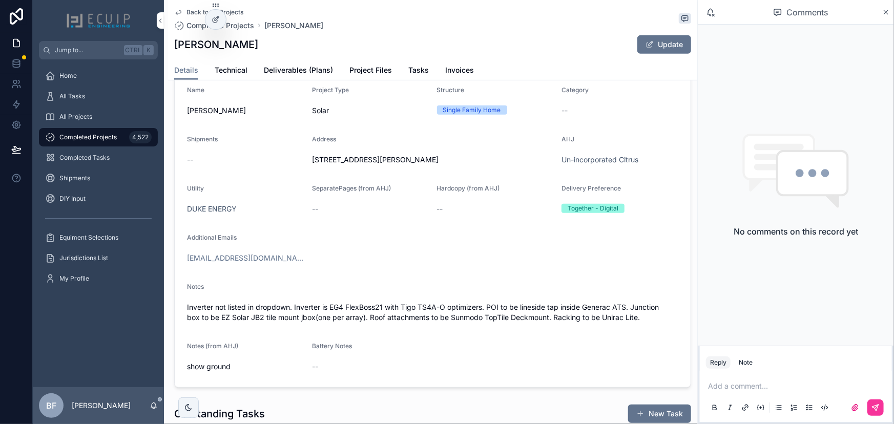
scroll to position [233, 0]
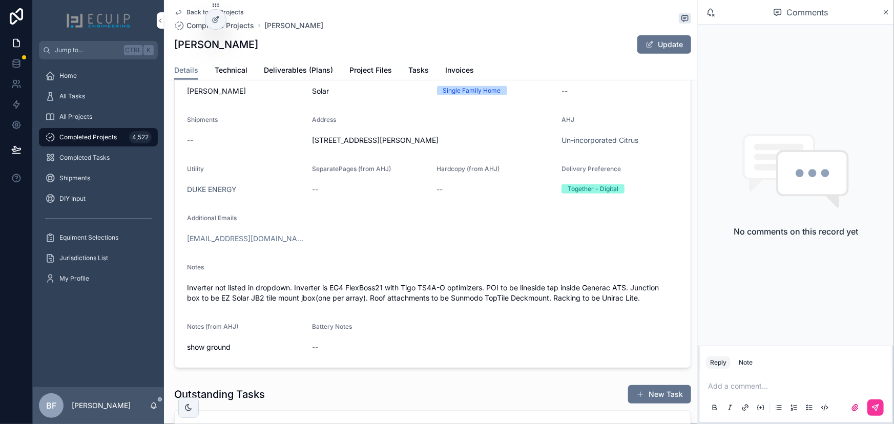
click at [310, 221] on form "Name Leonard Calodney Project Type Solar Structure Single Family Home Category …" at bounding box center [433, 210] width 516 height 313
click at [318, 66] on span "Deliverables (Plans)" at bounding box center [298, 70] width 69 height 10
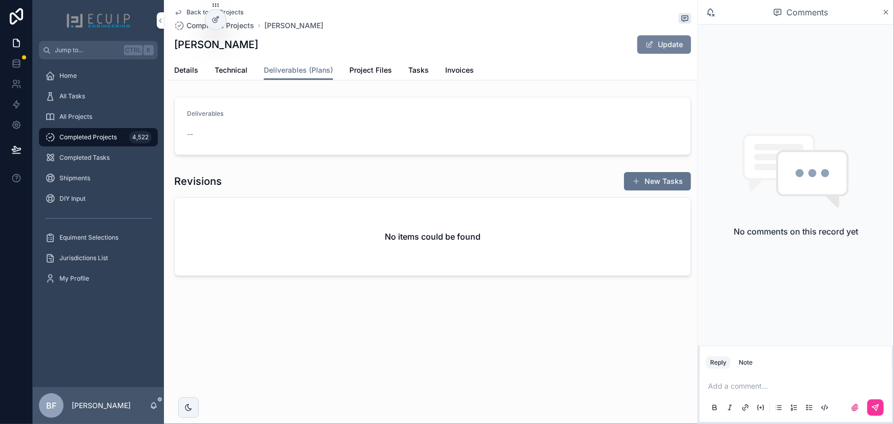
click at [656, 49] on button "Update" at bounding box center [664, 44] width 54 height 18
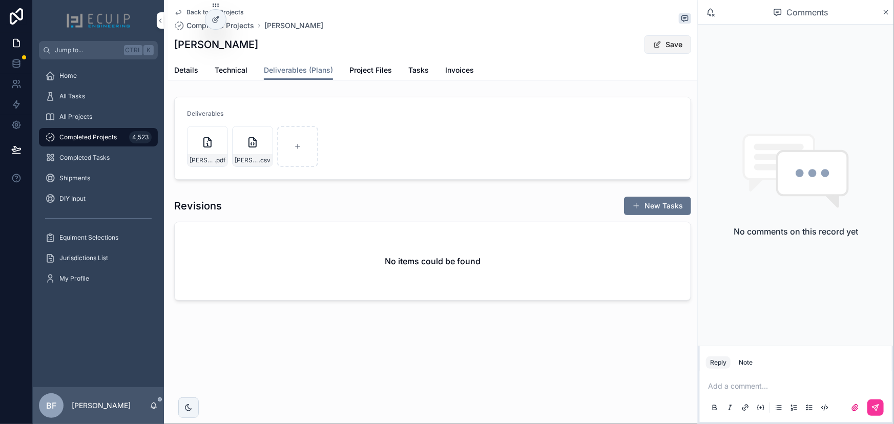
click at [667, 47] on button "Save" at bounding box center [667, 44] width 47 height 18
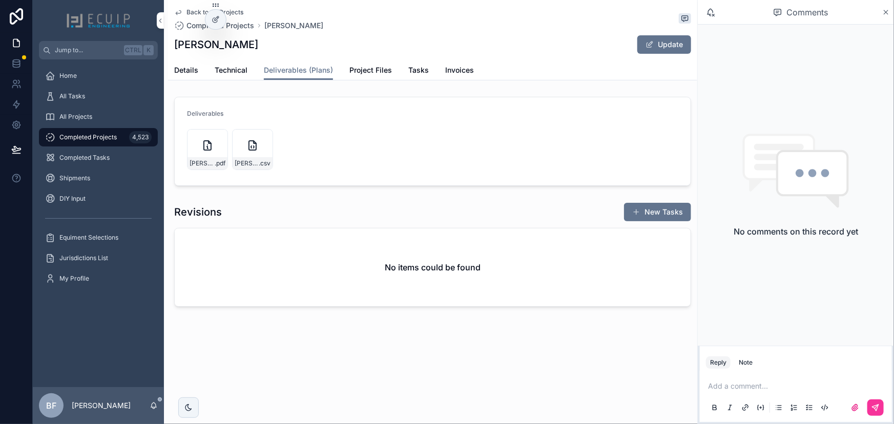
drag, startPoint x: 192, startPoint y: 76, endPoint x: 207, endPoint y: 82, distance: 16.6
click at [192, 76] on link "Details" at bounding box center [186, 71] width 24 height 20
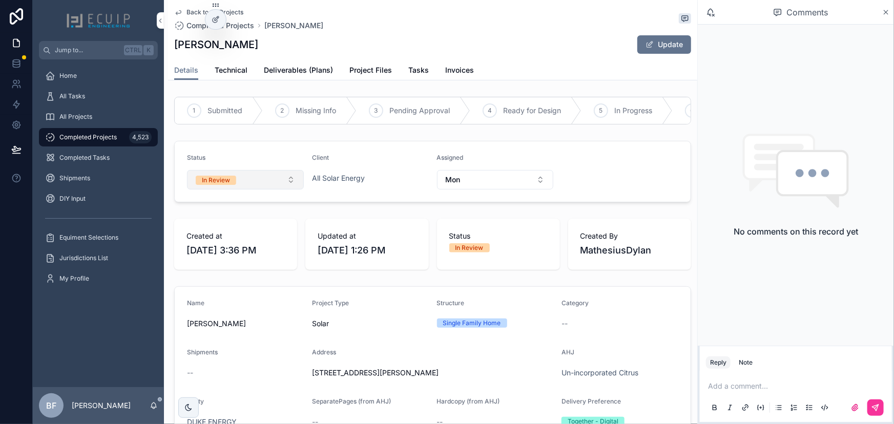
click at [256, 189] on button "In Review" at bounding box center [245, 179] width 117 height 19
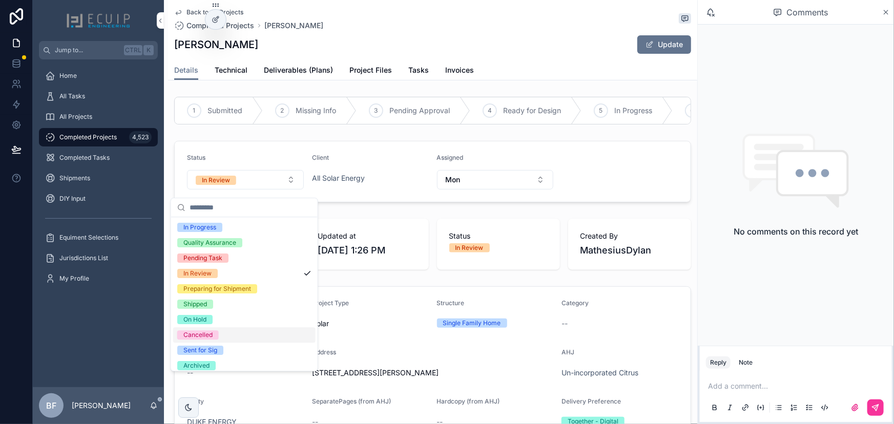
scroll to position [80, 0]
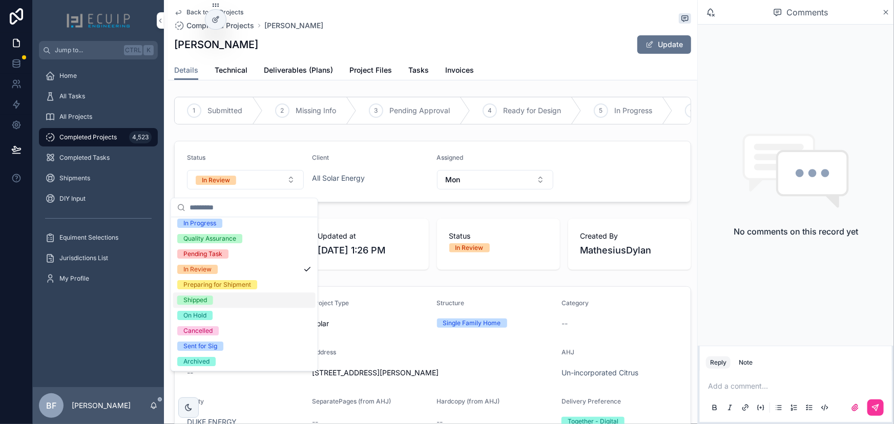
click at [202, 298] on div "Shipped" at bounding box center [195, 300] width 24 height 9
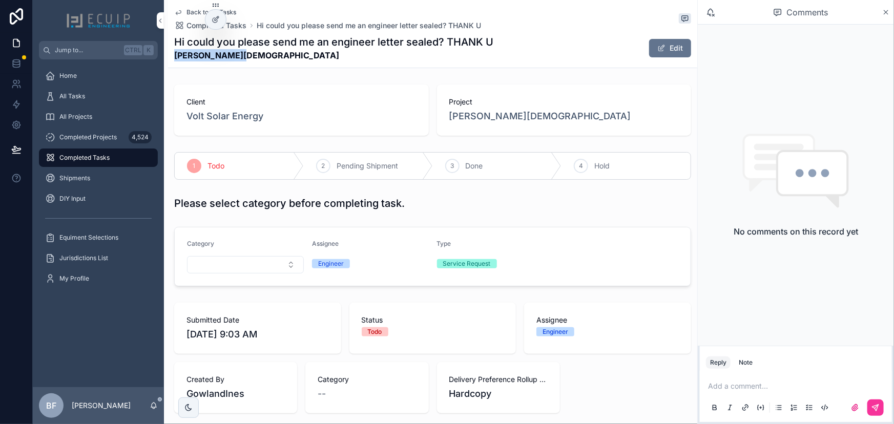
drag, startPoint x: 221, startPoint y: 57, endPoint x: 175, endPoint y: 56, distance: 46.6
click at [175, 56] on div "Back to All Tasks Completed Tasks Hi could you please send me an engineer lette…" at bounding box center [432, 34] width 517 height 68
click at [657, 47] on span "scrollable content" at bounding box center [661, 48] width 8 height 8
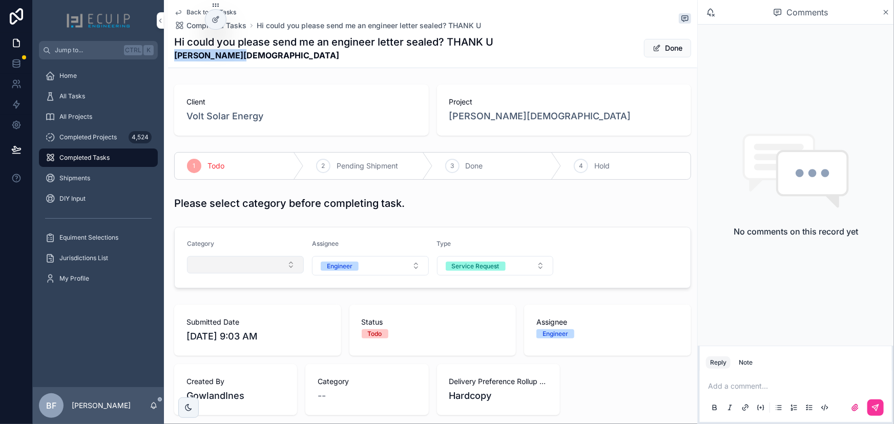
click at [246, 266] on button "Select Button" at bounding box center [245, 264] width 117 height 17
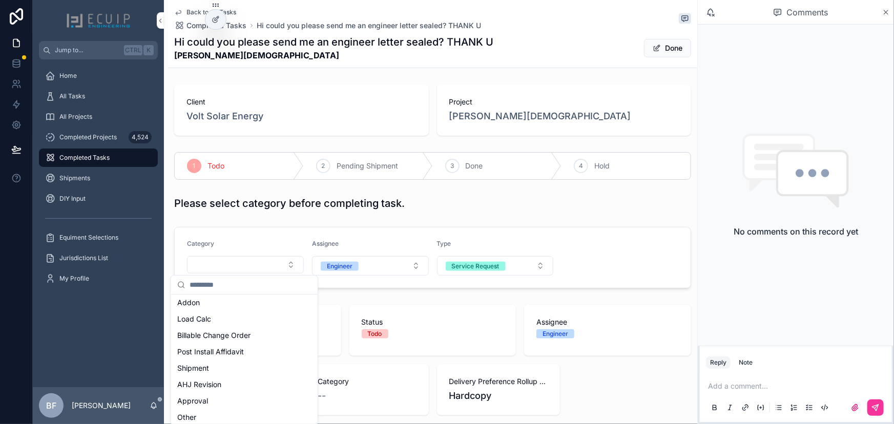
scroll to position [186, 0]
click at [241, 347] on span "Post Install Affidavit" at bounding box center [210, 348] width 67 height 10
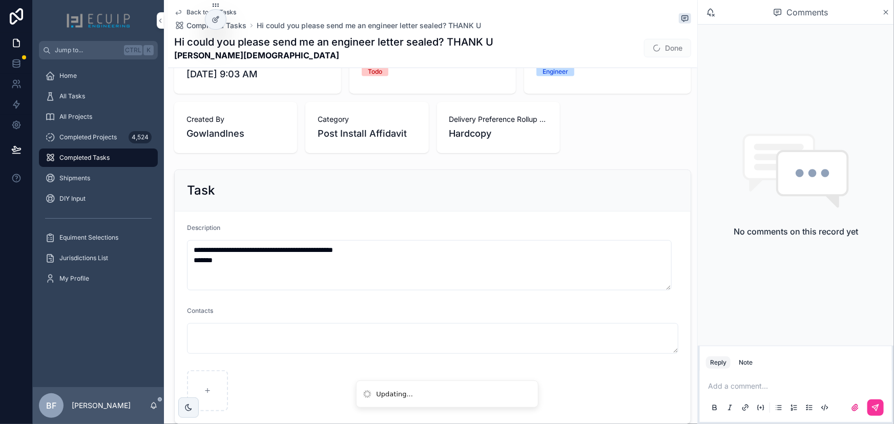
scroll to position [11, 0]
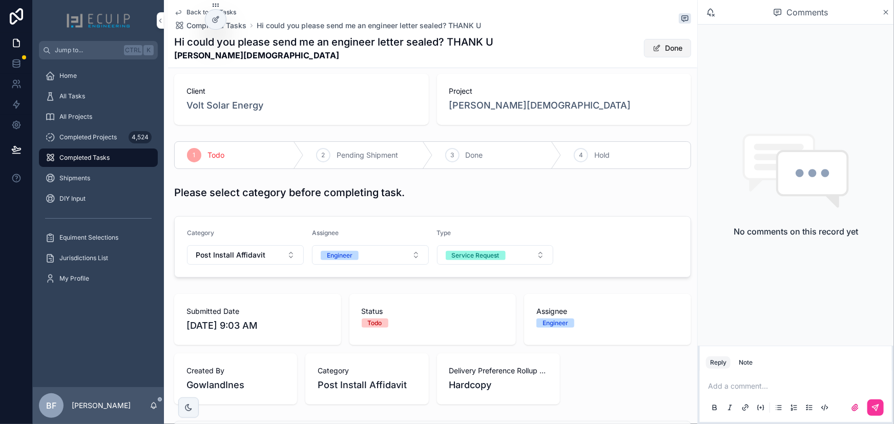
click at [669, 51] on button "Done" at bounding box center [667, 48] width 47 height 18
click at [481, 143] on div "3 Done" at bounding box center [497, 155] width 129 height 27
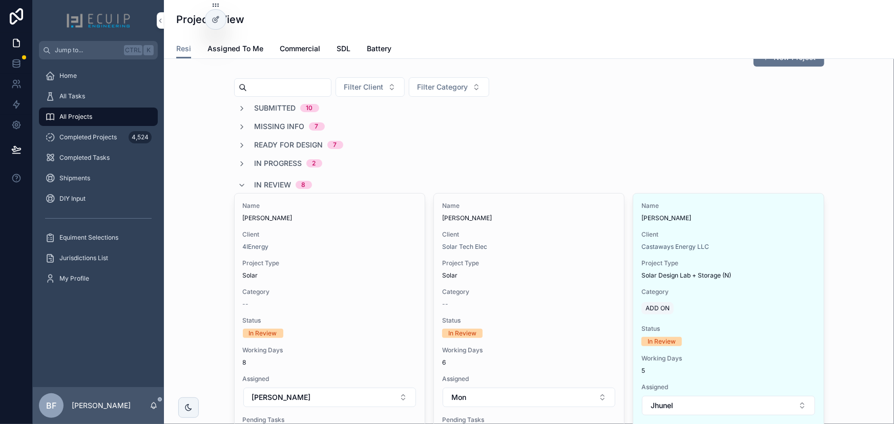
scroll to position [46, 0]
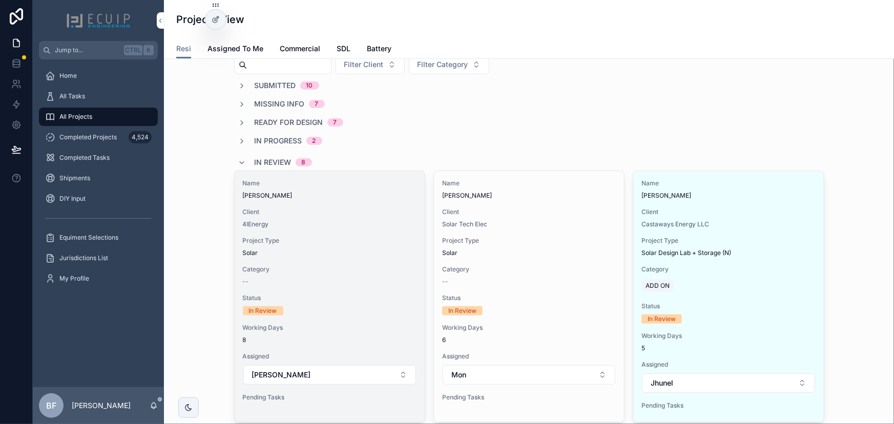
click at [362, 215] on span "Client" at bounding box center [330, 212] width 174 height 8
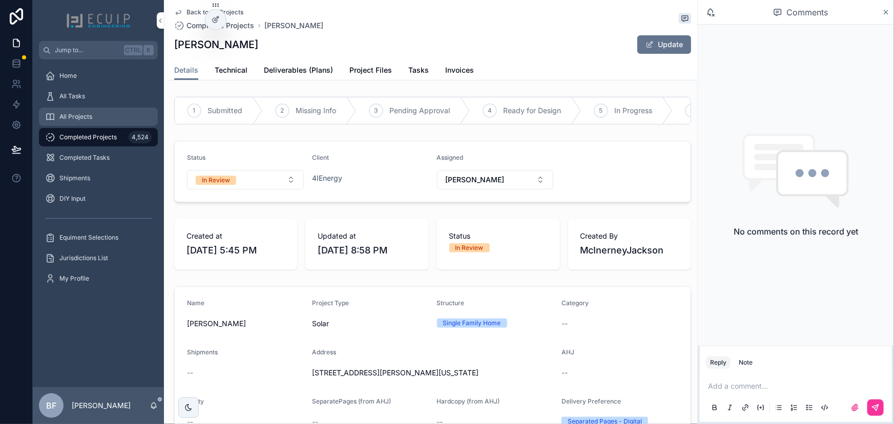
click at [106, 113] on div "All Projects" at bounding box center [98, 117] width 107 height 16
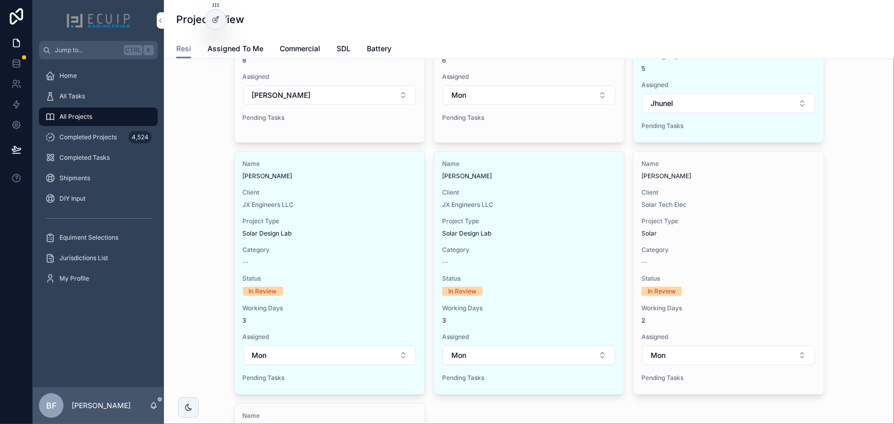
scroll to position [46, 0]
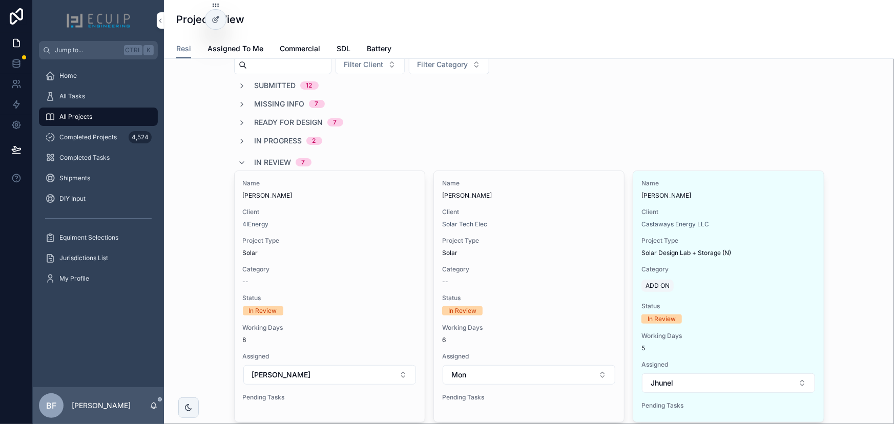
click at [257, 161] on span "In Review" at bounding box center [273, 162] width 37 height 10
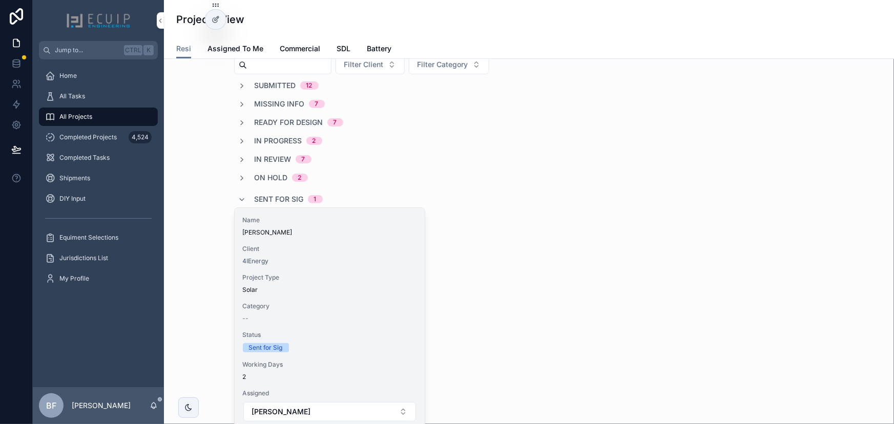
click at [302, 237] on div "Name Kiran Darla Client 4IEnergy Project Type Solar Category -- Status Sent for…" at bounding box center [330, 329] width 190 height 243
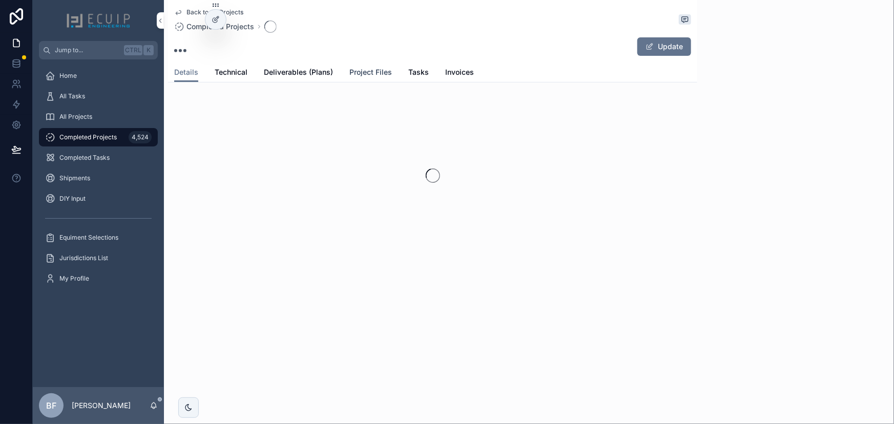
click at [364, 67] on span "Project Files" at bounding box center [370, 72] width 43 height 10
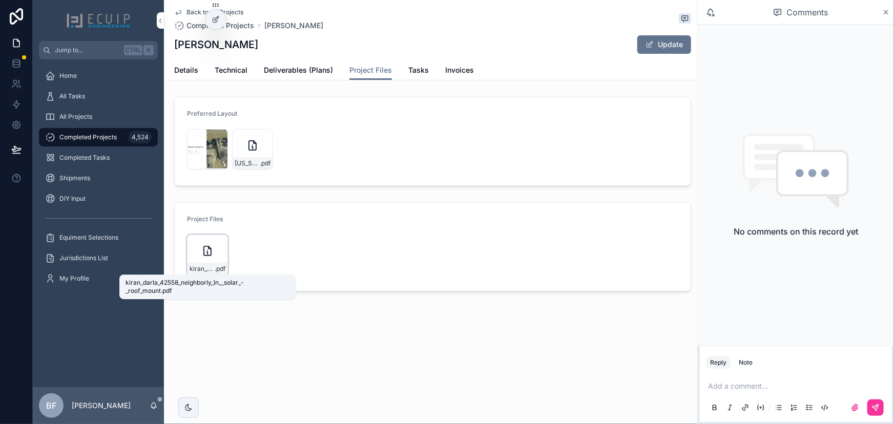
click at [206, 267] on span "kiran_darla_42558_neighborly_ln__solar_-_roof_mount" at bounding box center [202, 269] width 25 height 8
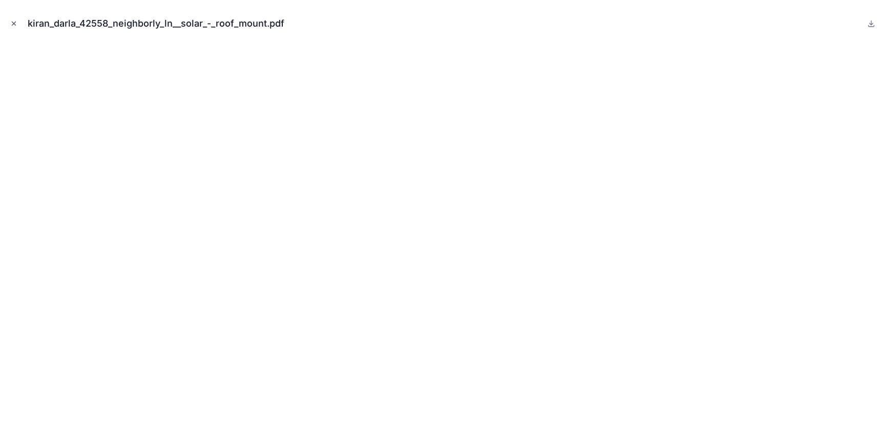
click at [15, 25] on icon "Close modal" at bounding box center [14, 24] width 4 height 4
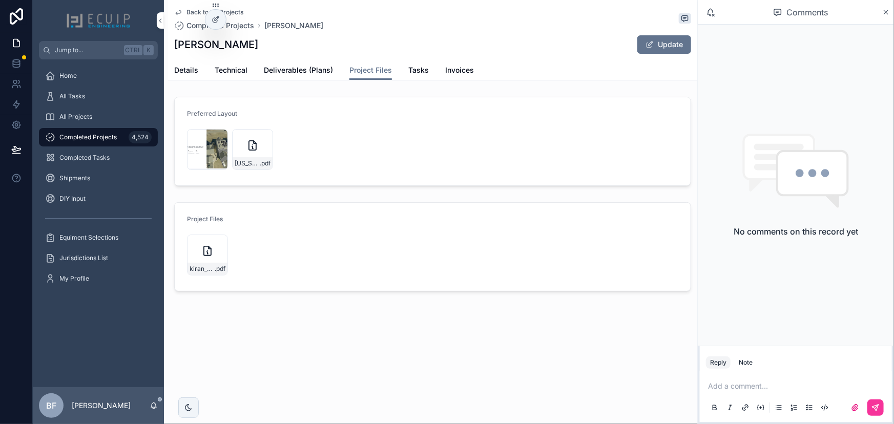
click at [170, 61] on div "Back to All Projects Completed Projects Kiran Darla Kiran Darla Update Project …" at bounding box center [432, 40] width 529 height 80
click at [175, 65] on span "Details" at bounding box center [186, 70] width 24 height 10
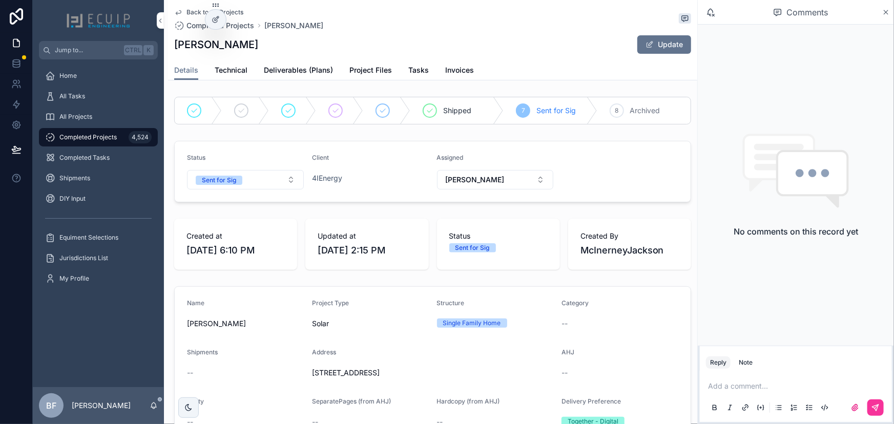
click at [125, 108] on link "All Projects" at bounding box center [98, 117] width 119 height 18
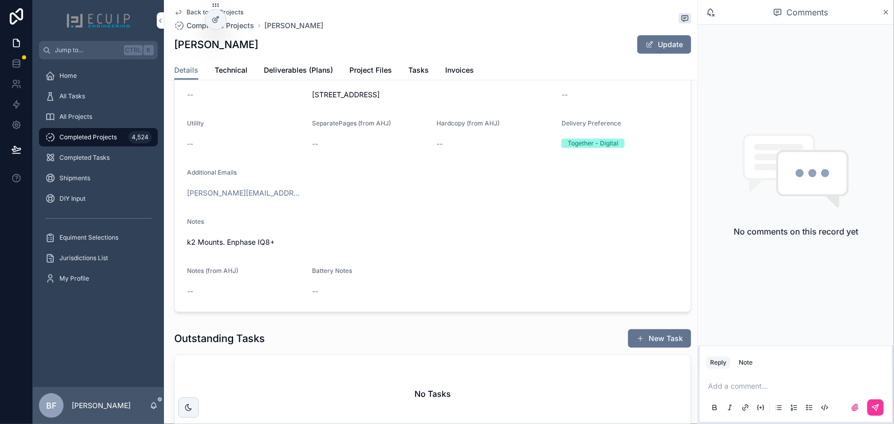
scroll to position [279, 0]
click at [361, 70] on span "Project Files" at bounding box center [370, 70] width 43 height 10
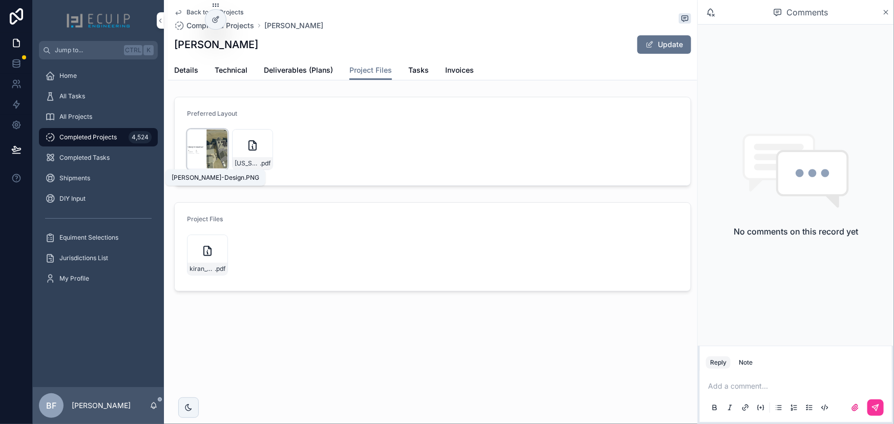
click at [0, 0] on span "[PERSON_NAME]-Design" at bounding box center [0, 0] width 0 height 0
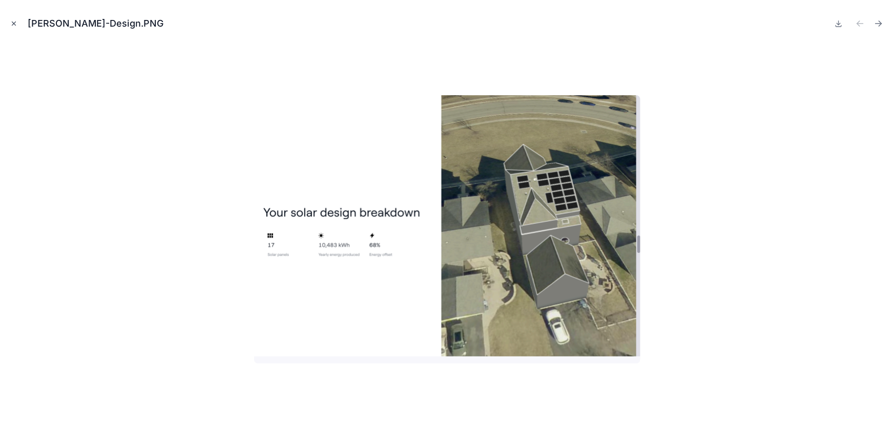
click at [15, 21] on icon "Close modal" at bounding box center [13, 23] width 7 height 7
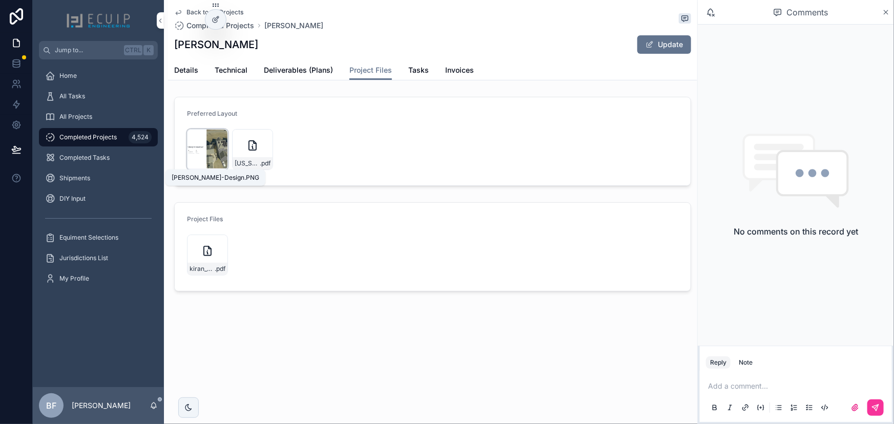
click at [0, 0] on div "[PERSON_NAME]-Design .PNG" at bounding box center [0, 0] width 0 height 0
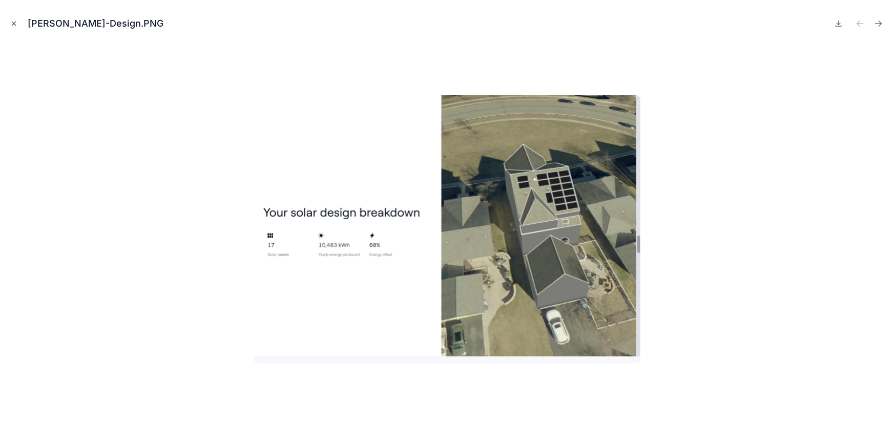
click at [13, 27] on button "Close modal" at bounding box center [13, 23] width 11 height 11
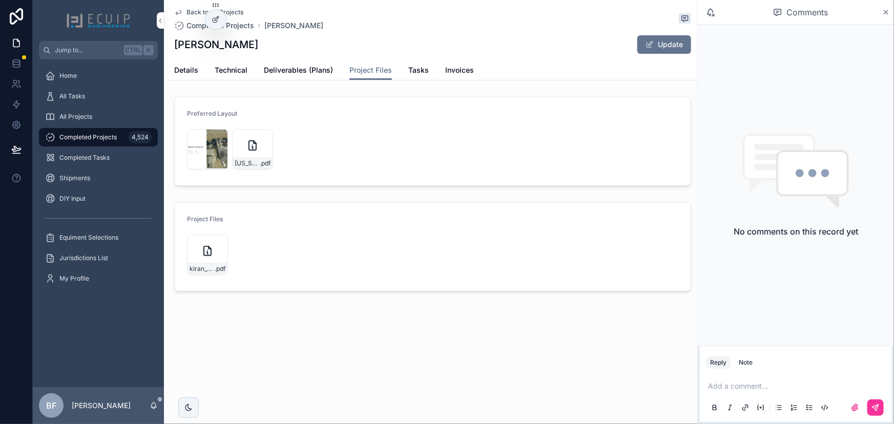
drag, startPoint x: 176, startPoint y: 68, endPoint x: 186, endPoint y: 81, distance: 16.4
click at [176, 68] on span "Details" at bounding box center [186, 70] width 24 height 10
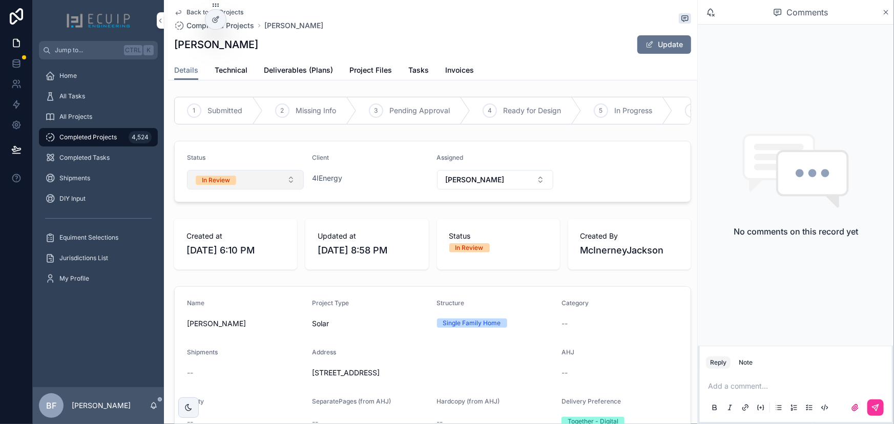
click at [255, 178] on button "In Review" at bounding box center [245, 179] width 117 height 19
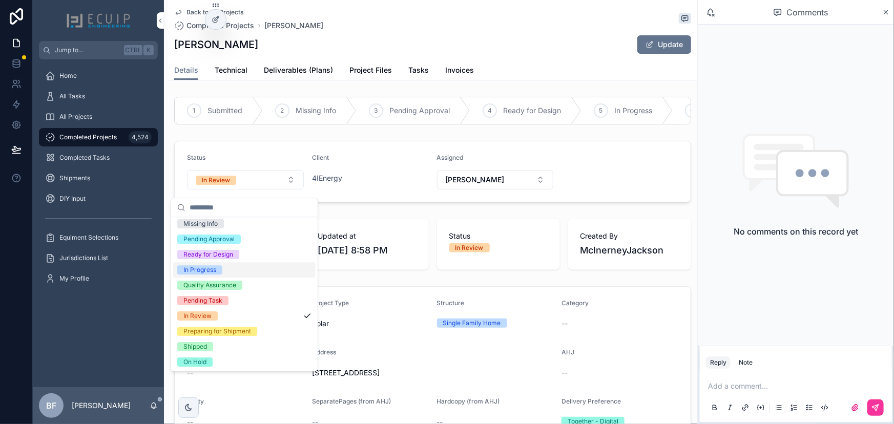
scroll to position [80, 0]
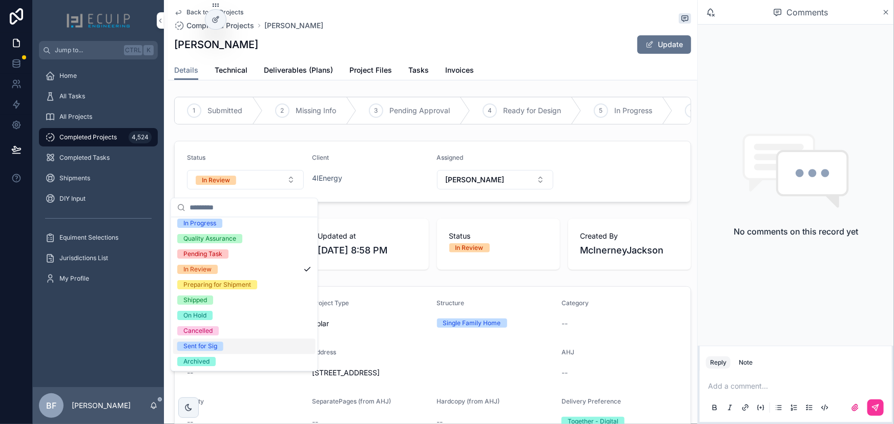
click at [201, 344] on div "Sent for Sig" at bounding box center [200, 346] width 34 height 9
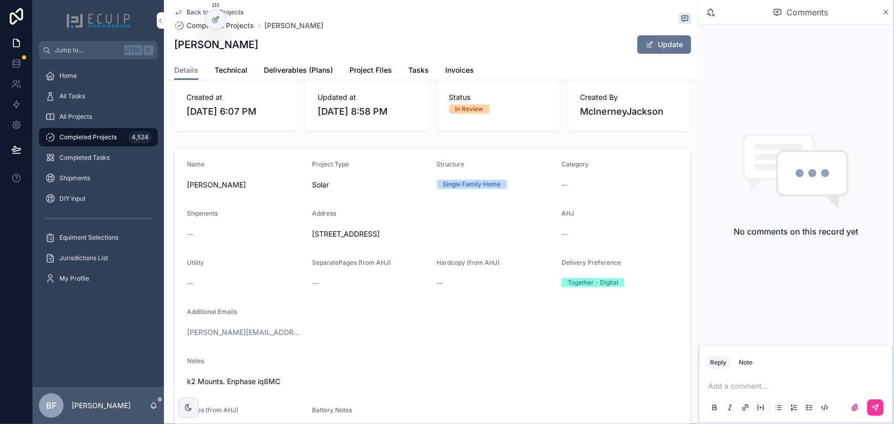
scroll to position [233, 0]
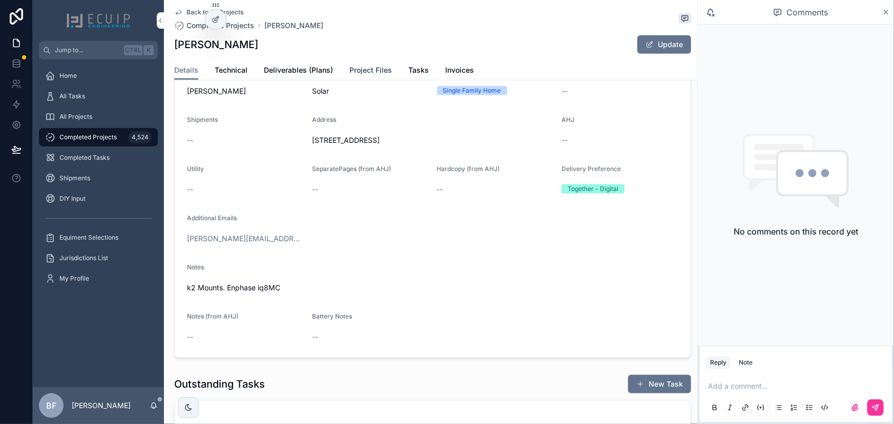
click at [380, 78] on link "Project Files" at bounding box center [370, 71] width 43 height 20
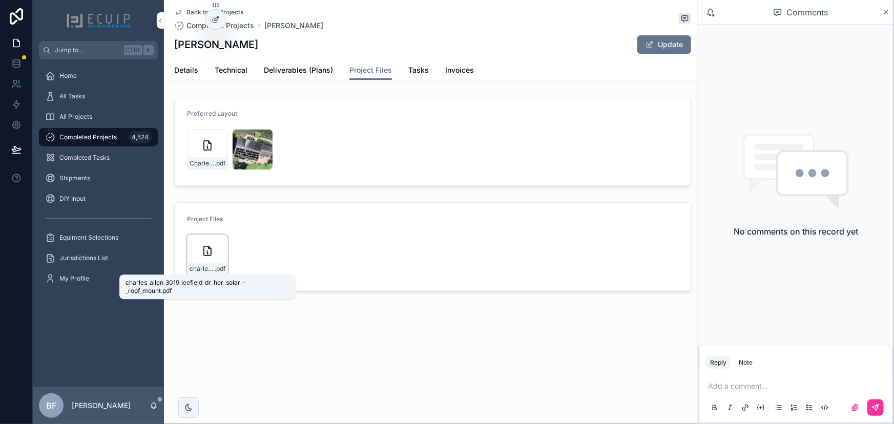
click at [200, 270] on span "charles_allen_3019_leefield_dr_her_solar_-_roof_mount" at bounding box center [202, 269] width 25 height 8
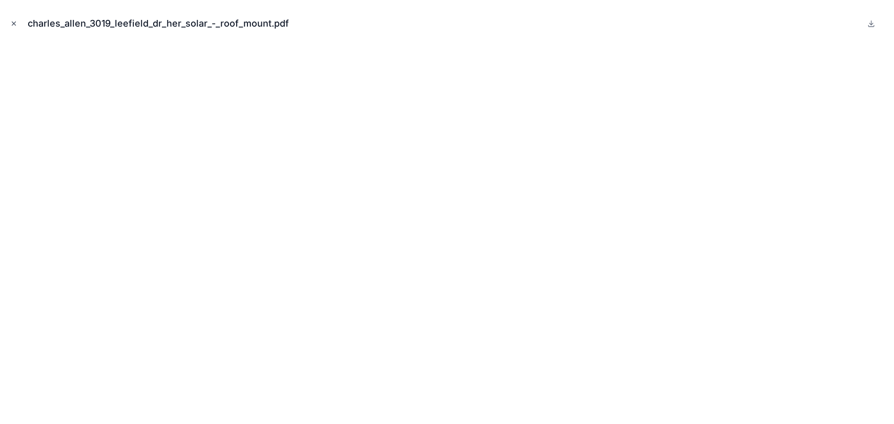
click at [12, 21] on icon "Close modal" at bounding box center [13, 23] width 7 height 7
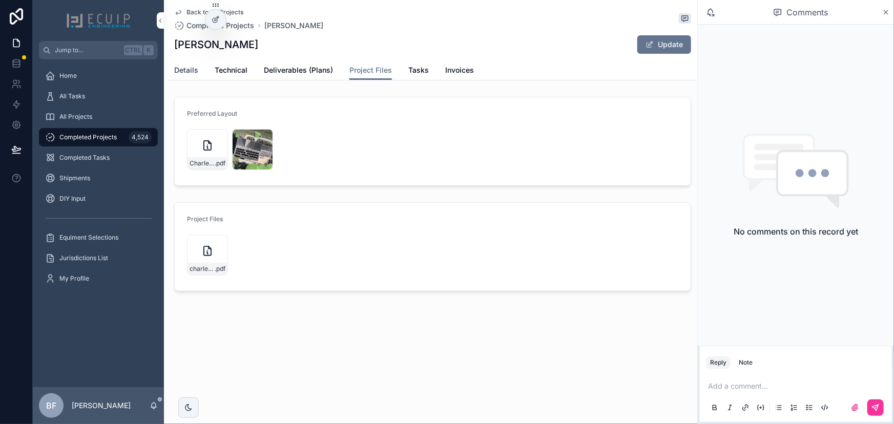
click at [186, 64] on link "Details" at bounding box center [186, 71] width 24 height 20
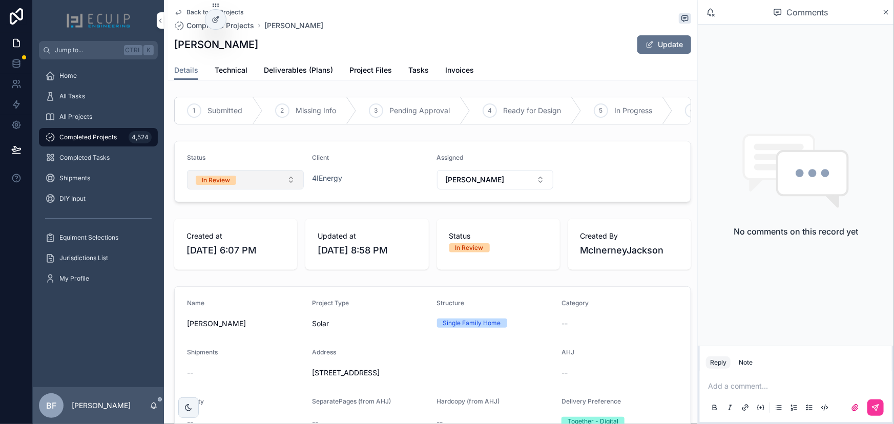
click at [261, 183] on button "In Review" at bounding box center [245, 179] width 117 height 19
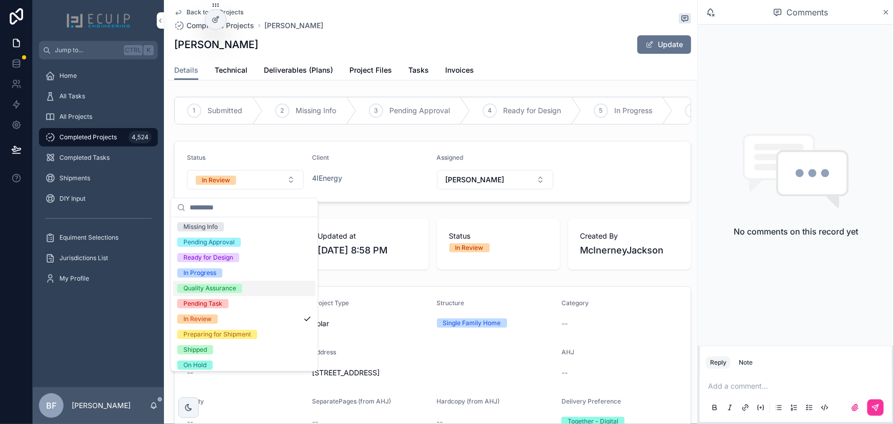
scroll to position [80, 0]
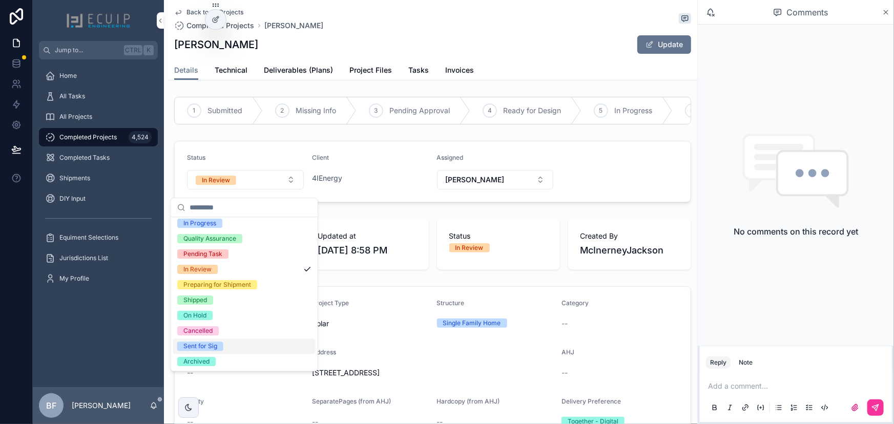
click at [203, 343] on div "Sent for Sig" at bounding box center [200, 346] width 34 height 9
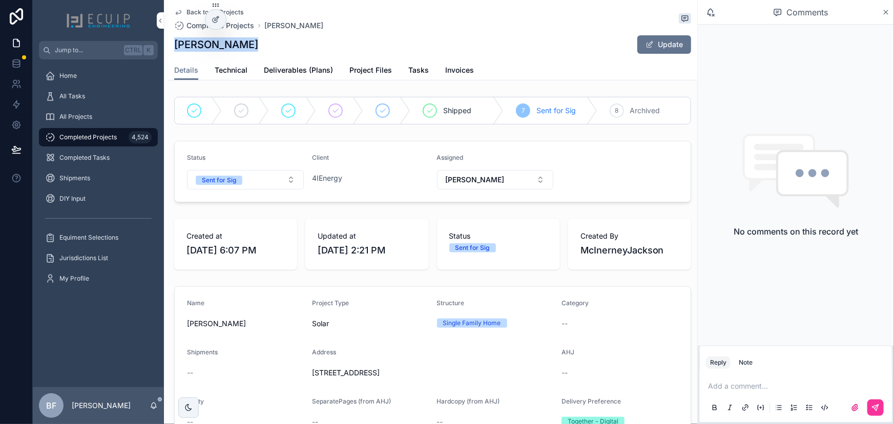
drag, startPoint x: 244, startPoint y: 48, endPoint x: 169, endPoint y: 48, distance: 75.3
click at [169, 48] on div "Back to All Projects Completed Projects Charles Allen Charles Allen Update Deta…" at bounding box center [432, 40] width 529 height 80
copy h1 "Charles Allen"
drag, startPoint x: 101, startPoint y: 114, endPoint x: 134, endPoint y: 102, distance: 35.3
click at [101, 114] on div "All Projects" at bounding box center [98, 117] width 107 height 16
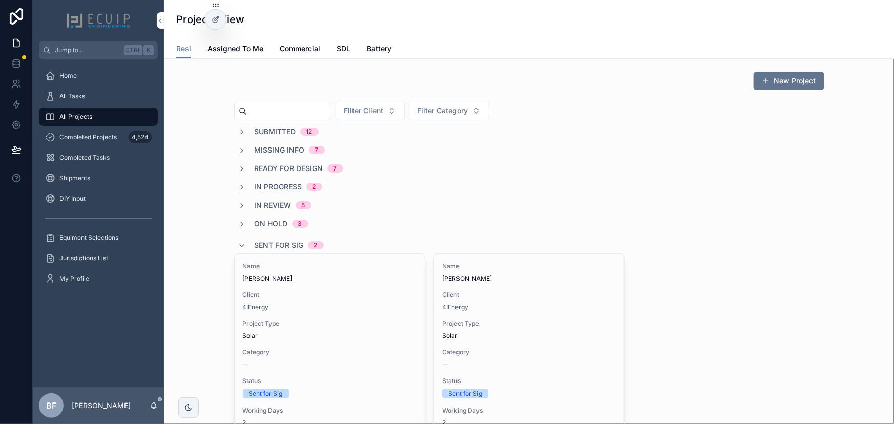
click at [284, 243] on span "Sent for Sig" at bounding box center [279, 245] width 49 height 10
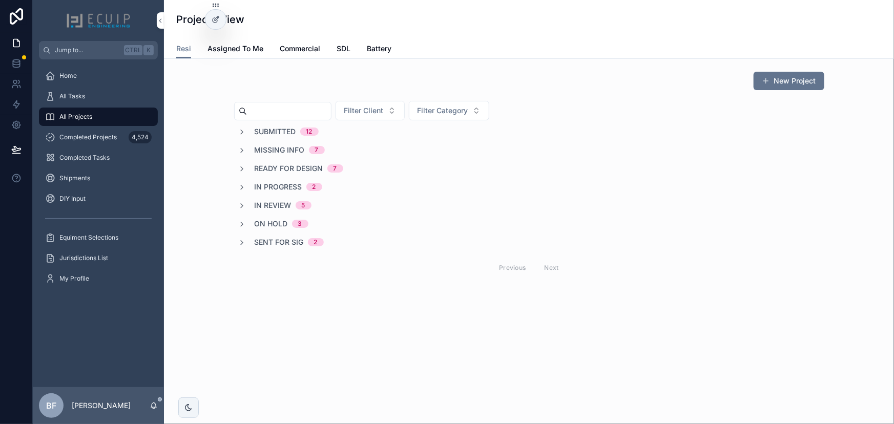
click at [277, 205] on span "In Review" at bounding box center [273, 205] width 37 height 10
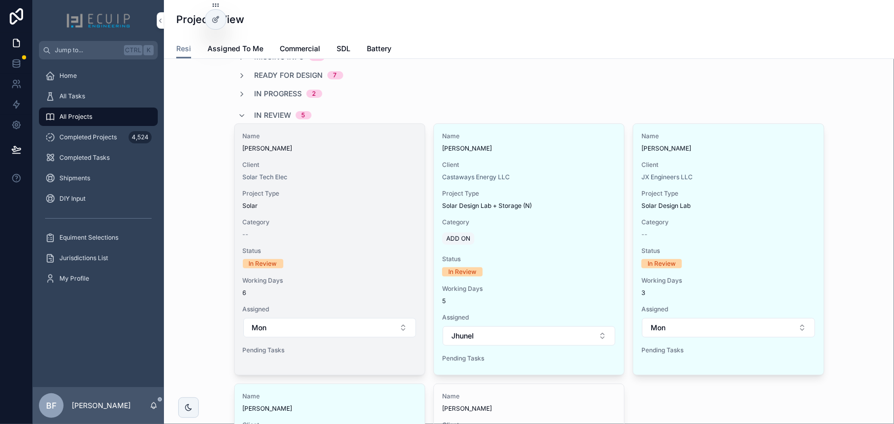
scroll to position [93, 0]
click at [364, 179] on div "Solar Tech Elec" at bounding box center [330, 178] width 174 height 8
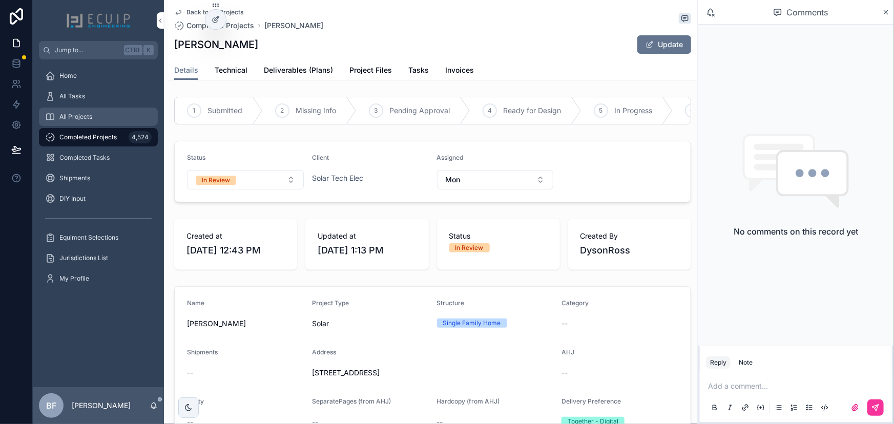
click at [91, 122] on div "All Projects" at bounding box center [98, 117] width 107 height 16
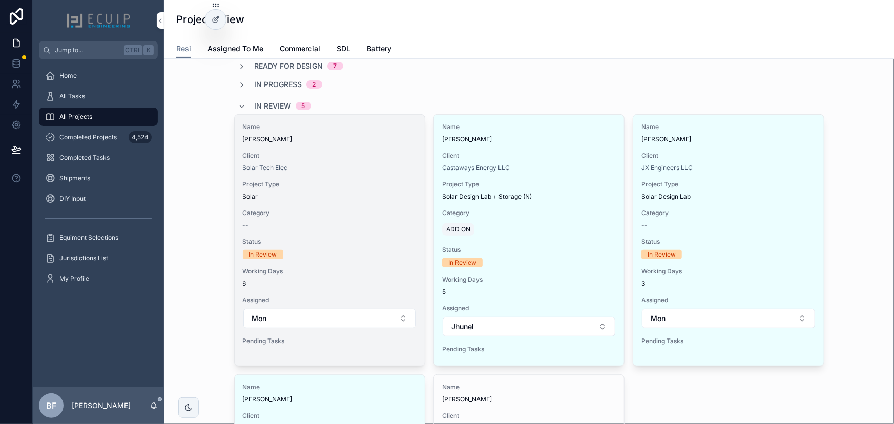
scroll to position [279, 0]
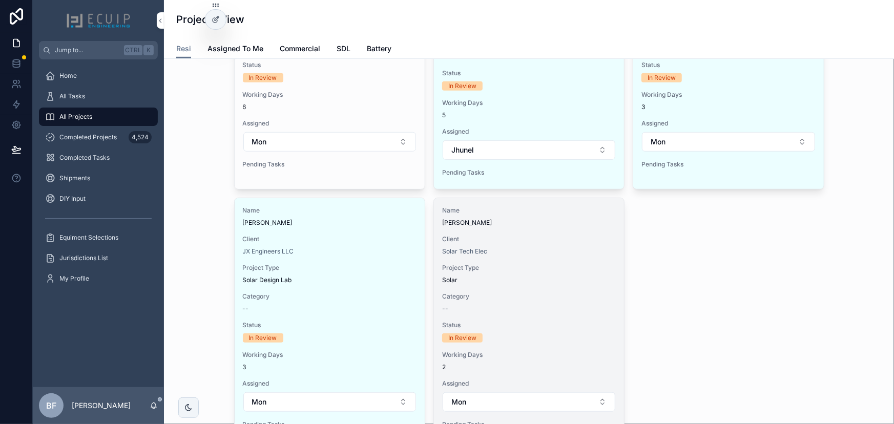
click at [547, 238] on span "Client" at bounding box center [529, 239] width 174 height 8
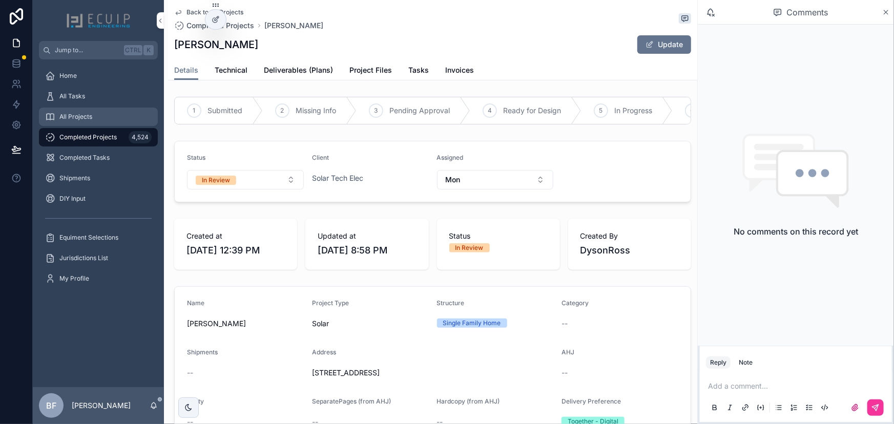
click at [98, 109] on div "All Projects" at bounding box center [98, 117] width 107 height 16
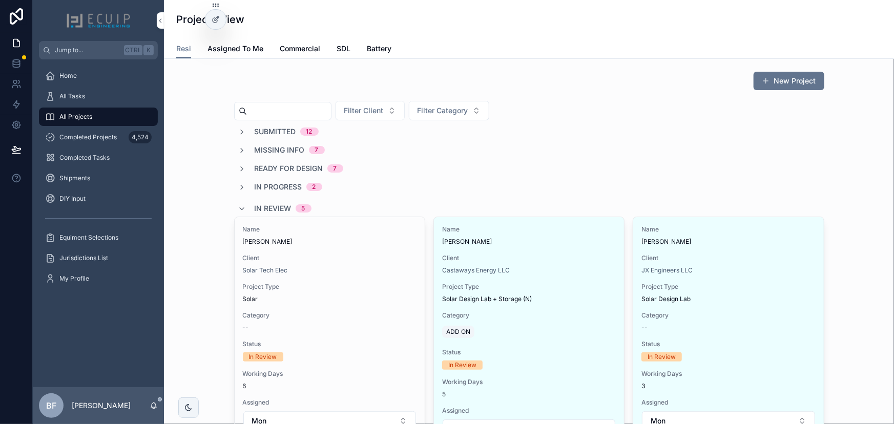
click at [282, 210] on span "In Review" at bounding box center [273, 208] width 37 height 10
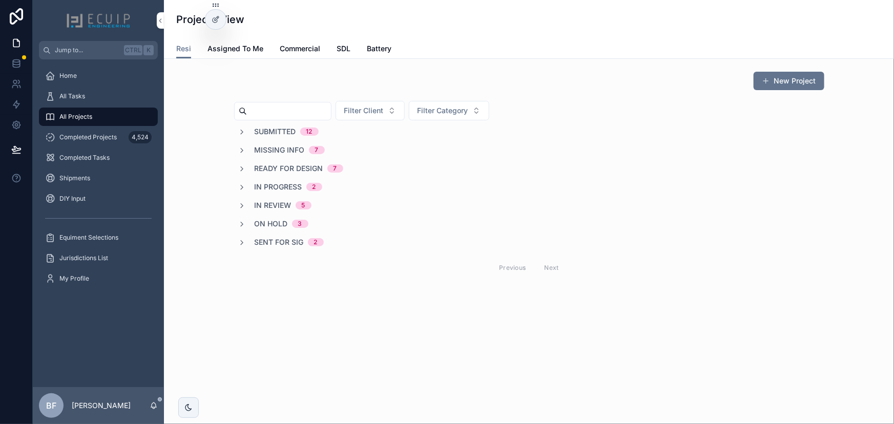
click at [277, 210] on span "In Review" at bounding box center [273, 205] width 37 height 10
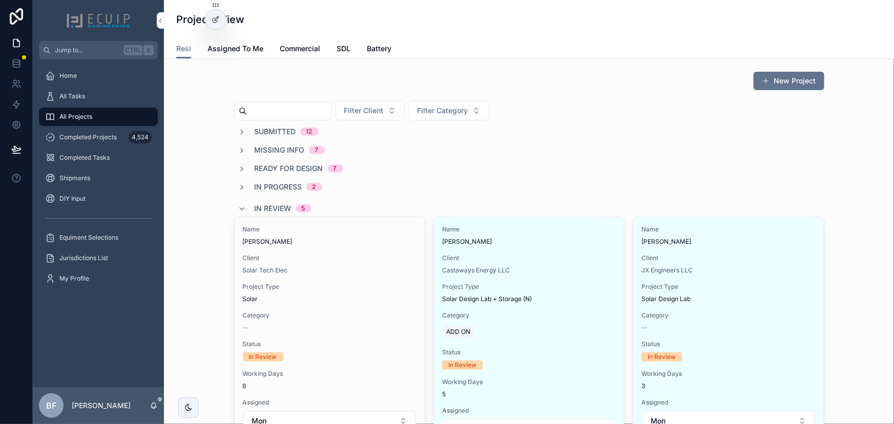
click at [277, 210] on span "In Review" at bounding box center [273, 208] width 37 height 10
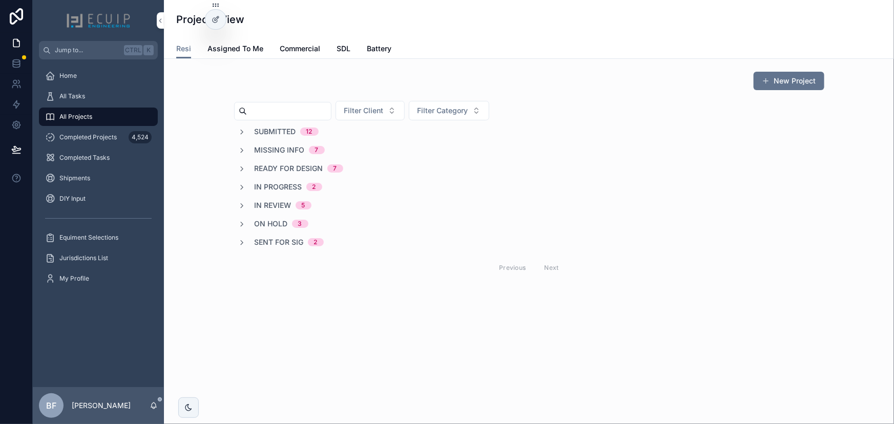
click at [286, 188] on span "In Progress" at bounding box center [279, 187] width 48 height 10
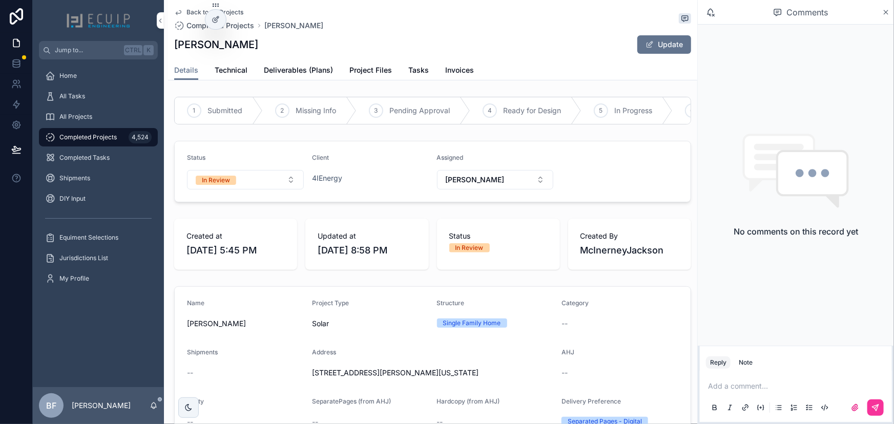
drag, startPoint x: 249, startPoint y: 51, endPoint x: 175, endPoint y: 53, distance: 74.3
click at [175, 53] on div "[PERSON_NAME] Update" at bounding box center [432, 44] width 517 height 19
copy h1 "[PERSON_NAME]"
click at [380, 70] on span "Project Files" at bounding box center [370, 70] width 43 height 10
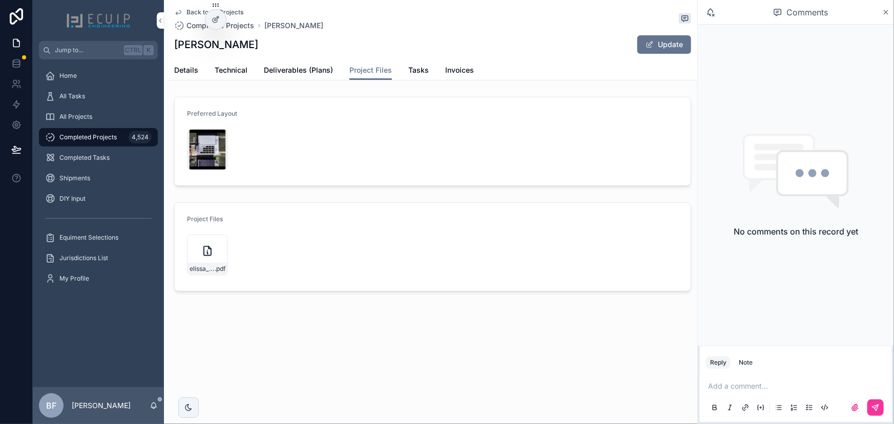
click at [187, 277] on div "Project Files elissa_johnson_5028_sargent_rd_ne_w_solar_-_roof_mount .pdf" at bounding box center [432, 247] width 491 height 64
click at [196, 274] on div "elissa_johnson_5028_sargent_rd_ne_w_solar_-_roof_mount .pdf" at bounding box center [207, 269] width 40 height 12
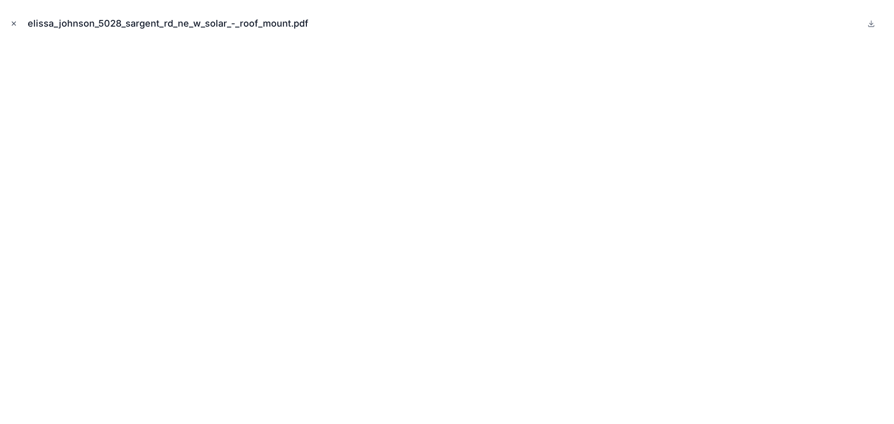
click at [10, 23] on icon "Close modal" at bounding box center [13, 23] width 7 height 7
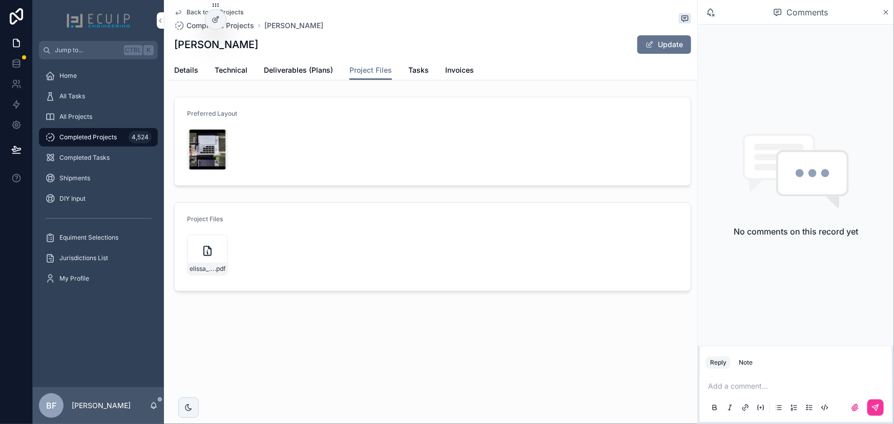
click at [755, 394] on div "Add a comment..." at bounding box center [796, 396] width 180 height 43
click at [755, 384] on p "scrollable content" at bounding box center [798, 386] width 180 height 10
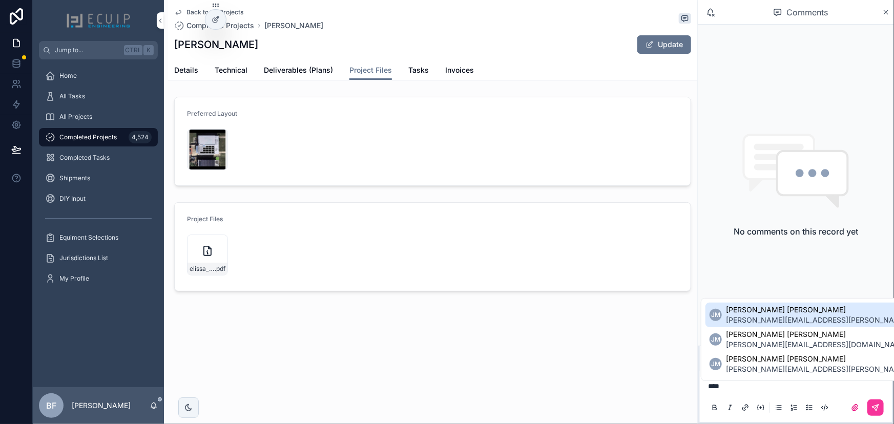
click at [770, 314] on span "[PERSON_NAME] [PERSON_NAME]" at bounding box center [846, 310] width 241 height 10
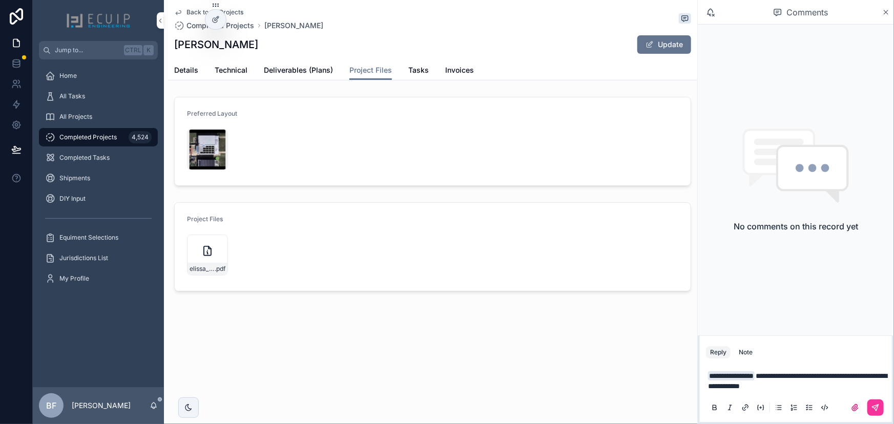
click at [779, 375] on span "**********" at bounding box center [797, 380] width 179 height 17
click at [873, 402] on button "scrollable content" at bounding box center [875, 408] width 16 height 16
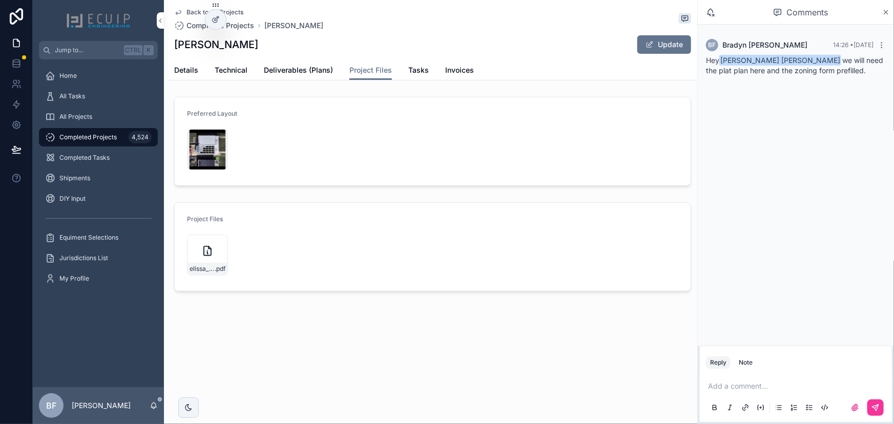
drag, startPoint x: 179, startPoint y: 67, endPoint x: 186, endPoint y: 84, distance: 18.4
click at [179, 67] on span "Details" at bounding box center [186, 70] width 24 height 10
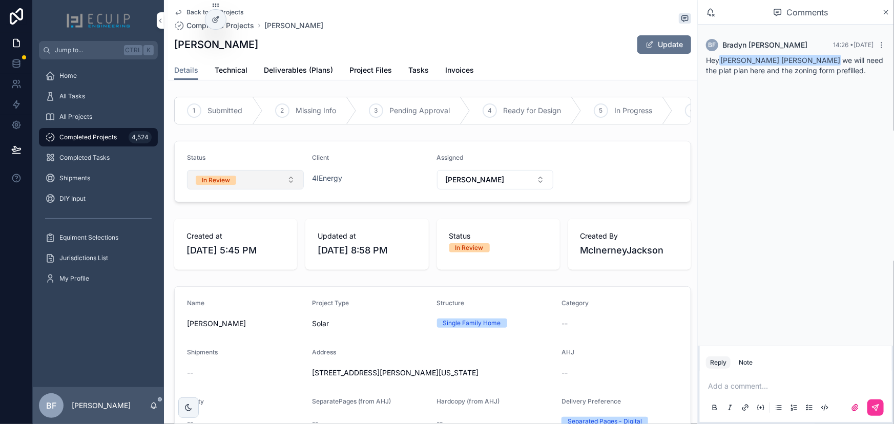
click at [236, 185] on button "In Review" at bounding box center [245, 179] width 117 height 19
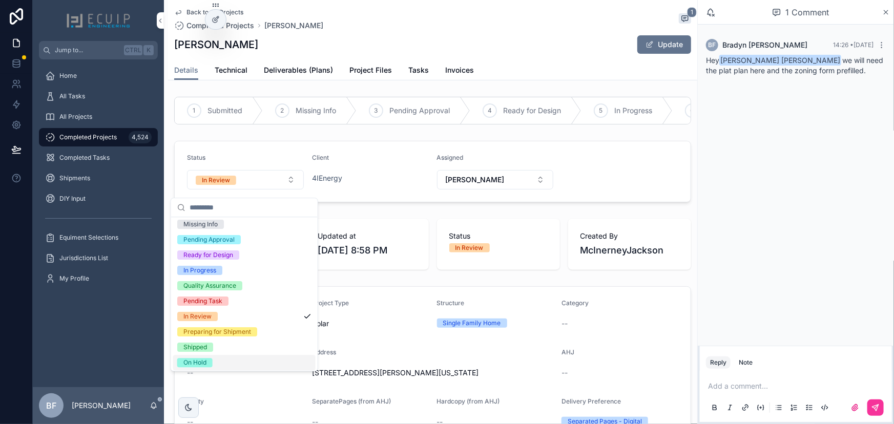
scroll to position [80, 0]
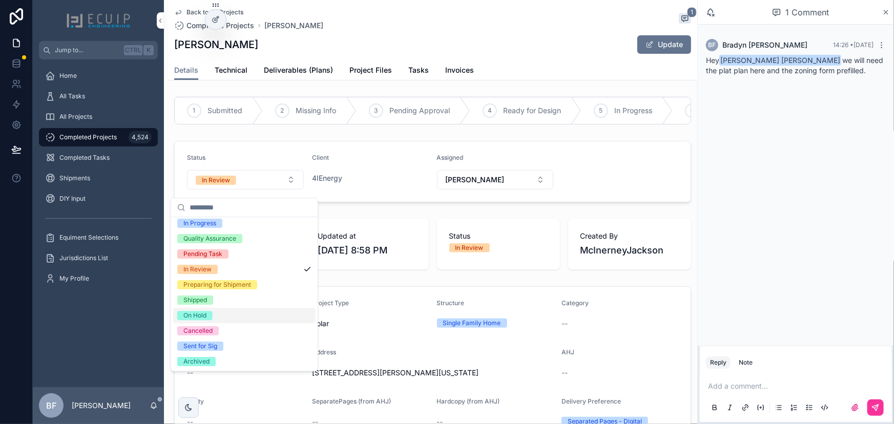
click at [201, 315] on div "On Hold" at bounding box center [194, 315] width 23 height 9
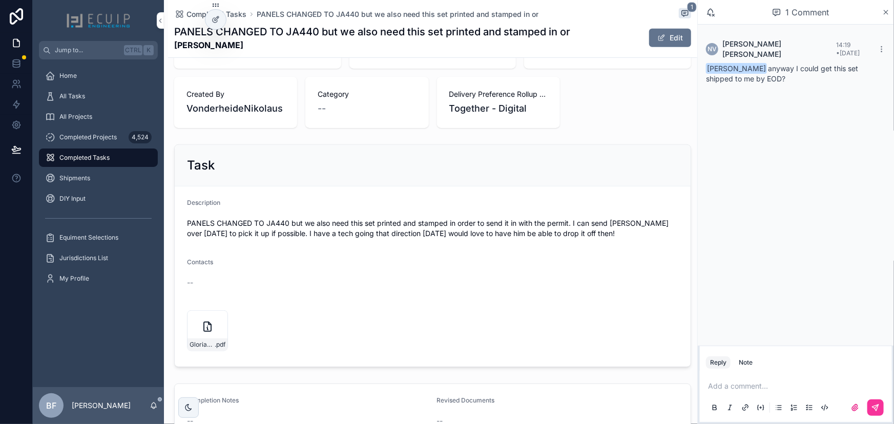
scroll to position [279, 0]
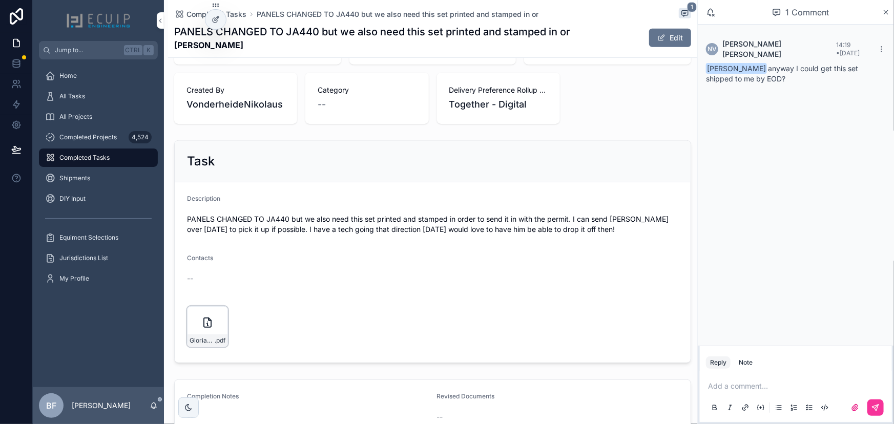
click at [0, 0] on icon "scrollable content" at bounding box center [0, 0] width 0 height 0
click at [769, 384] on p "scrollable content" at bounding box center [798, 386] width 180 height 10
click at [757, 364] on span "[EMAIL_ADDRESS][DOMAIN_NAME]" at bounding box center [787, 369] width 123 height 10
click at [871, 405] on button "scrollable content" at bounding box center [875, 408] width 16 height 16
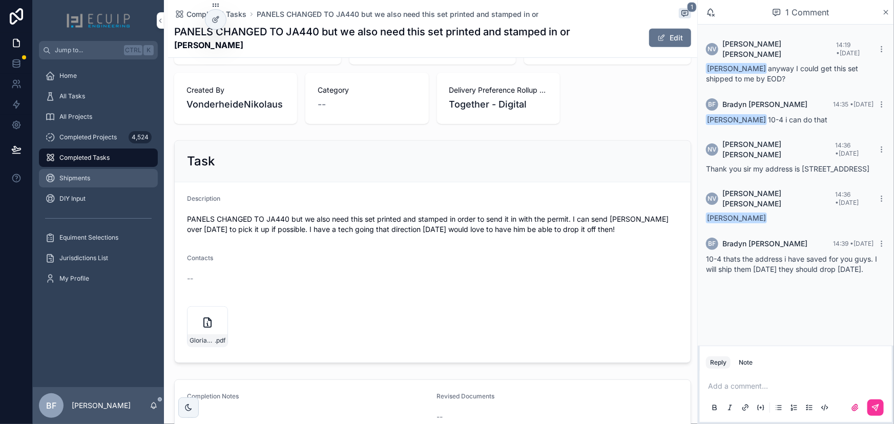
click at [74, 187] on link "Shipments" at bounding box center [98, 178] width 119 height 18
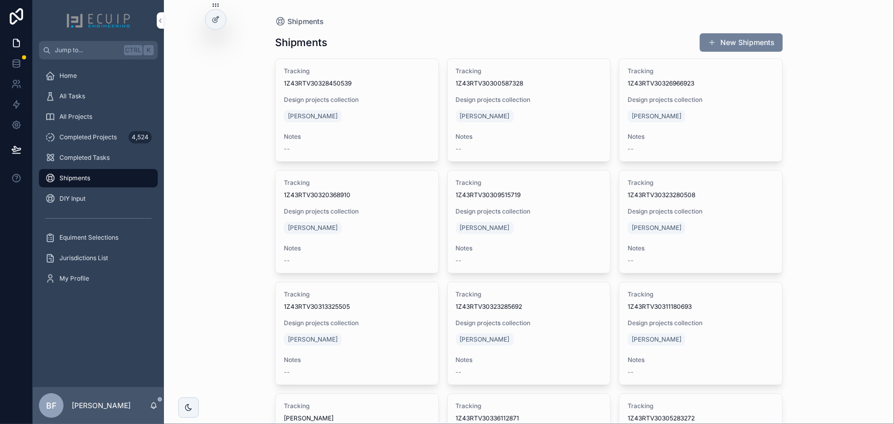
click at [739, 46] on button "New Shipments" at bounding box center [741, 42] width 83 height 18
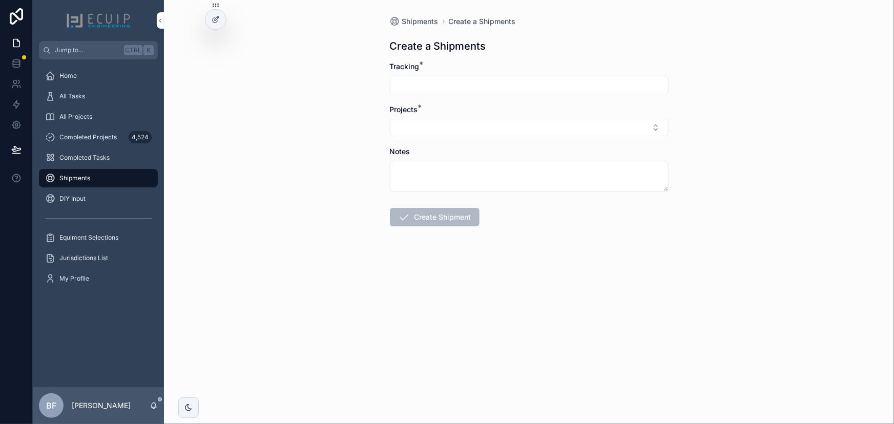
click at [455, 83] on input "scrollable content" at bounding box center [529, 85] width 278 height 14
paste input "**********"
type input "**********"
click at [473, 128] on button "Select Button" at bounding box center [529, 127] width 279 height 17
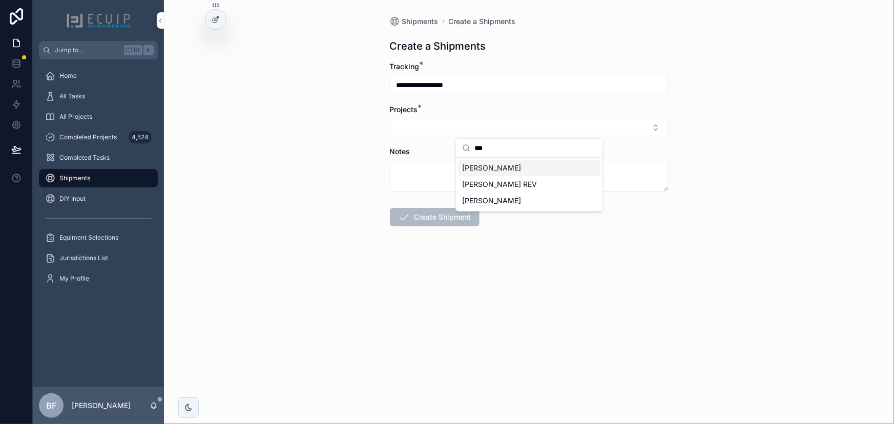
type input "***"
click at [499, 169] on span "[PERSON_NAME]" at bounding box center [491, 168] width 59 height 10
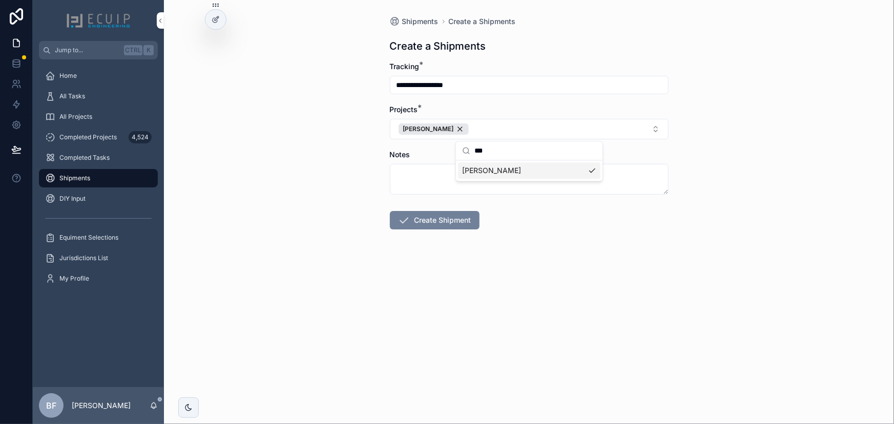
click at [450, 215] on button "Create Shipment" at bounding box center [435, 220] width 90 height 18
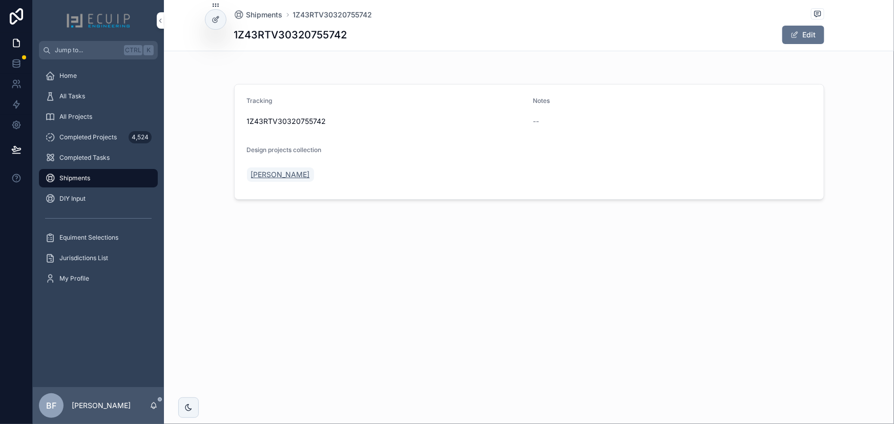
click at [278, 175] on span "[PERSON_NAME]" at bounding box center [280, 175] width 59 height 10
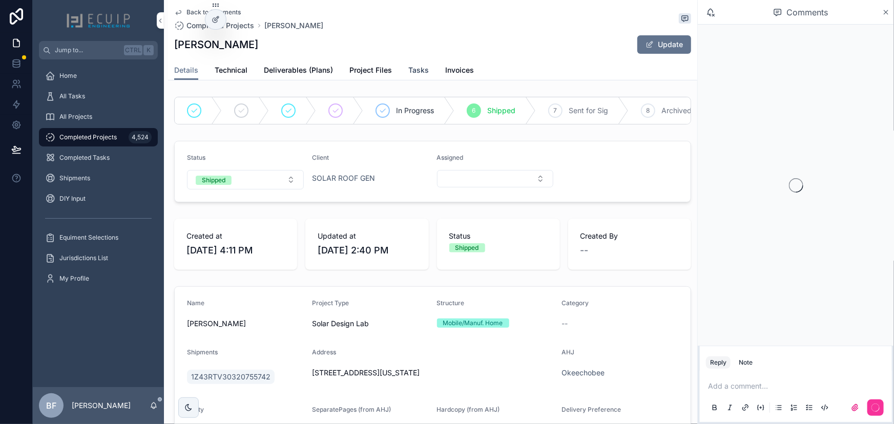
click at [409, 72] on span "Tasks" at bounding box center [418, 70] width 20 height 10
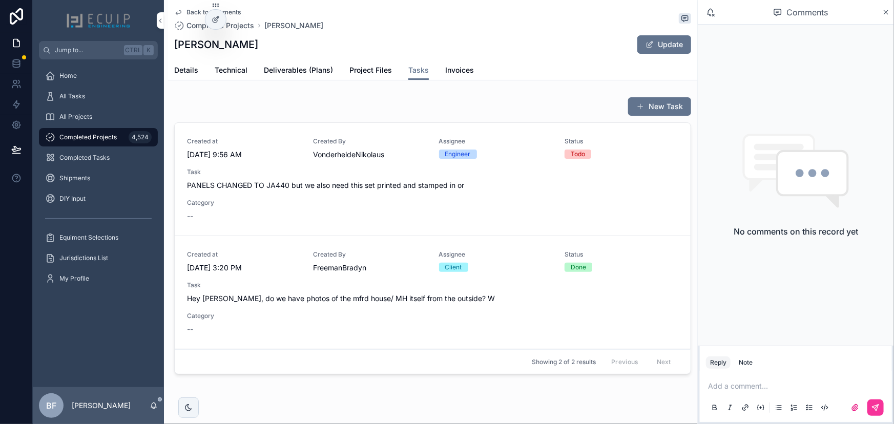
click at [392, 184] on span "PANELS CHANGED TO JA440 but we also need this set printed and stamped in or" at bounding box center [432, 185] width 491 height 10
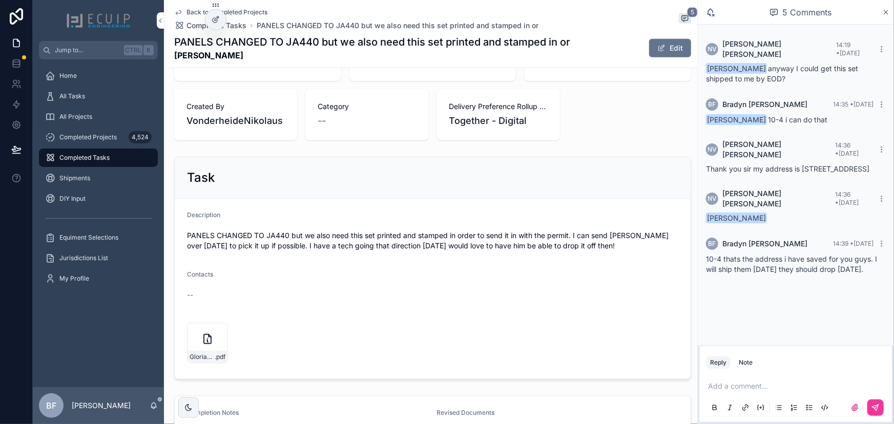
scroll to position [372, 0]
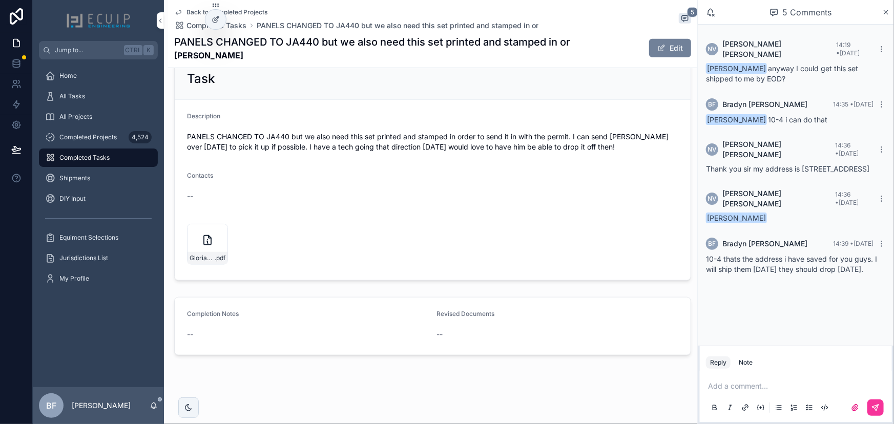
click at [657, 49] on span "scrollable content" at bounding box center [661, 48] width 8 height 8
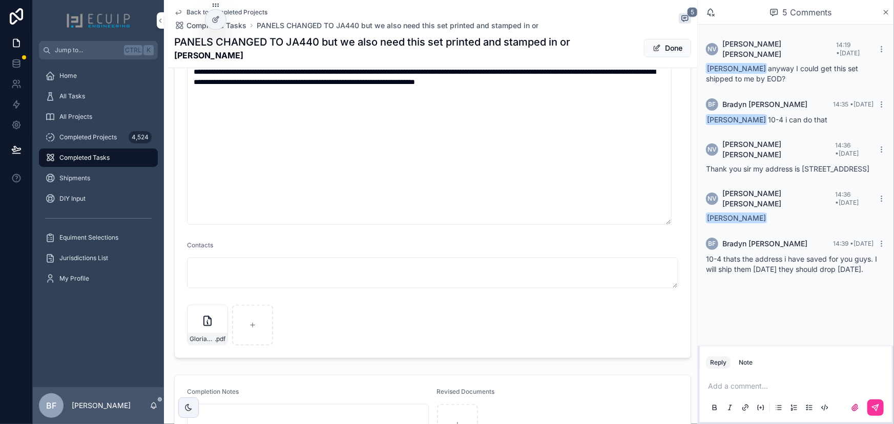
scroll to position [514, 0]
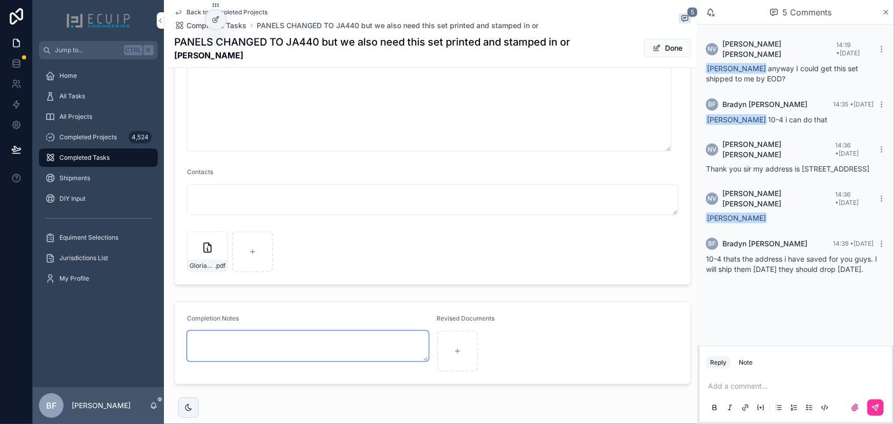
click at [335, 355] on textarea "scrollable content" at bounding box center [308, 346] width 242 height 31
paste textarea "**********"
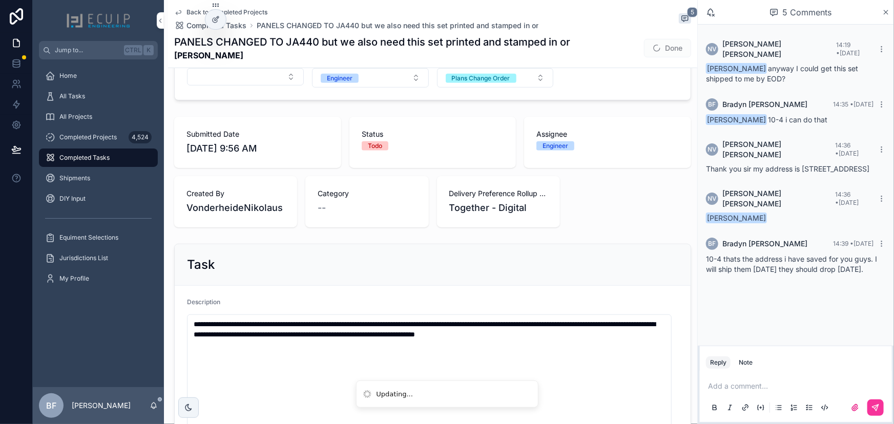
scroll to position [0, 0]
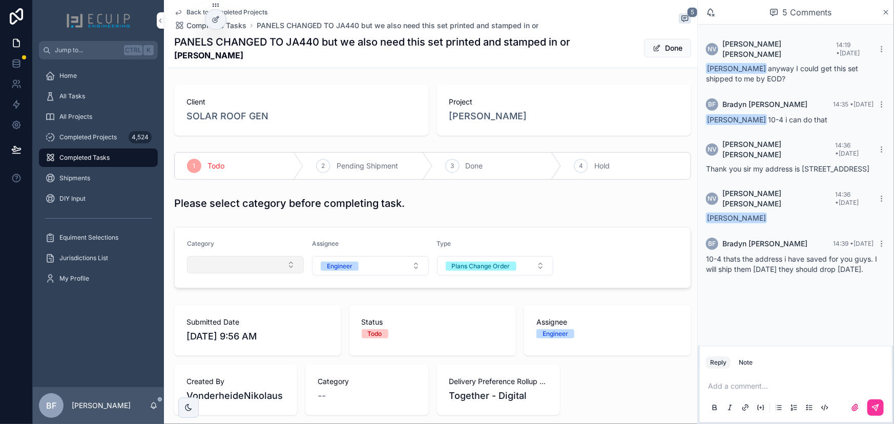
type textarea "**********"
click at [277, 256] on button "Select Button" at bounding box center [245, 264] width 117 height 17
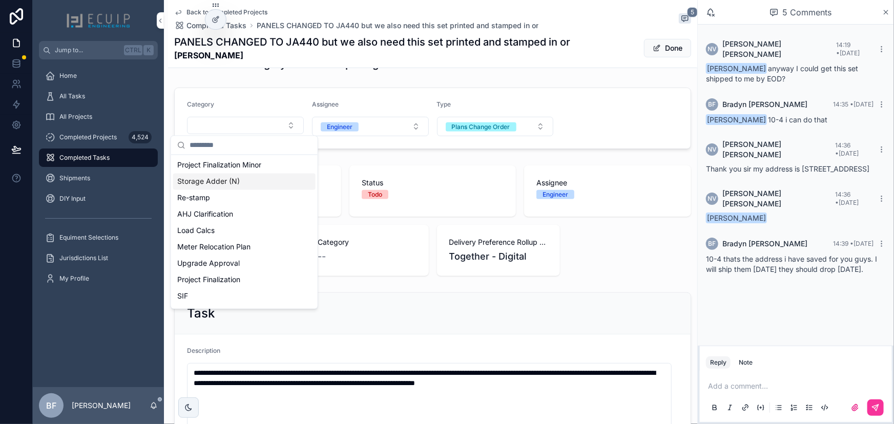
scroll to position [186, 0]
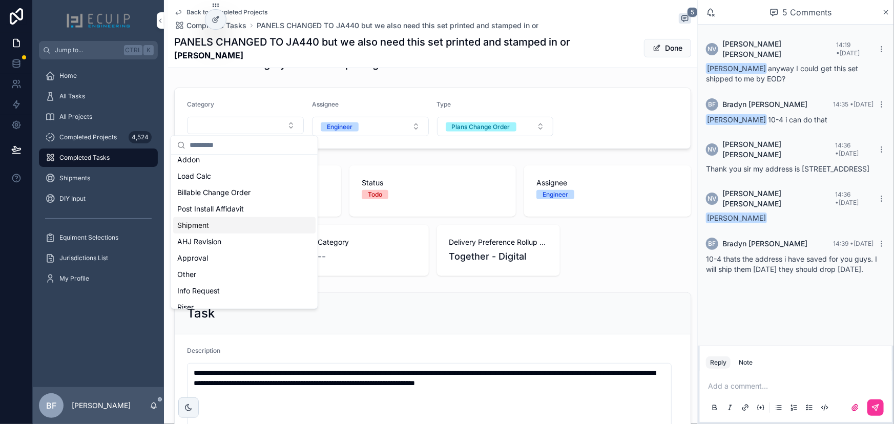
click at [227, 220] on div "Shipment" at bounding box center [244, 225] width 142 height 16
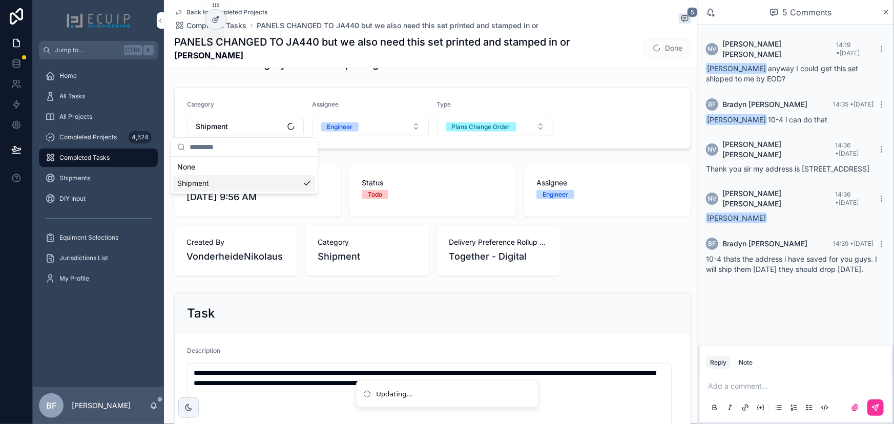
scroll to position [0, 0]
click at [665, 52] on button "Done" at bounding box center [667, 48] width 47 height 18
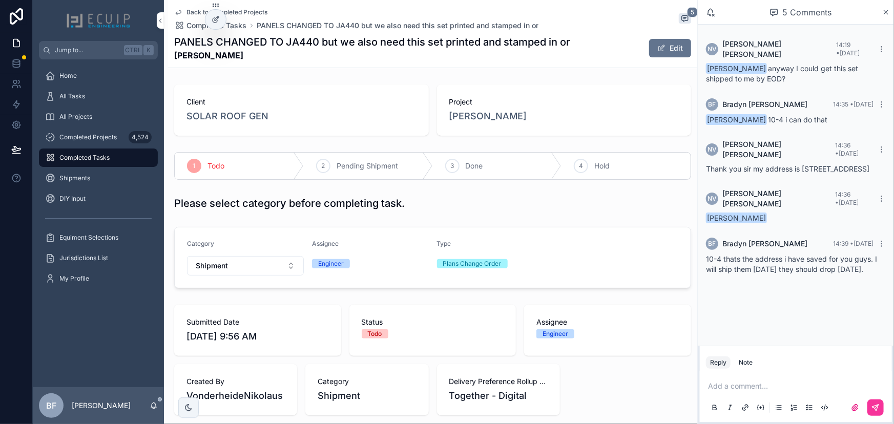
click at [456, 171] on div "3 Done" at bounding box center [497, 166] width 129 height 27
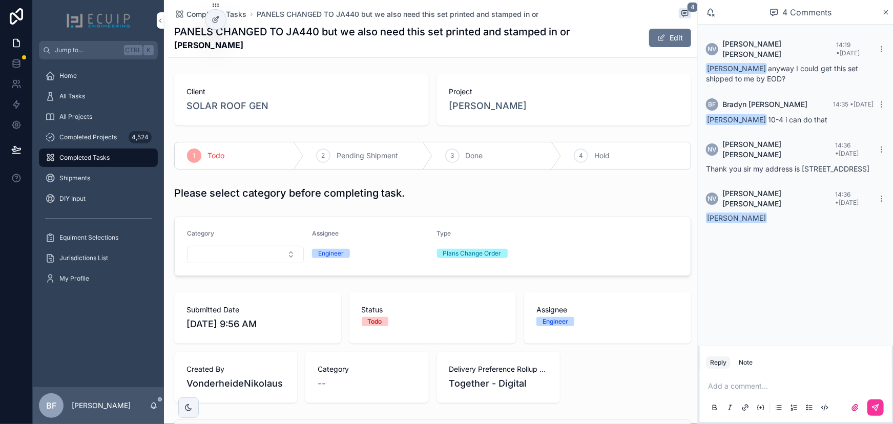
click at [740, 381] on div "Add a comment..." at bounding box center [796, 396] width 180 height 43
click at [742, 387] on p "scrollable content" at bounding box center [798, 386] width 180 height 10
click at [875, 411] on icon "scrollable content" at bounding box center [875, 408] width 8 height 8
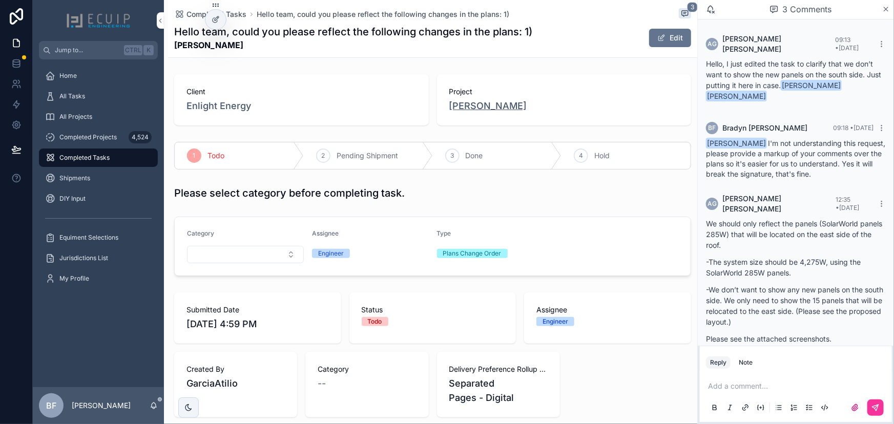
click at [501, 102] on span "Jean Deshommes" at bounding box center [488, 106] width 78 height 14
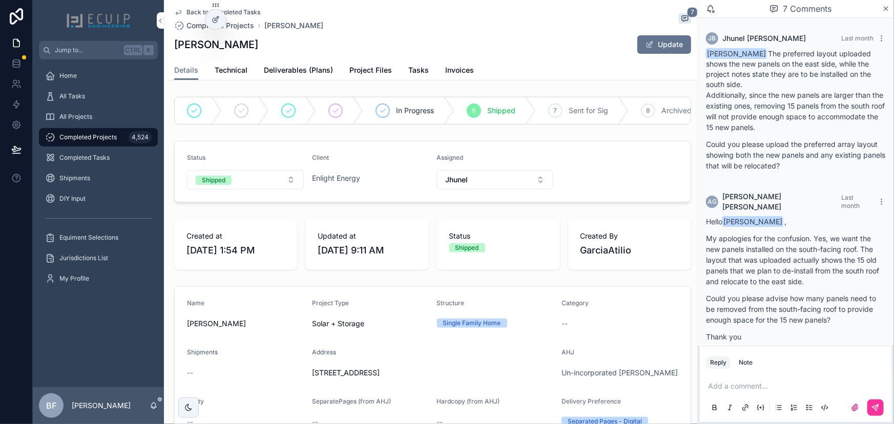
scroll to position [716, 0]
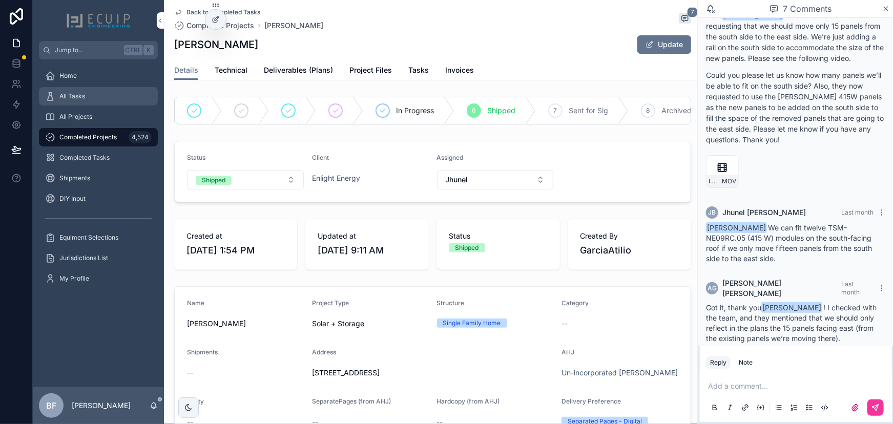
click at [104, 94] on div "All Tasks" at bounding box center [98, 96] width 107 height 16
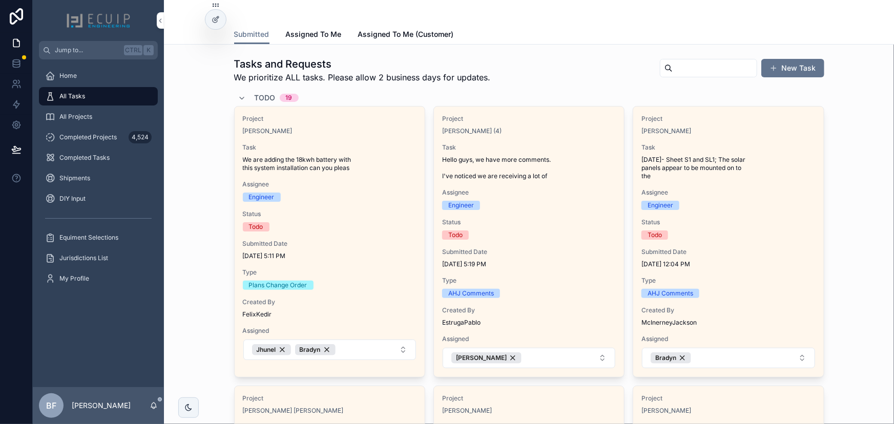
click at [270, 97] on span "Todo" at bounding box center [265, 98] width 21 height 10
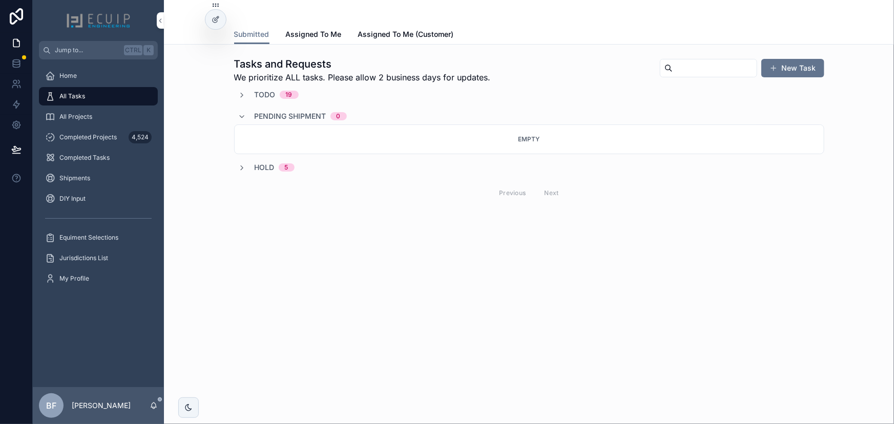
click at [248, 162] on div "Hold 5" at bounding box center [266, 167] width 56 height 10
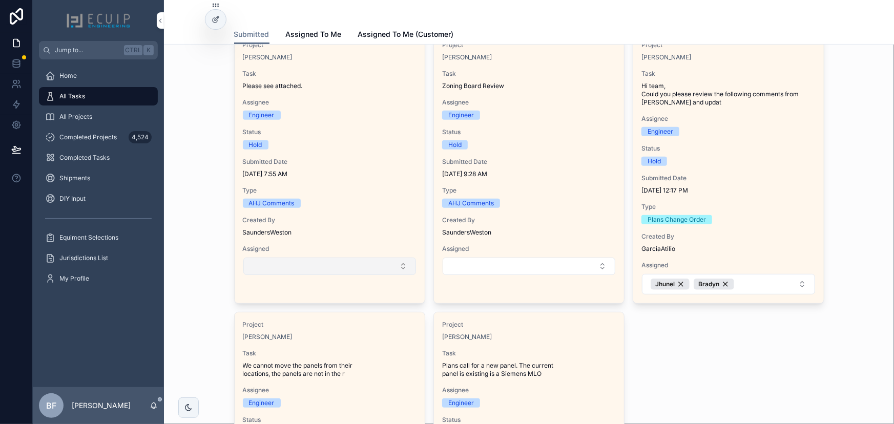
scroll to position [139, 0]
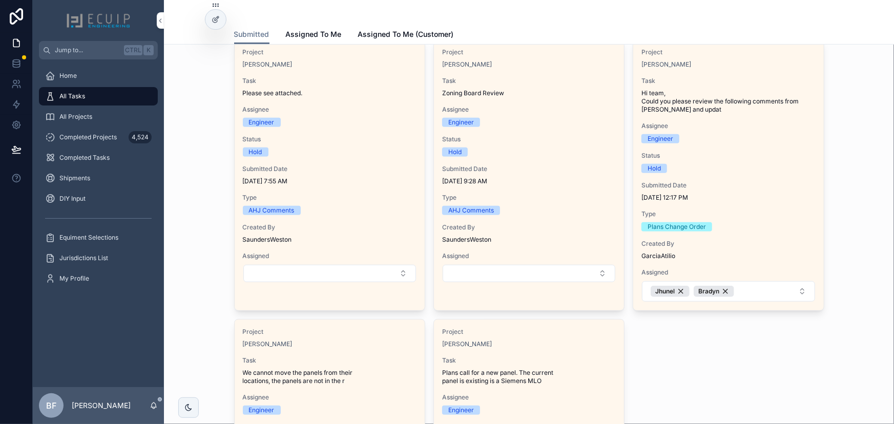
click at [772, 138] on div "Engineer" at bounding box center [728, 138] width 174 height 9
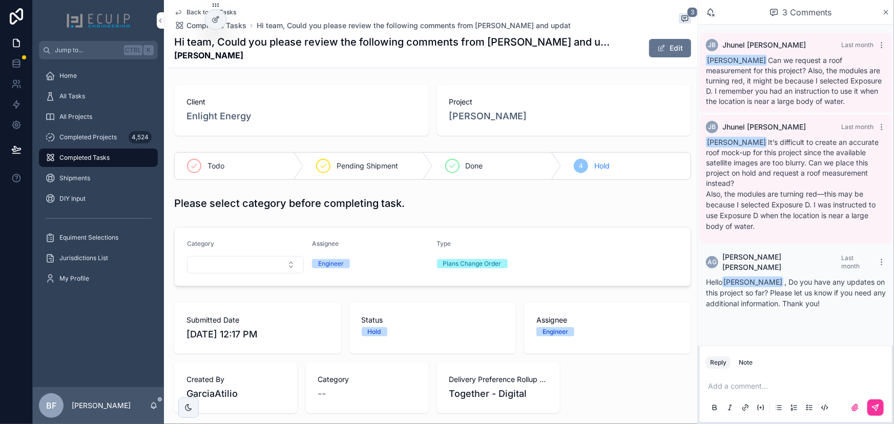
click at [212, 167] on span "Todo" at bounding box center [215, 166] width 17 height 10
click at [100, 90] on div "All Tasks" at bounding box center [98, 96] width 107 height 16
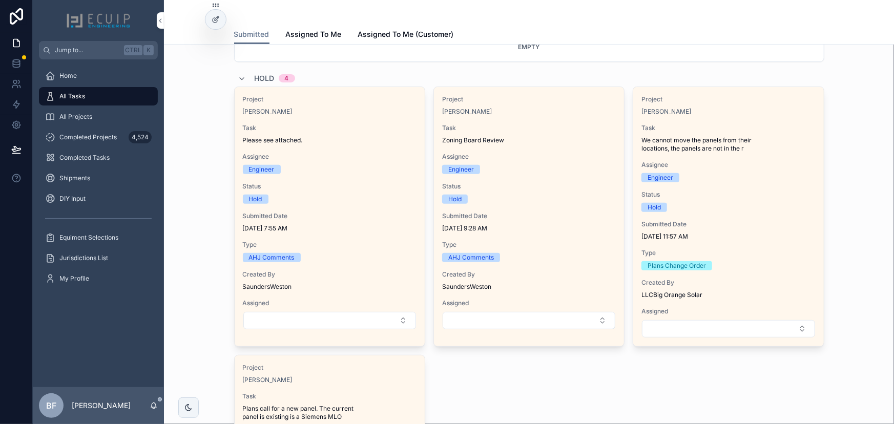
scroll to position [93, 0]
click at [249, 79] on div "Hold 4" at bounding box center [266, 78] width 57 height 16
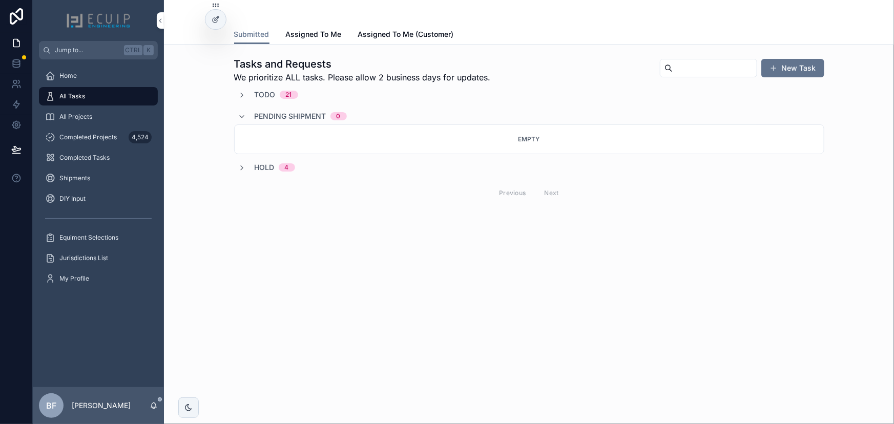
click at [266, 96] on span "Todo" at bounding box center [265, 95] width 21 height 10
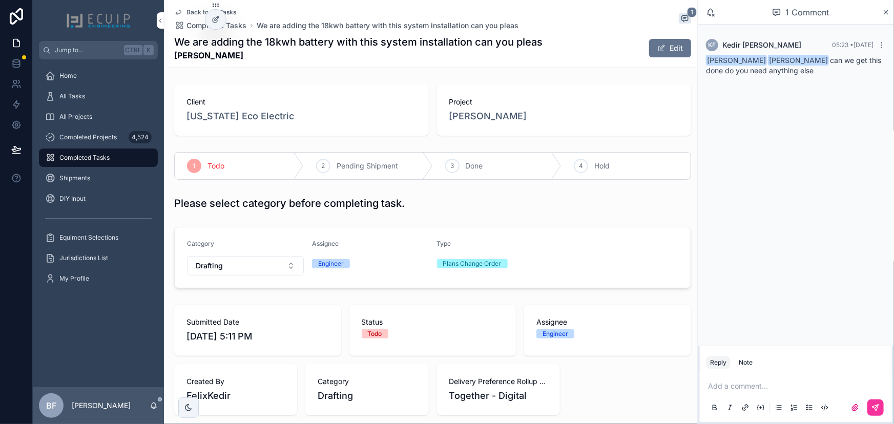
click at [722, 389] on p "scrollable content" at bounding box center [798, 386] width 180 height 10
click at [732, 366] on span "[EMAIL_ADDRESS][DOMAIN_NAME]" at bounding box center [787, 369] width 123 height 10
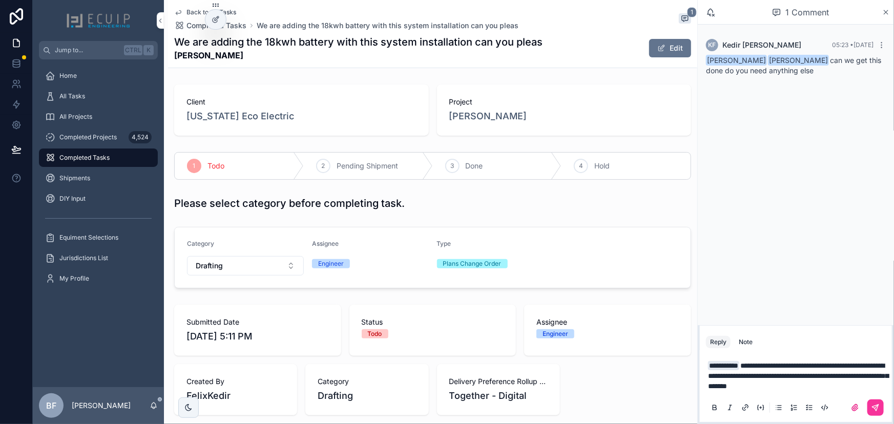
click at [863, 390] on p "**********" at bounding box center [798, 376] width 180 height 31
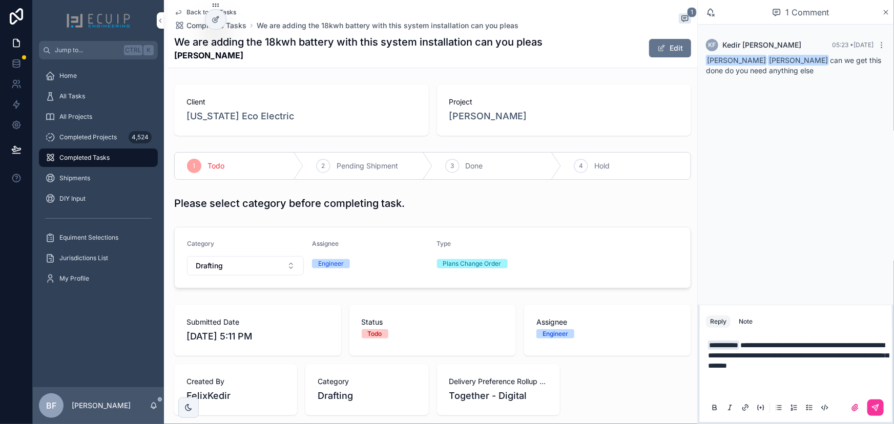
click at [888, 409] on div "**********" at bounding box center [796, 376] width 192 height 92
click at [881, 410] on button "scrollable content" at bounding box center [875, 408] width 16 height 16
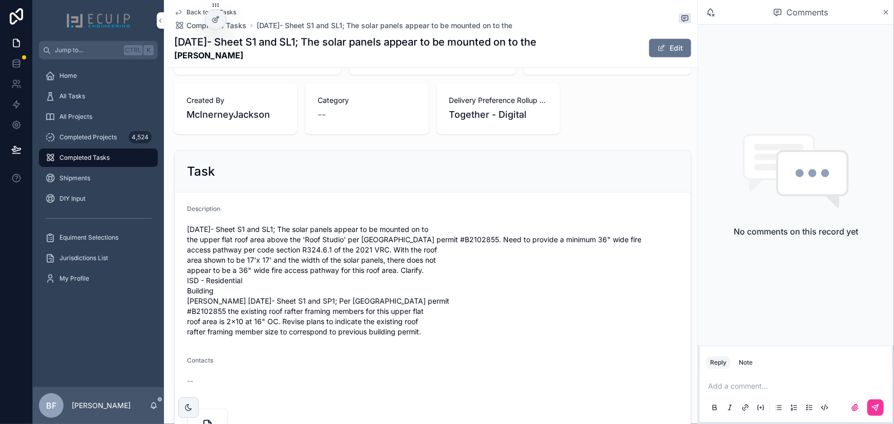
scroll to position [474, 0]
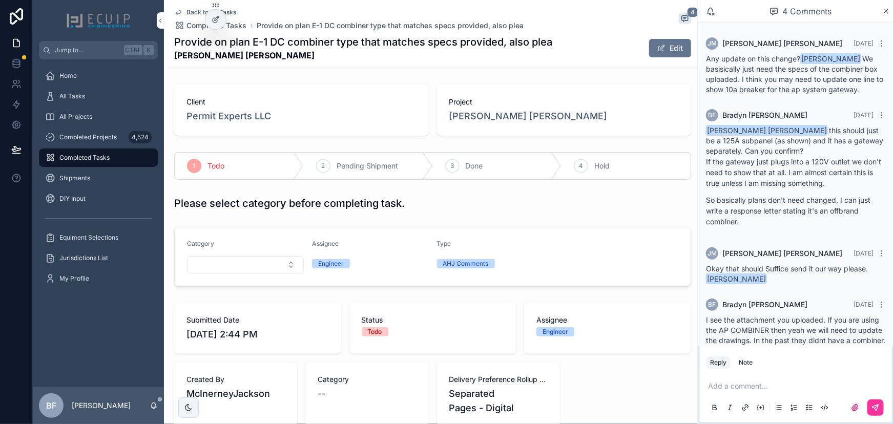
scroll to position [35, 0]
